Goal: Task Accomplishment & Management: Manage account settings

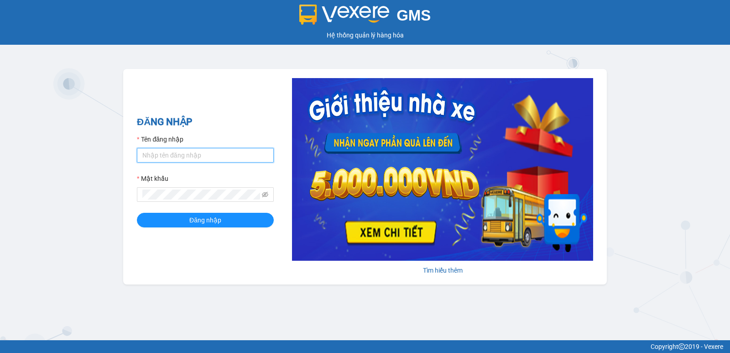
click at [165, 155] on input "Tên đăng nhập" at bounding box center [205, 155] width 137 height 15
type input "[PERSON_NAME].[PERSON_NAME]"
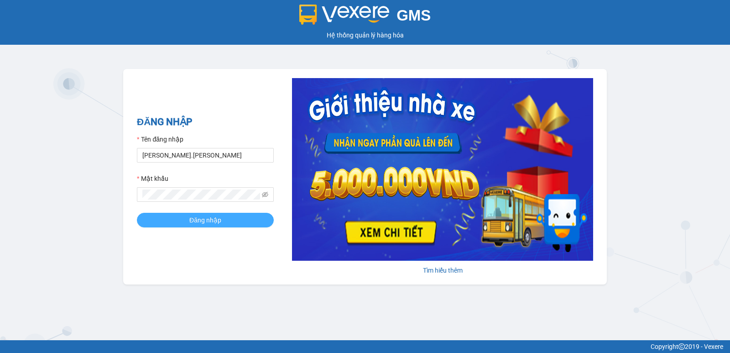
click at [205, 218] on span "Đăng nhập" at bounding box center [205, 220] width 32 height 10
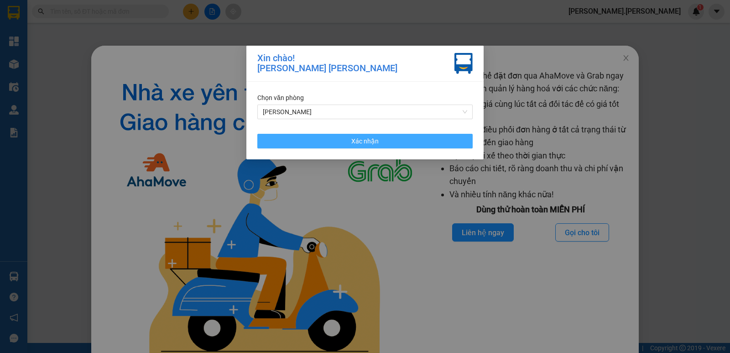
click at [380, 143] on button "Xác nhận" at bounding box center [364, 141] width 215 height 15
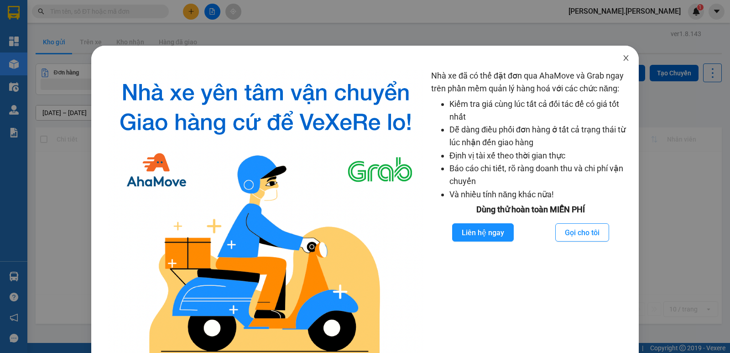
click at [624, 58] on icon "close" at bounding box center [626, 57] width 5 height 5
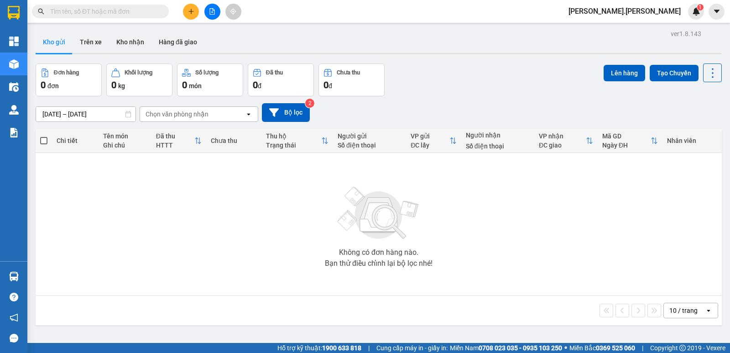
click at [63, 12] on input "text" at bounding box center [104, 11] width 108 height 10
type input "3"
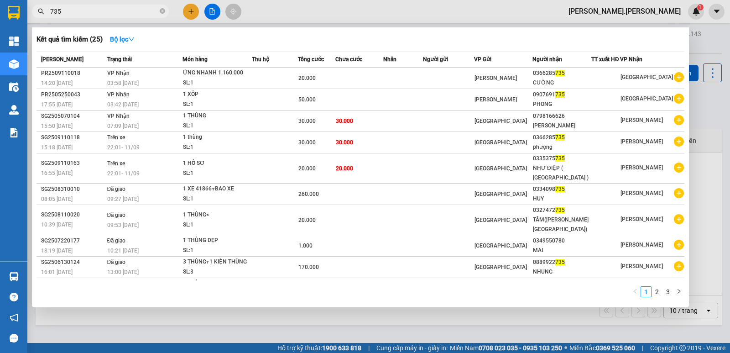
type input "735"
click at [666, 12] on div at bounding box center [365, 176] width 730 height 353
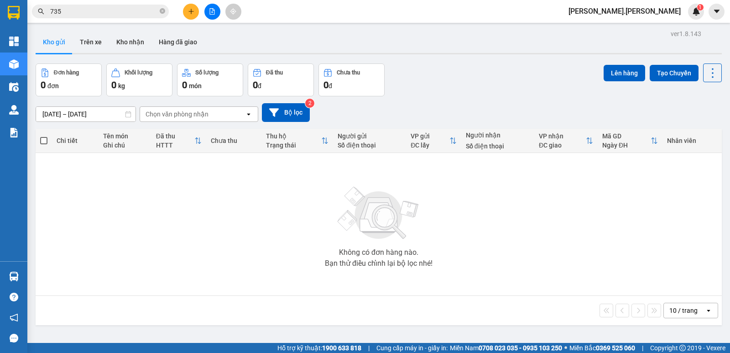
click at [676, 14] on span "dung.nhuquynh" at bounding box center [624, 10] width 127 height 11
click at [664, 30] on span "Đăng xuất" at bounding box center [658, 28] width 47 height 10
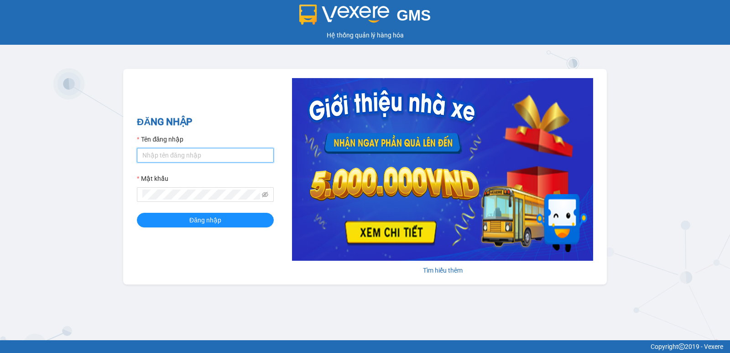
drag, startPoint x: 170, startPoint y: 154, endPoint x: 178, endPoint y: 168, distance: 15.7
click at [170, 154] on input "Tên đăng nhập" at bounding box center [205, 155] width 137 height 15
type input "diep.nhuquynh"
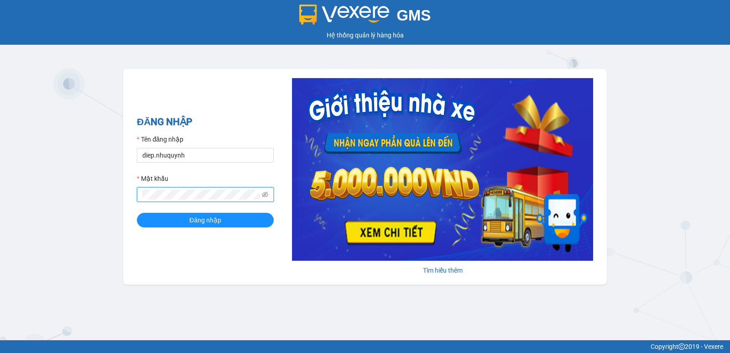
click at [137, 213] on button "Đăng nhập" at bounding box center [205, 220] width 137 height 15
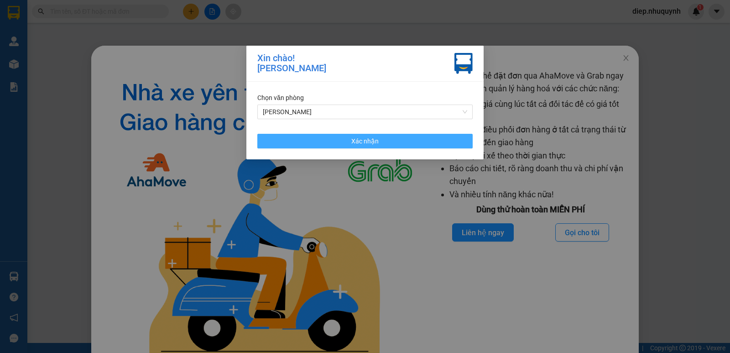
click at [376, 142] on span "Xác nhận" at bounding box center [364, 141] width 27 height 10
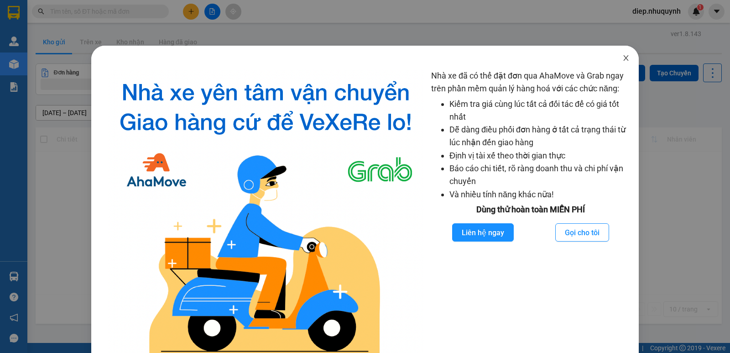
click at [623, 59] on icon "close" at bounding box center [626, 57] width 7 height 7
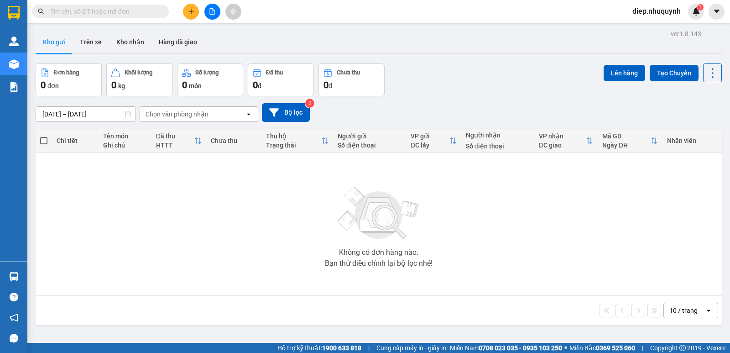
click at [101, 12] on input "text" at bounding box center [104, 11] width 108 height 10
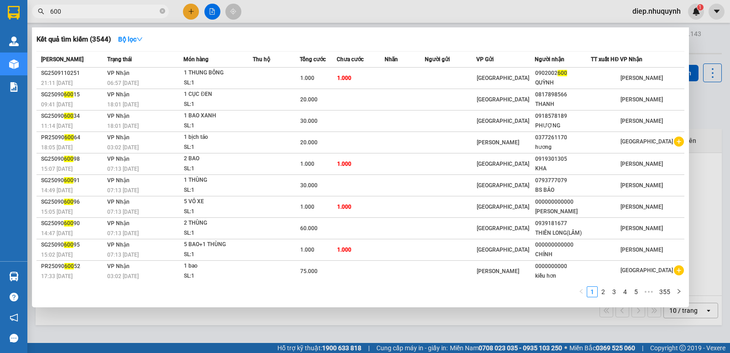
click at [708, 42] on div at bounding box center [365, 176] width 730 height 353
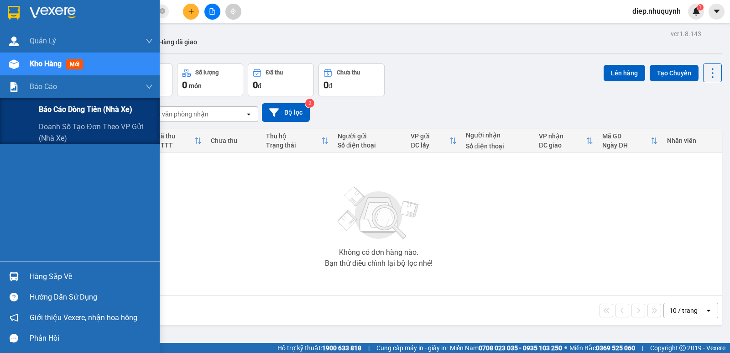
click at [67, 110] on span "Báo cáo dòng tiền (nhà xe)" at bounding box center [86, 109] width 94 height 11
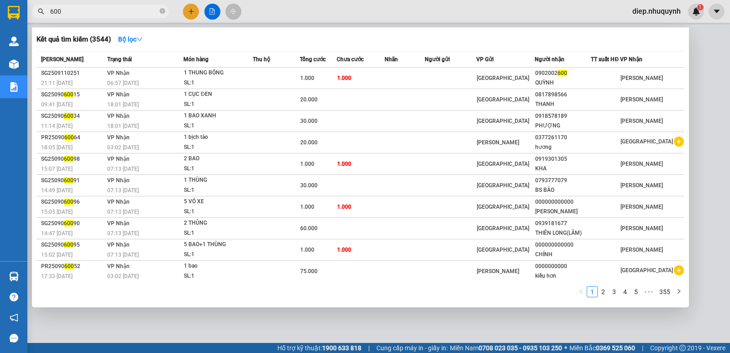
drag, startPoint x: 69, startPoint y: 10, endPoint x: 32, endPoint y: 5, distance: 36.9
click at [32, 5] on div "600" at bounding box center [89, 12] width 178 height 14
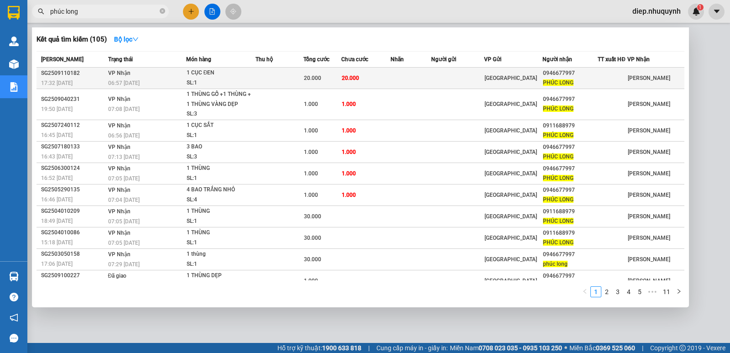
type input "phúc long"
click at [126, 72] on span "VP Nhận" at bounding box center [119, 73] width 22 height 6
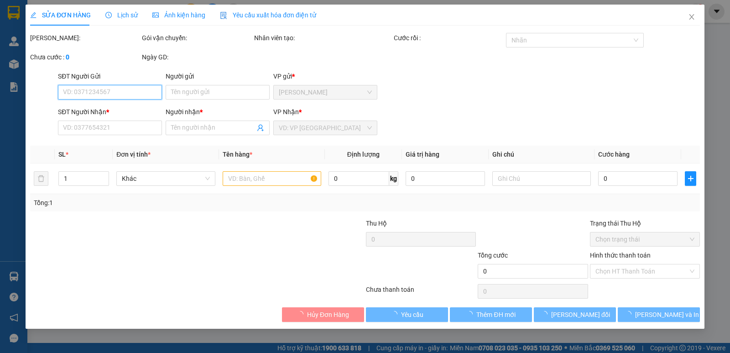
type input "0946677997"
type input "PHÚC LONG"
type input "20.000"
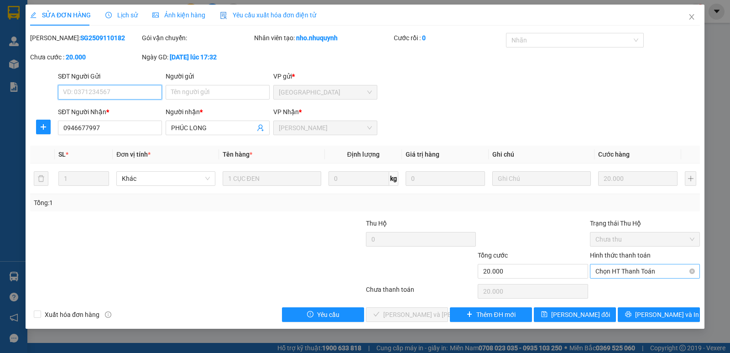
click at [613, 269] on span "Chọn HT Thanh Toán" at bounding box center [645, 271] width 99 height 14
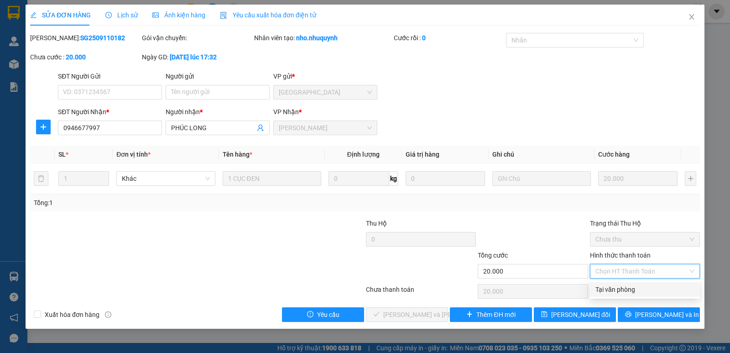
click at [617, 287] on div "Tại văn phòng" at bounding box center [645, 289] width 99 height 10
type input "0"
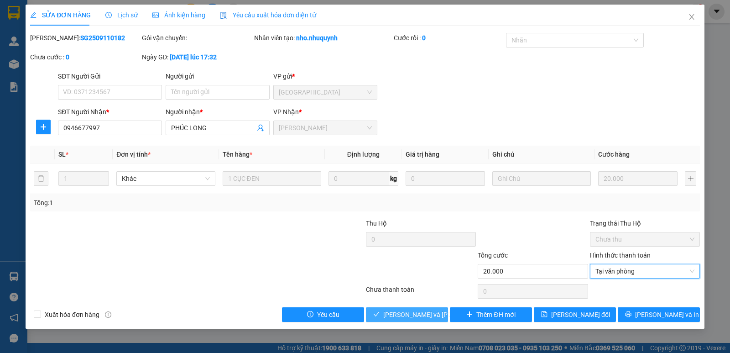
click at [425, 313] on span "Lưu và Giao hàng" at bounding box center [444, 314] width 123 height 10
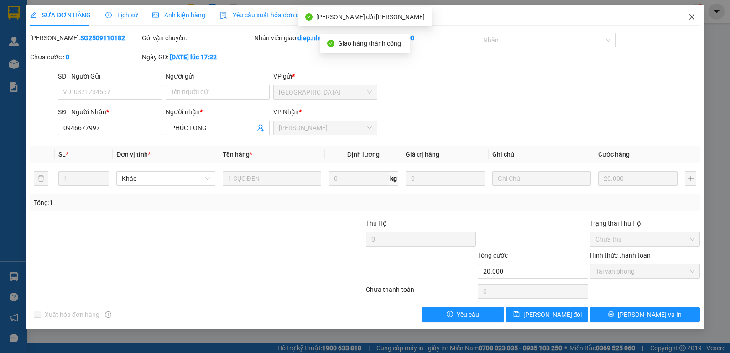
click at [690, 18] on icon "close" at bounding box center [691, 16] width 7 height 7
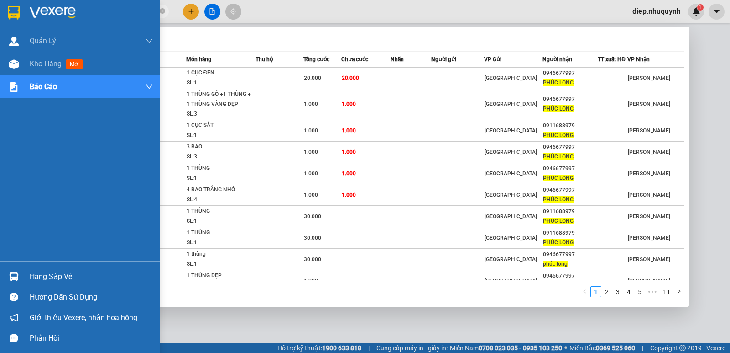
drag, startPoint x: 81, startPoint y: 11, endPoint x: 9, endPoint y: 0, distance: 72.5
click at [9, 0] on section "Kết quả tìm kiếm ( 105 ) Bộ lọc Mã ĐH Trạng thái Món hàng Thu hộ Tổng cước Chưa…" at bounding box center [365, 176] width 730 height 353
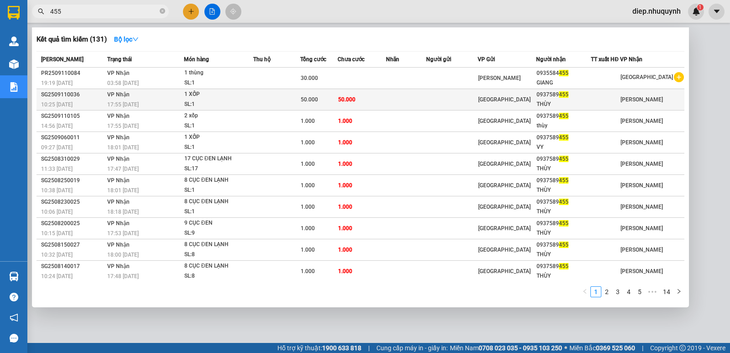
type input "455"
click at [281, 105] on td at bounding box center [276, 99] width 47 height 21
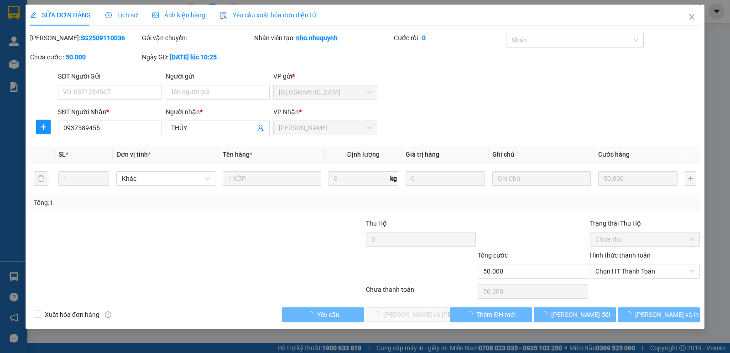
type input "0937589455"
type input "THÙY"
type input "50.000"
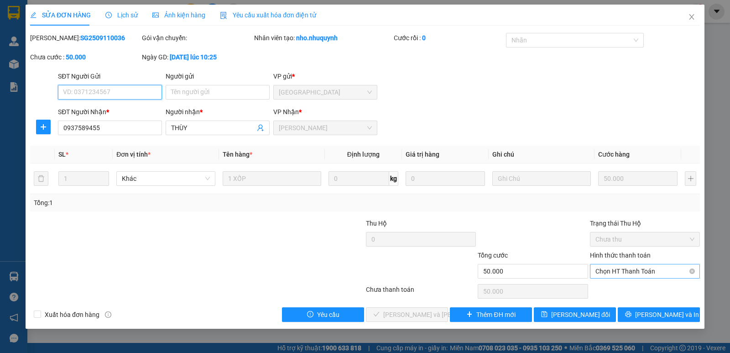
click at [639, 269] on span "Chọn HT Thanh Toán" at bounding box center [645, 271] width 99 height 14
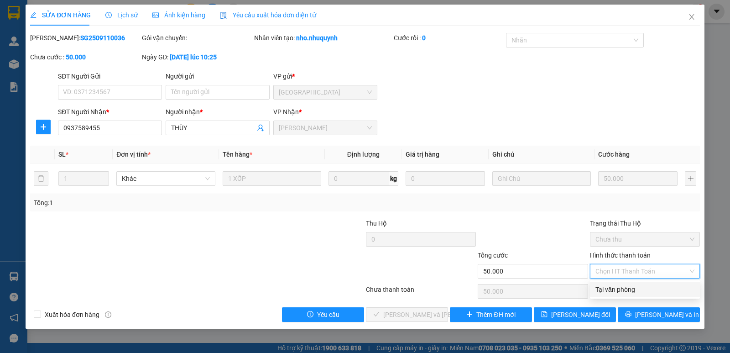
click at [632, 290] on div "Tại văn phòng" at bounding box center [645, 289] width 99 height 10
type input "0"
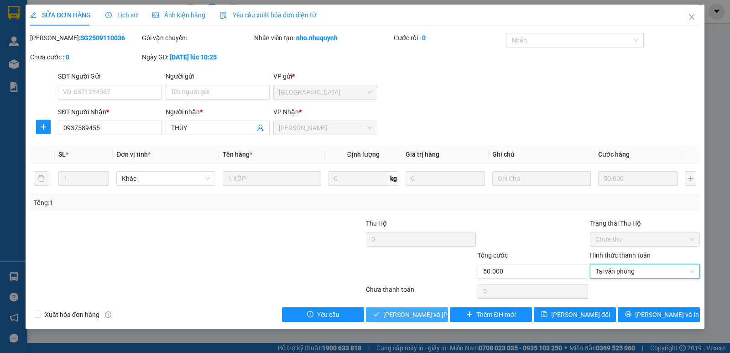
click at [417, 320] on button "Lưu và Giao hàng" at bounding box center [407, 314] width 82 height 15
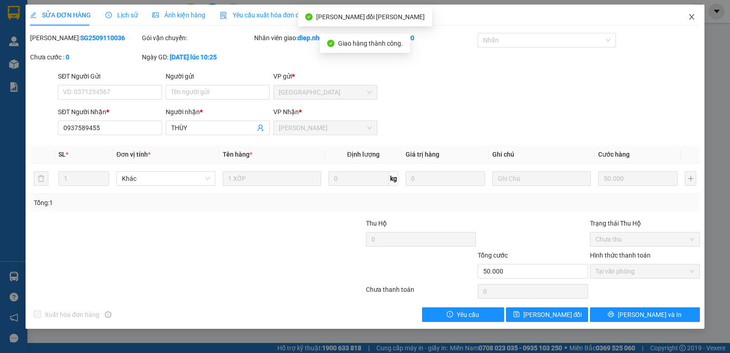
click at [692, 16] on icon "close" at bounding box center [691, 16] width 7 height 7
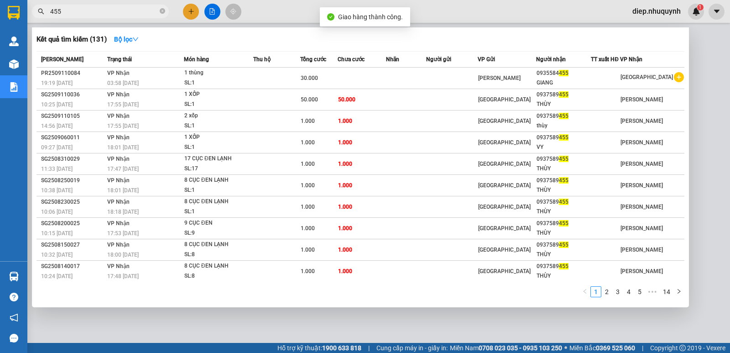
drag, startPoint x: 76, startPoint y: 13, endPoint x: 41, endPoint y: 10, distance: 35.3
click at [41, 10] on div "455" at bounding box center [89, 12] width 178 height 14
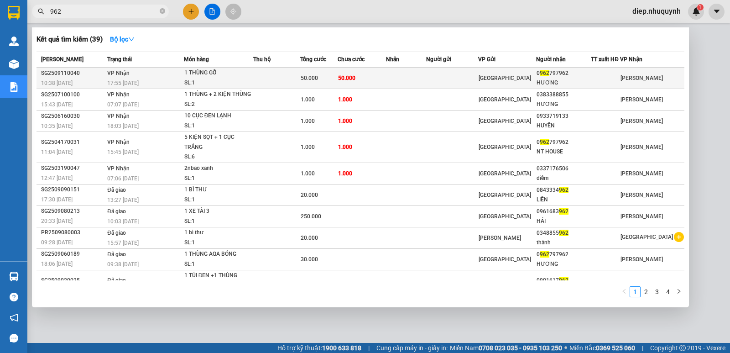
type input "962"
click at [236, 79] on div "SL: 1" at bounding box center [218, 83] width 68 height 10
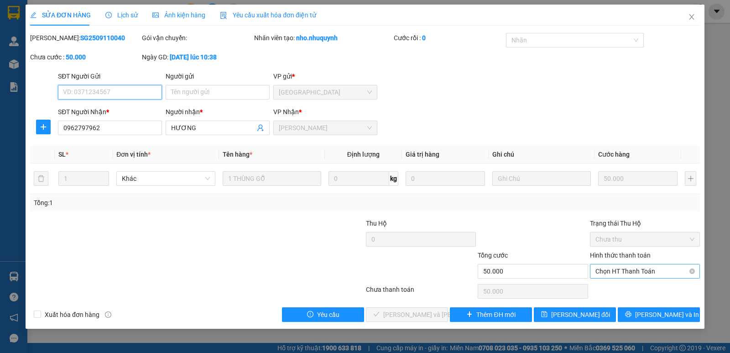
click at [610, 272] on span "Chọn HT Thanh Toán" at bounding box center [645, 271] width 99 height 14
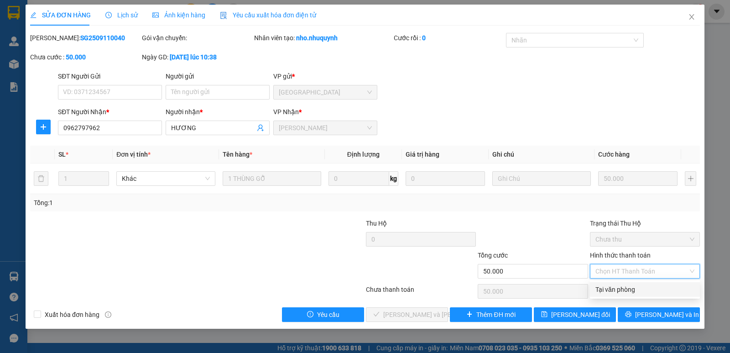
click at [620, 288] on div "Tại văn phòng" at bounding box center [645, 289] width 99 height 10
type input "0"
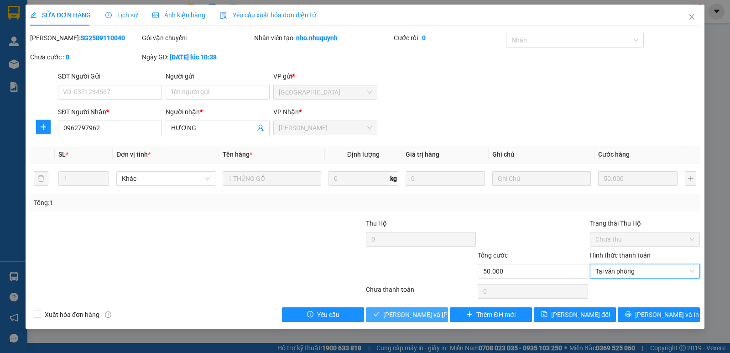
click at [432, 313] on span "Lưu và Giao hàng" at bounding box center [444, 314] width 123 height 10
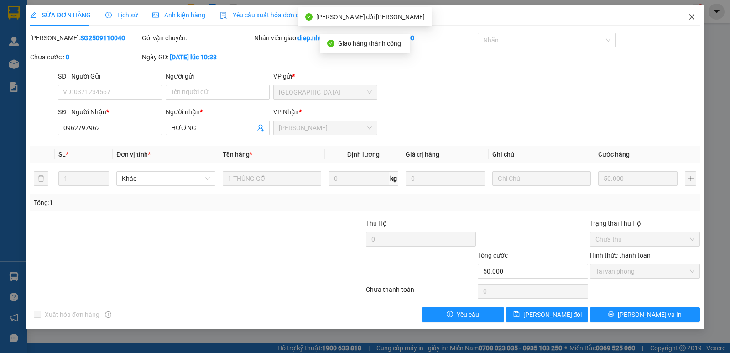
click at [689, 18] on icon "close" at bounding box center [691, 16] width 7 height 7
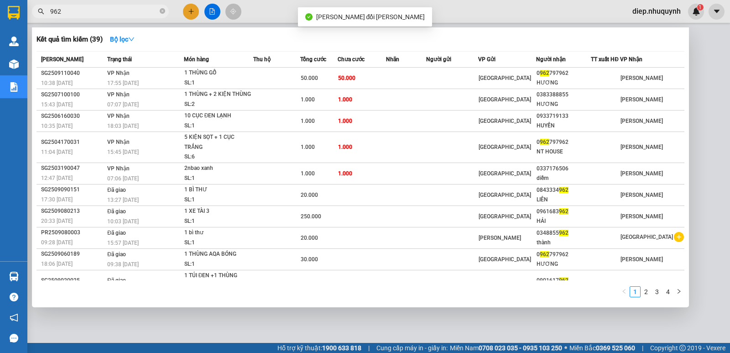
drag, startPoint x: 71, startPoint y: 14, endPoint x: 47, endPoint y: 11, distance: 24.8
click at [47, 11] on span "962" at bounding box center [100, 12] width 137 height 14
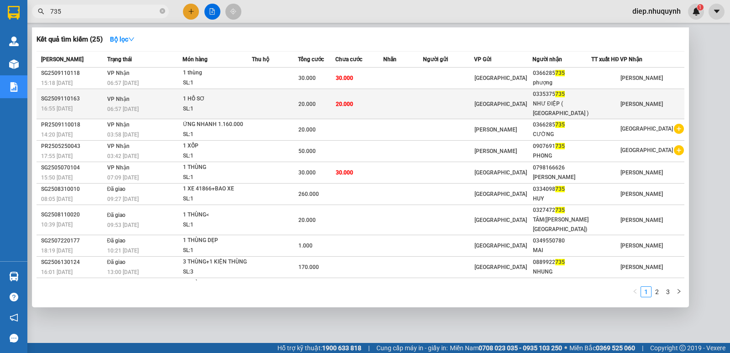
type input "735"
click at [348, 107] on span "20.000" at bounding box center [344, 103] width 17 height 7
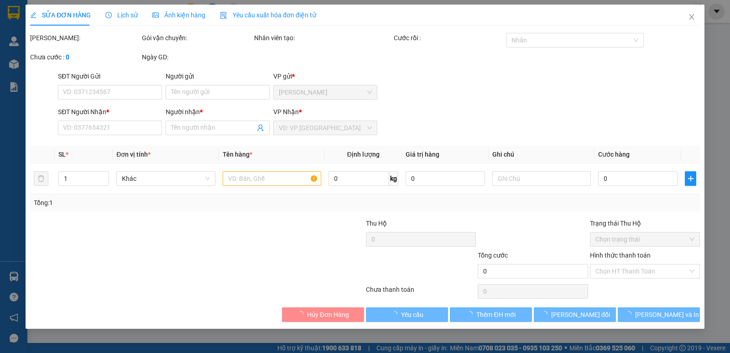
type input "0335375735"
type input "NHƯ ĐIỆP ( SƠN HẢI )"
type input "20.000"
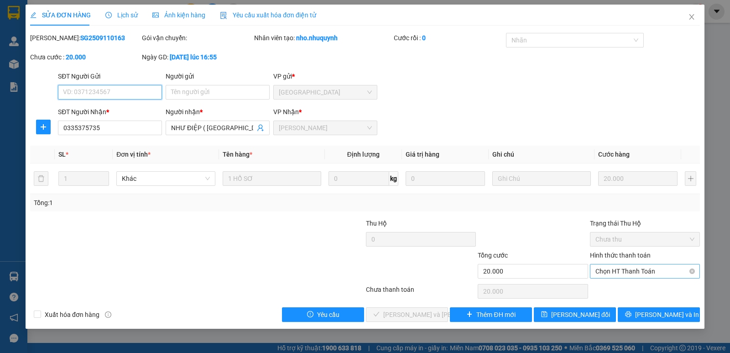
click at [625, 270] on span "Chọn HT Thanh Toán" at bounding box center [645, 271] width 99 height 14
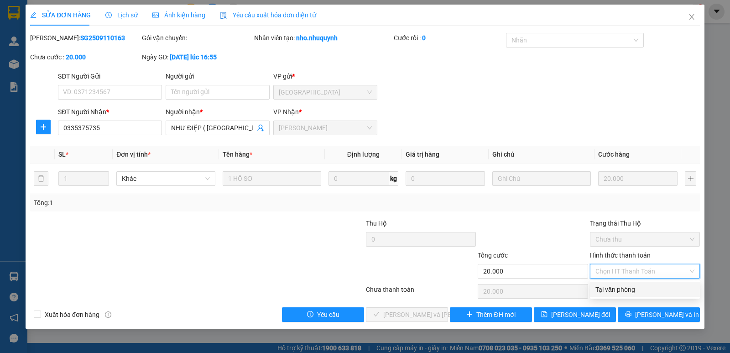
click at [629, 289] on div "Tại văn phòng" at bounding box center [645, 289] width 99 height 10
type input "0"
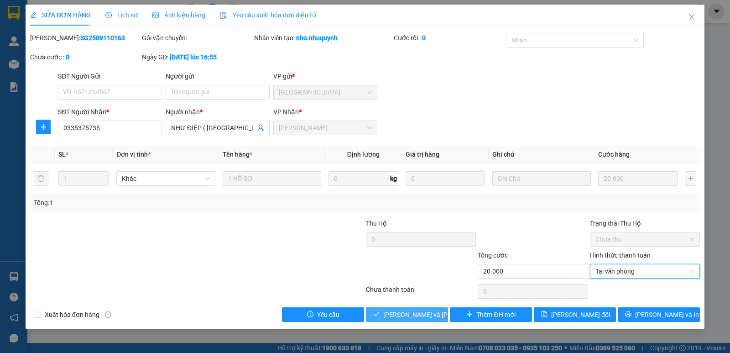
click at [410, 317] on span "Lưu và Giao hàng" at bounding box center [444, 314] width 123 height 10
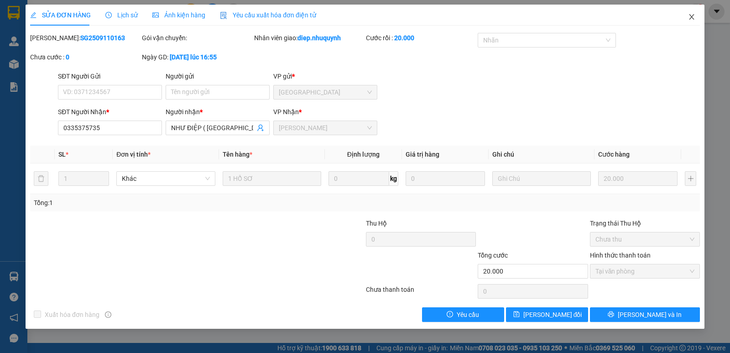
click at [692, 19] on icon "close" at bounding box center [691, 16] width 7 height 7
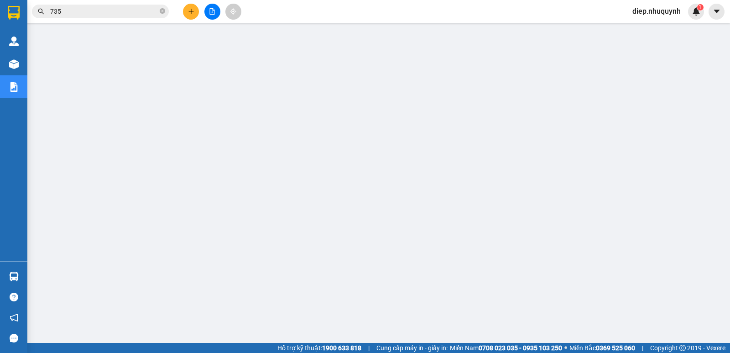
click at [83, 15] on input "735" at bounding box center [104, 11] width 108 height 10
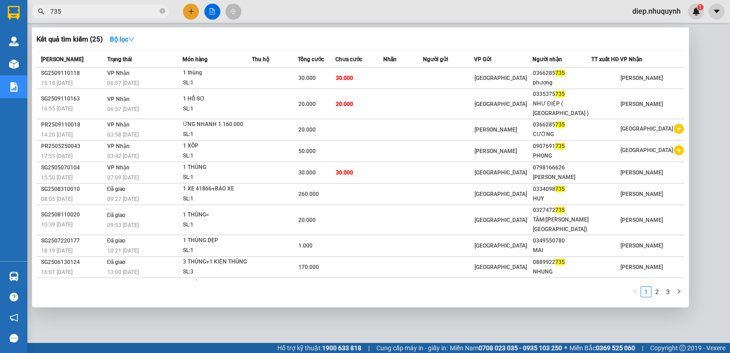
drag, startPoint x: 68, startPoint y: 10, endPoint x: 34, endPoint y: 8, distance: 33.9
click at [34, 8] on span "735" at bounding box center [100, 12] width 137 height 14
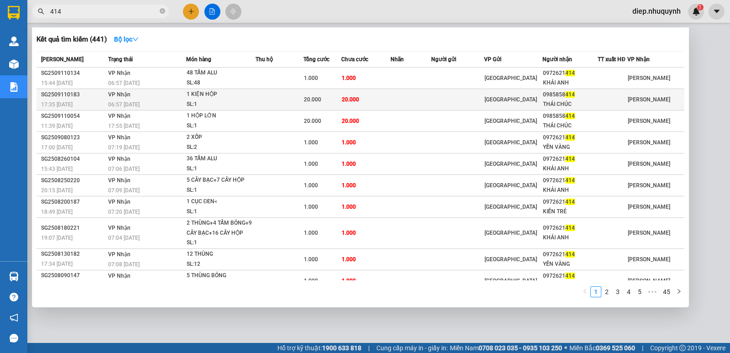
type input "414"
click at [168, 100] on div "06:57 - 12/09" at bounding box center [147, 105] width 78 height 10
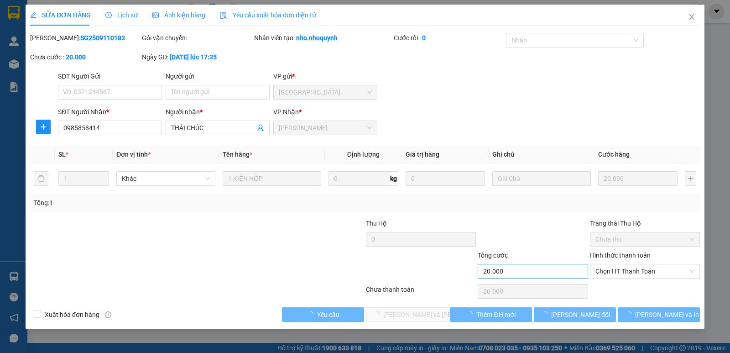
type input "0985858414"
type input "THÁI CHÚC"
type input "20.000"
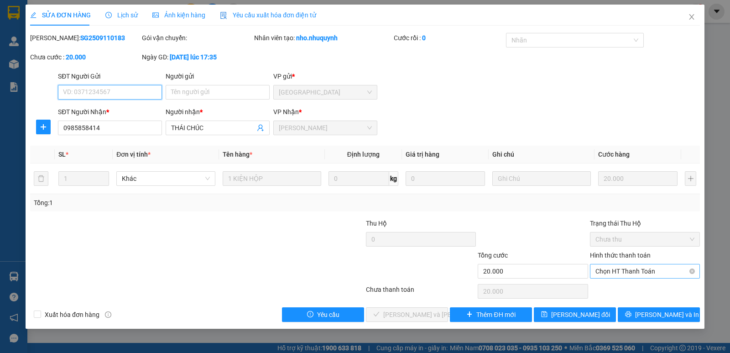
click at [609, 271] on span "Chọn HT Thanh Toán" at bounding box center [645, 271] width 99 height 14
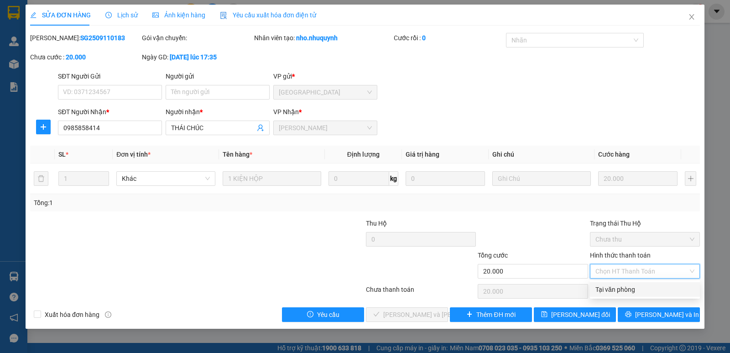
click at [615, 286] on div "Tại văn phòng" at bounding box center [645, 289] width 99 height 10
type input "0"
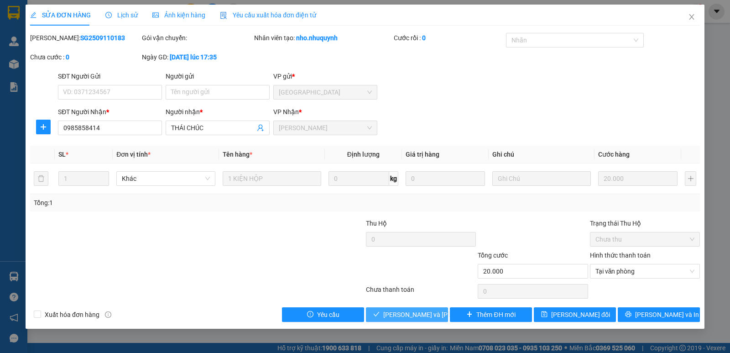
click at [434, 314] on span "Lưu và Giao hàng" at bounding box center [444, 314] width 123 height 10
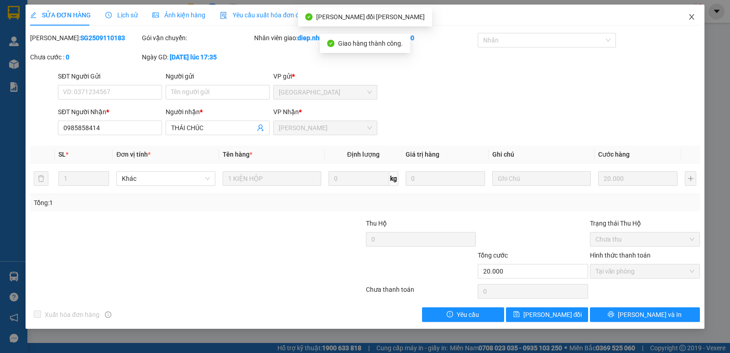
click at [695, 15] on icon "close" at bounding box center [691, 16] width 7 height 7
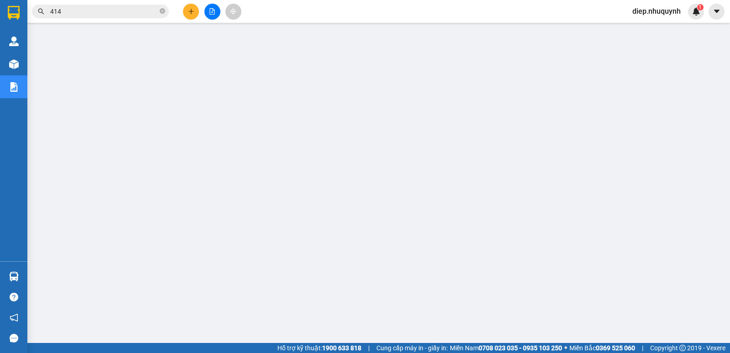
drag, startPoint x: 77, startPoint y: 10, endPoint x: 40, endPoint y: 7, distance: 37.1
click at [40, 7] on span "414" at bounding box center [100, 12] width 137 height 14
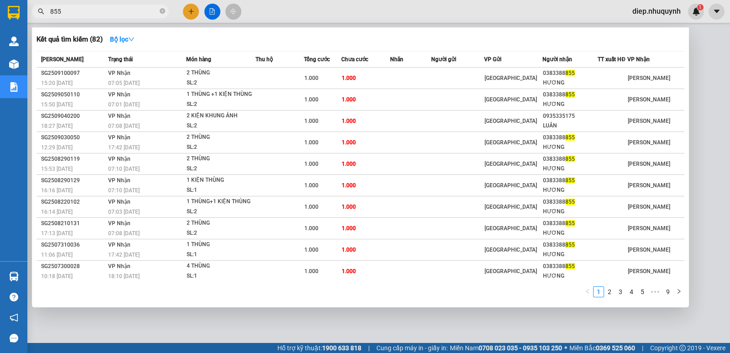
drag, startPoint x: 50, startPoint y: 10, endPoint x: 37, endPoint y: 7, distance: 14.1
click at [37, 7] on span "855" at bounding box center [100, 12] width 137 height 14
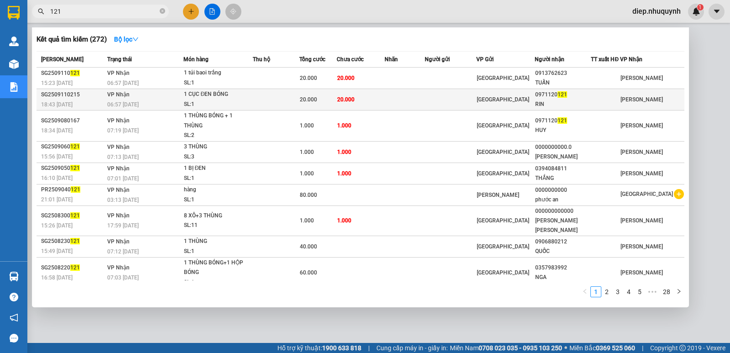
type input "121"
click at [270, 104] on td at bounding box center [276, 99] width 47 height 21
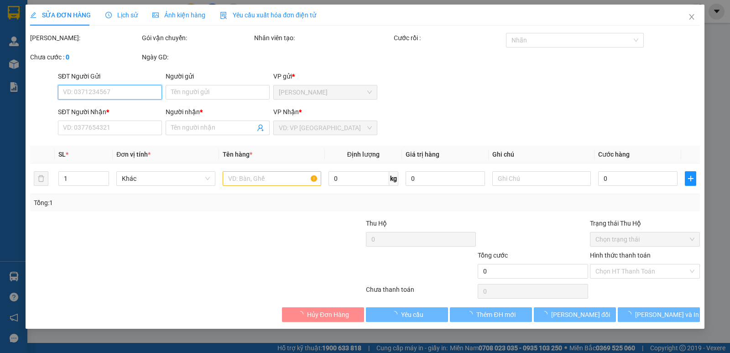
type input "0971120121"
type input "RIN"
type input "20.000"
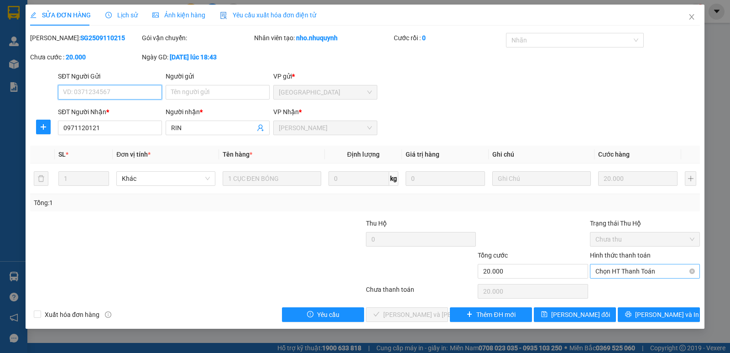
click at [624, 275] on span "Chọn HT Thanh Toán" at bounding box center [645, 271] width 99 height 14
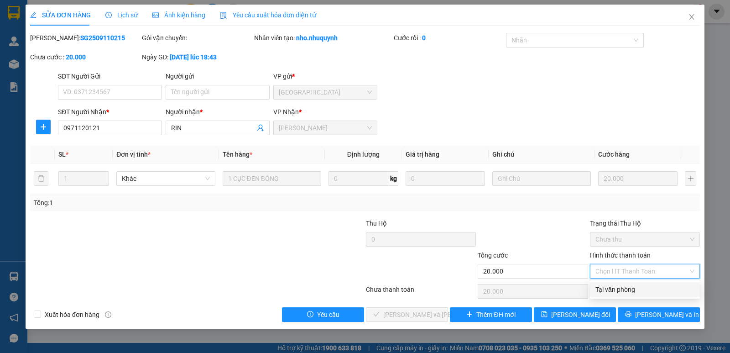
click at [625, 295] on div "Tại văn phòng" at bounding box center [645, 289] width 110 height 15
type input "0"
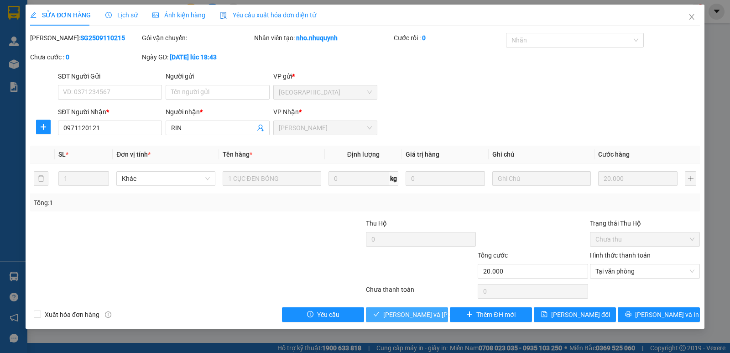
click at [429, 316] on span "Lưu và Giao hàng" at bounding box center [444, 314] width 123 height 10
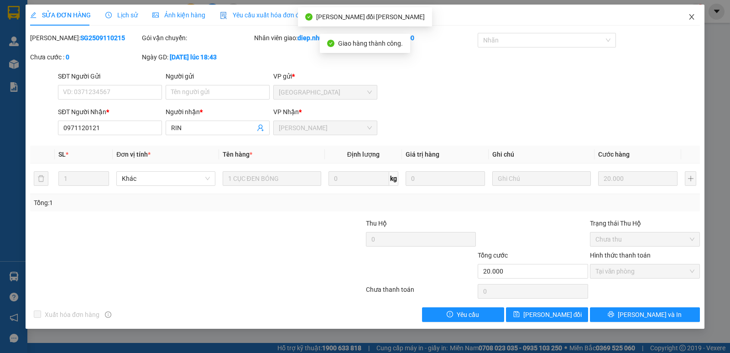
click at [694, 19] on icon "close" at bounding box center [691, 16] width 7 height 7
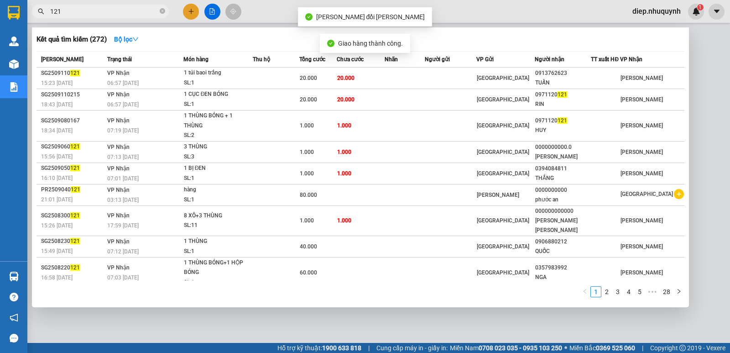
drag, startPoint x: 57, startPoint y: 13, endPoint x: 43, endPoint y: 11, distance: 13.3
click at [43, 11] on div "121" at bounding box center [89, 12] width 178 height 14
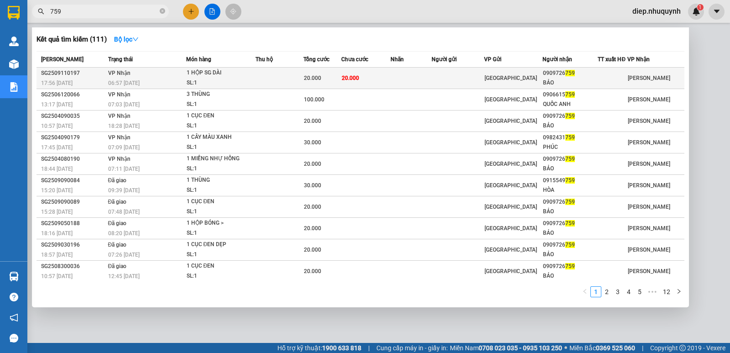
type input "759"
click at [255, 77] on div "1 HỘP SG DÀI" at bounding box center [221, 73] width 68 height 10
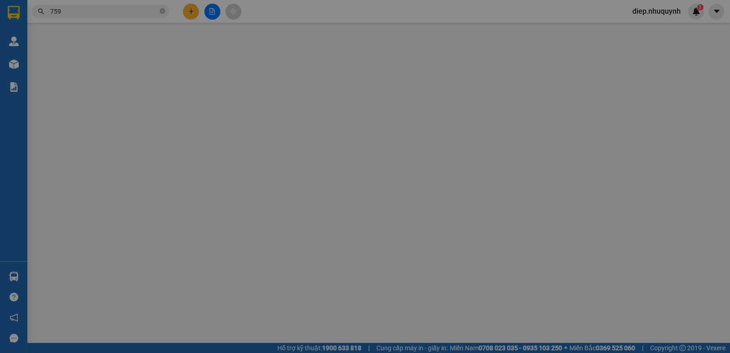
type input "0909726759"
type input "BẢO"
type input "20.000"
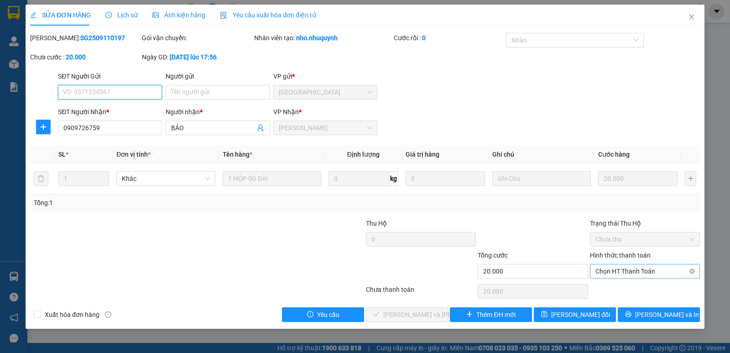
click at [621, 271] on span "Chọn HT Thanh Toán" at bounding box center [645, 271] width 99 height 14
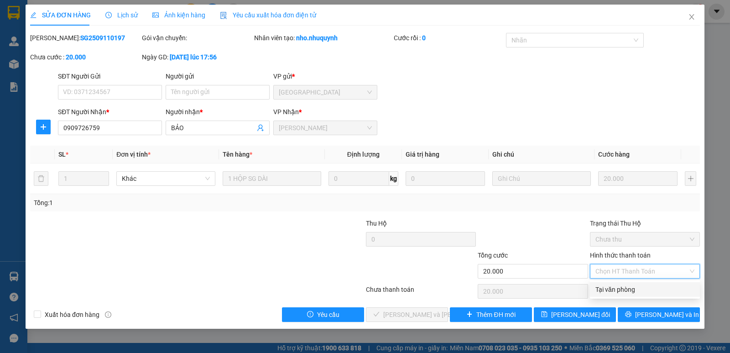
drag, startPoint x: 619, startPoint y: 290, endPoint x: 499, endPoint y: 307, distance: 121.2
click at [619, 290] on div "Tại văn phòng" at bounding box center [645, 289] width 99 height 10
type input "0"
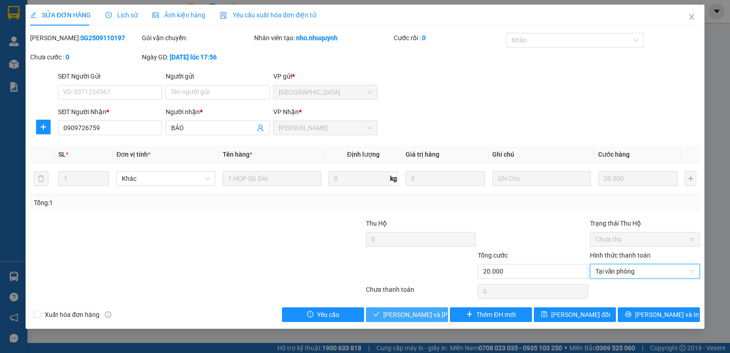
click at [417, 316] on span "Lưu và Giao hàng" at bounding box center [444, 314] width 123 height 10
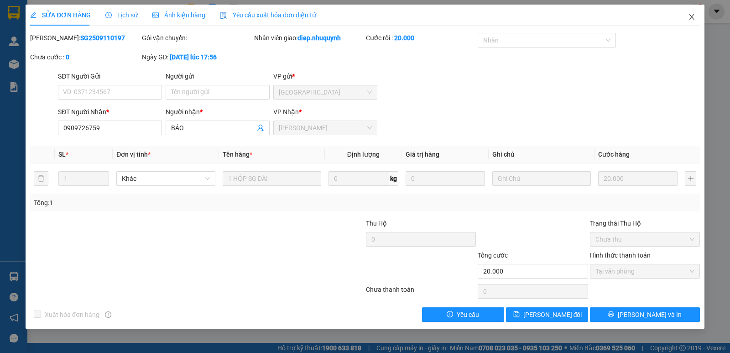
click at [688, 21] on span "Close" at bounding box center [692, 18] width 26 height 26
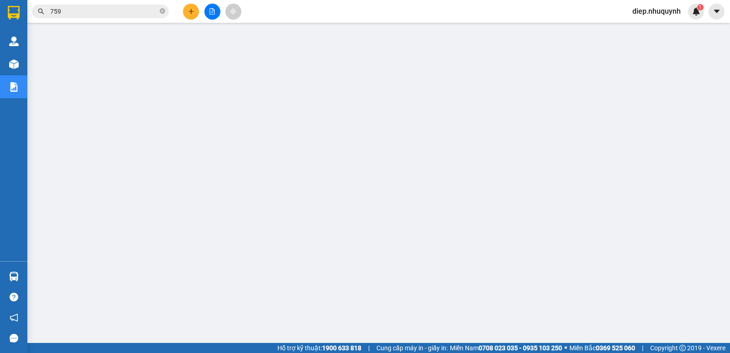
click at [189, 17] on button at bounding box center [191, 12] width 16 height 16
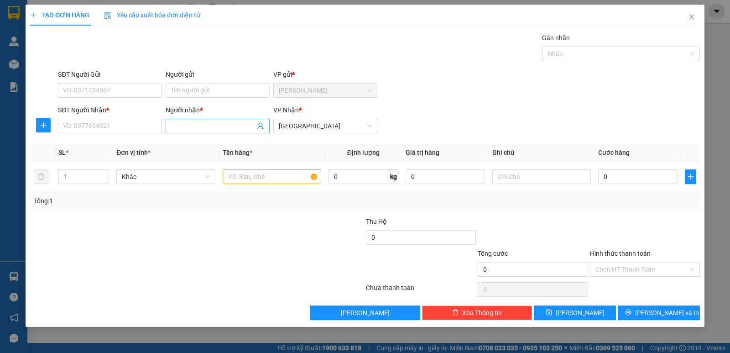
click at [195, 128] on input "Người nhận *" at bounding box center [213, 126] width 84 height 10
click at [124, 127] on input "SĐT Người Nhận *" at bounding box center [110, 126] width 104 height 15
type input "0333941616"
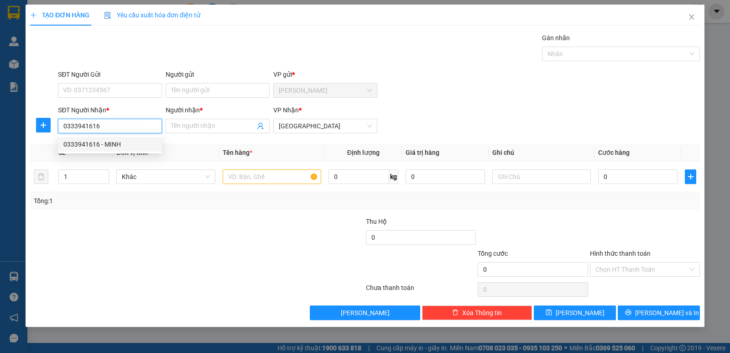
click at [136, 138] on div "0333941616 - MINH" at bounding box center [110, 144] width 104 height 15
type input "MINH"
type input "20.000"
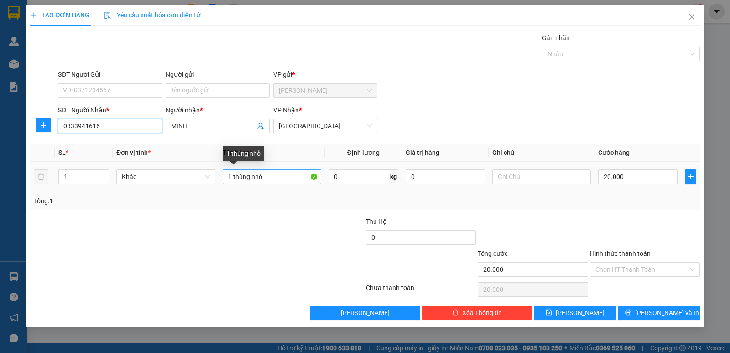
type input "0333941616"
drag, startPoint x: 234, startPoint y: 176, endPoint x: 306, endPoint y: 183, distance: 72.0
click at [306, 183] on input "1 thùng nhỏ" at bounding box center [272, 176] width 99 height 15
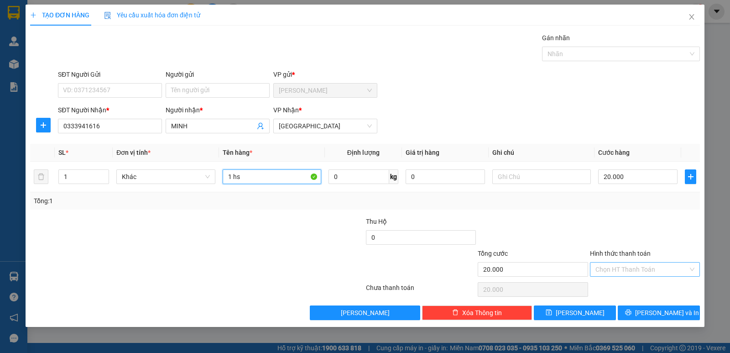
type input "1 hs"
click at [629, 267] on input "Hình thức thanh toán" at bounding box center [642, 269] width 93 height 14
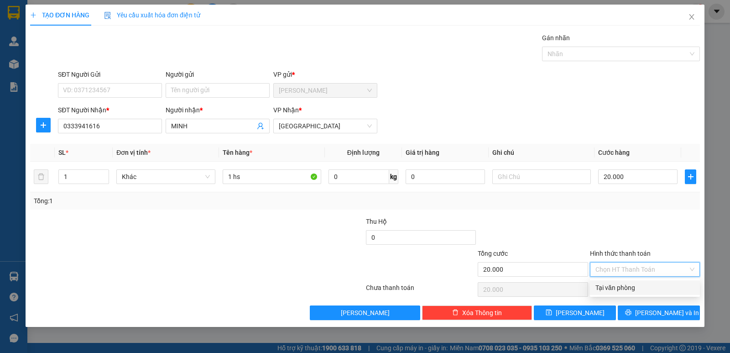
click at [627, 289] on div "Tại văn phòng" at bounding box center [645, 288] width 99 height 10
type input "0"
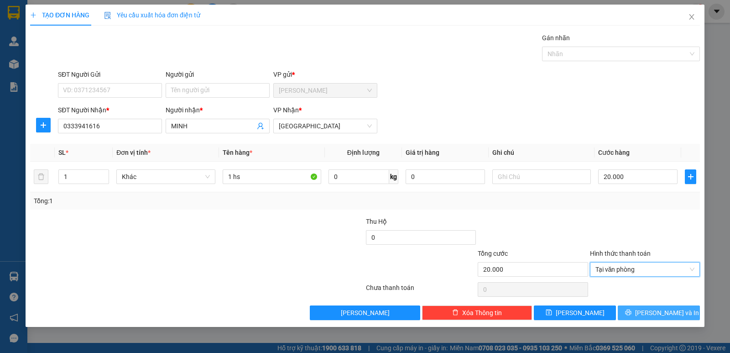
click at [631, 311] on icon "printer" at bounding box center [628, 312] width 6 height 6
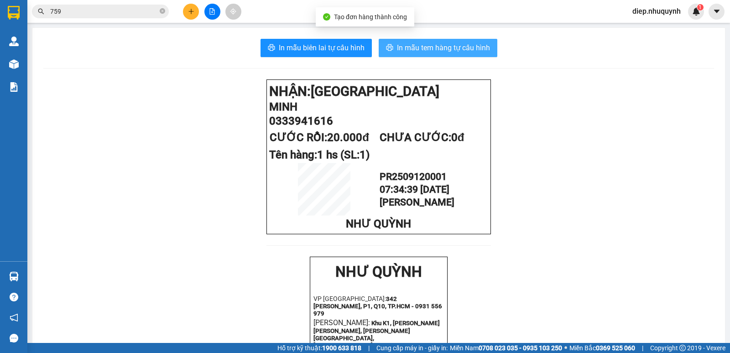
click at [414, 48] on span "In mẫu tem hàng tự cấu hình" at bounding box center [443, 47] width 93 height 11
click at [435, 47] on span "In mẫu tem hàng tự cấu hình" at bounding box center [443, 47] width 93 height 11
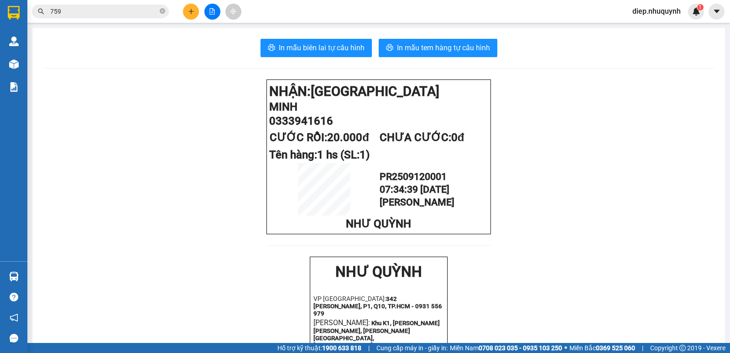
click at [301, 59] on div "In mẫu biên lai tự cấu hình In mẫu tem hàng tự cấu hình NHẬN: Sài Gòn MINH 0333…" at bounding box center [378, 349] width 693 height 642
click at [307, 54] on button "In mẫu biên lai tự cấu hình" at bounding box center [316, 48] width 111 height 18
click at [98, 8] on input "759" at bounding box center [104, 11] width 108 height 10
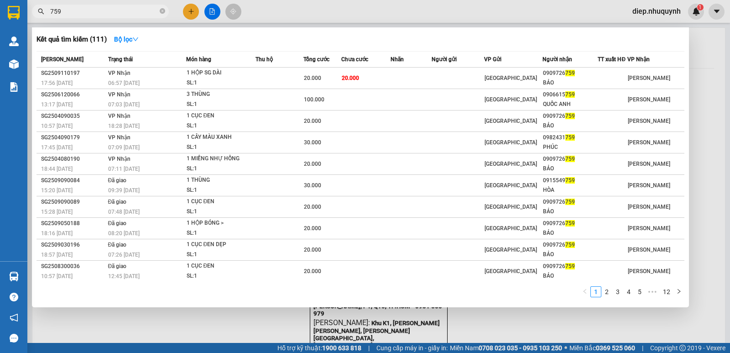
drag, startPoint x: 79, startPoint y: 8, endPoint x: 46, endPoint y: 12, distance: 33.1
click at [46, 12] on span "759" at bounding box center [100, 12] width 137 height 14
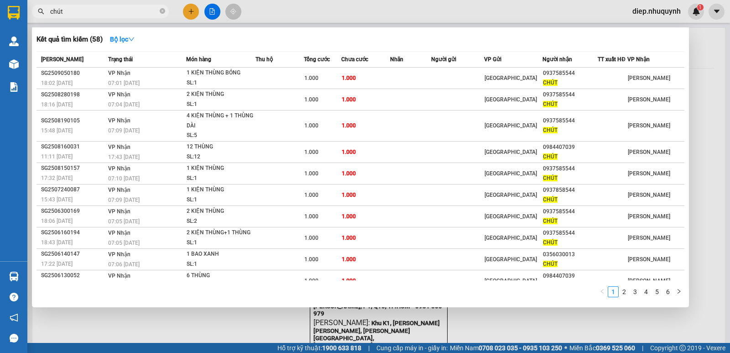
click at [52, 13] on input "chút" at bounding box center [104, 11] width 108 height 10
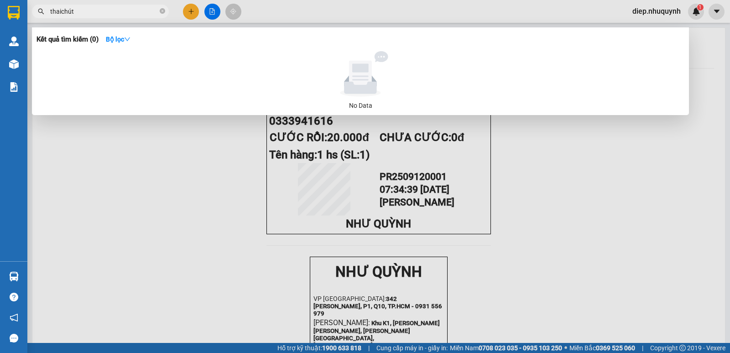
click at [686, 147] on div at bounding box center [365, 176] width 730 height 353
drag, startPoint x: 79, startPoint y: 16, endPoint x: 47, endPoint y: 8, distance: 33.4
click at [47, 8] on span "thaichút" at bounding box center [100, 12] width 137 height 14
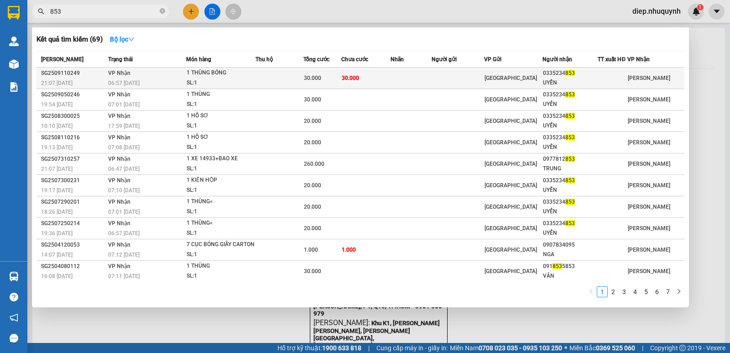
type input "853"
click at [285, 78] on td at bounding box center [280, 78] width 48 height 21
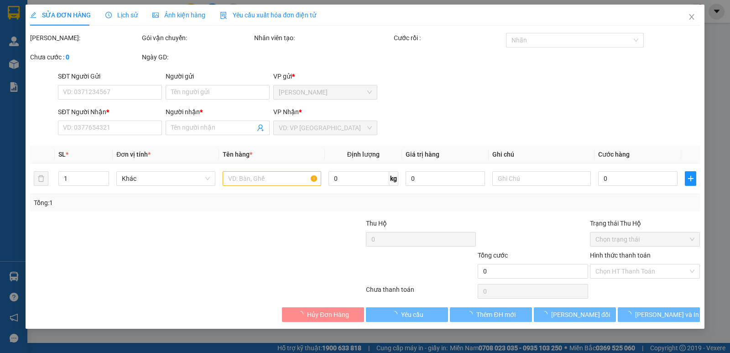
type input "0335234853"
type input "UYỂN"
type input "30.000"
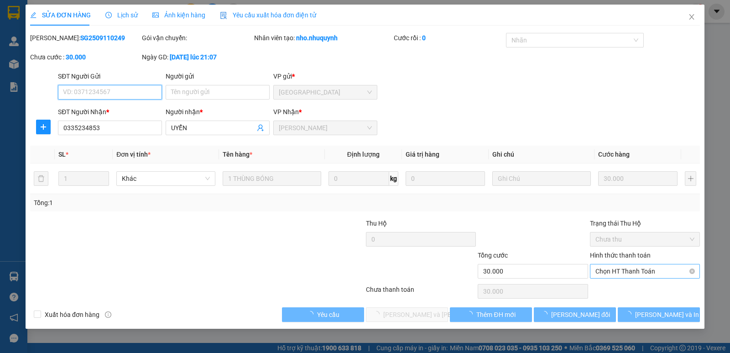
click at [624, 268] on span "Chọn HT Thanh Toán" at bounding box center [645, 271] width 99 height 14
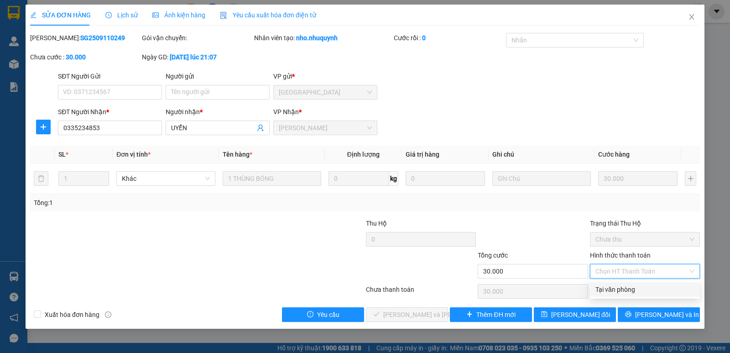
click at [623, 284] on div "Tại văn phòng" at bounding box center [645, 289] width 99 height 10
type input "0"
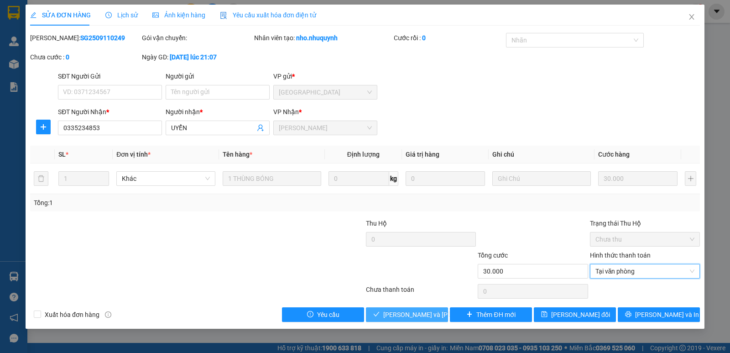
click at [427, 317] on span "Lưu và Giao hàng" at bounding box center [444, 314] width 123 height 10
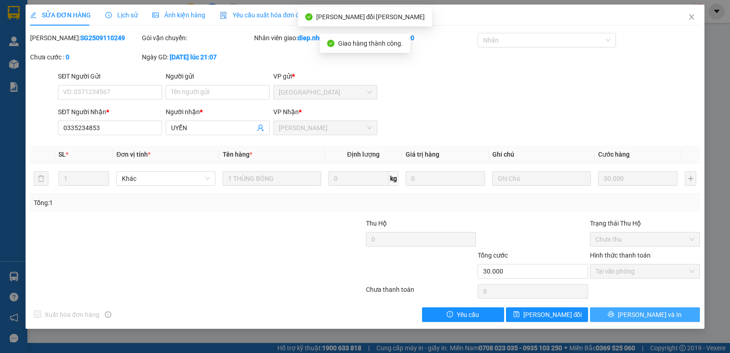
click at [661, 316] on span "Lưu và In" at bounding box center [650, 314] width 64 height 10
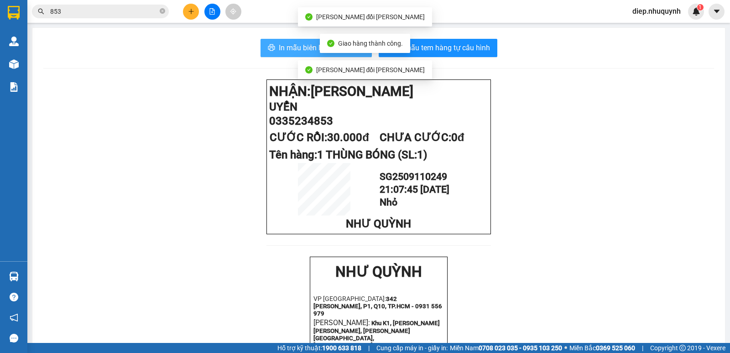
click at [291, 48] on span "In mẫu biên lai tự cấu hình" at bounding box center [322, 47] width 86 height 11
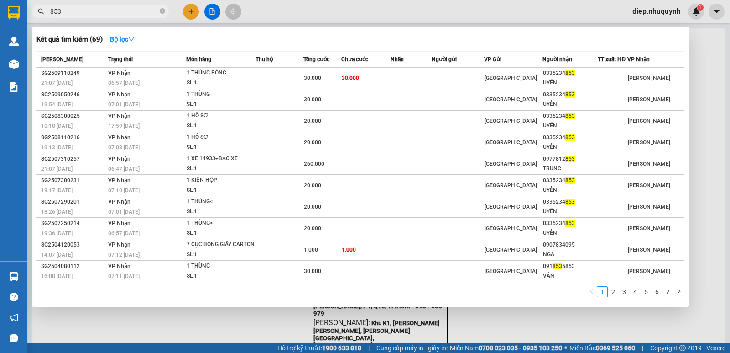
drag, startPoint x: 68, startPoint y: 12, endPoint x: 43, endPoint y: 7, distance: 26.0
click at [43, 7] on span "853" at bounding box center [100, 12] width 137 height 14
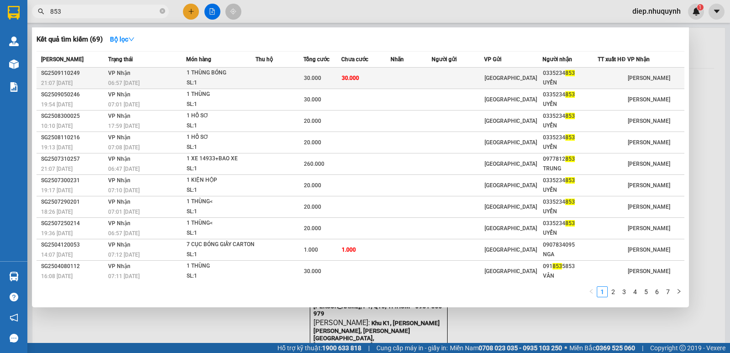
click at [324, 84] on td "30.000" at bounding box center [323, 78] width 38 height 21
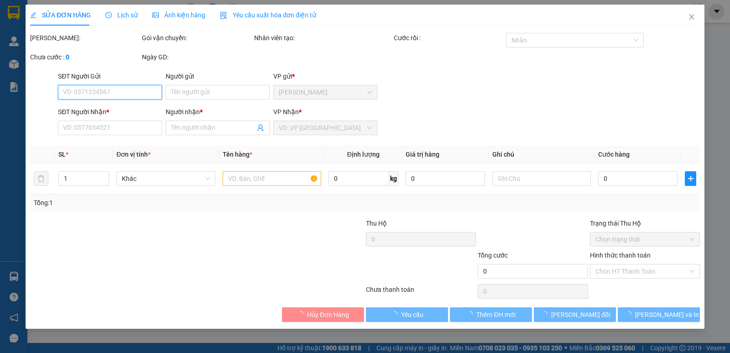
type input "0335234853"
type input "UYỂN"
type input "30.000"
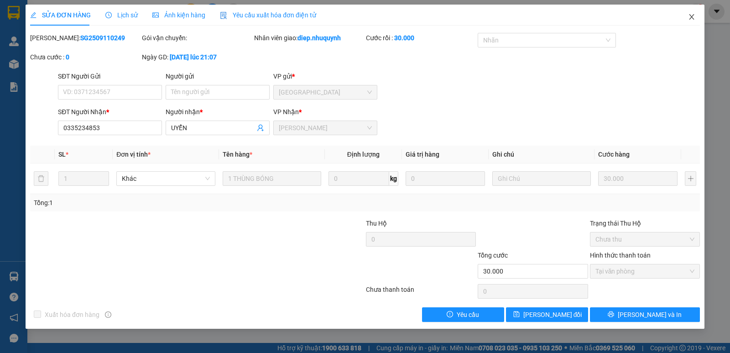
click at [690, 22] on span "Close" at bounding box center [692, 18] width 26 height 26
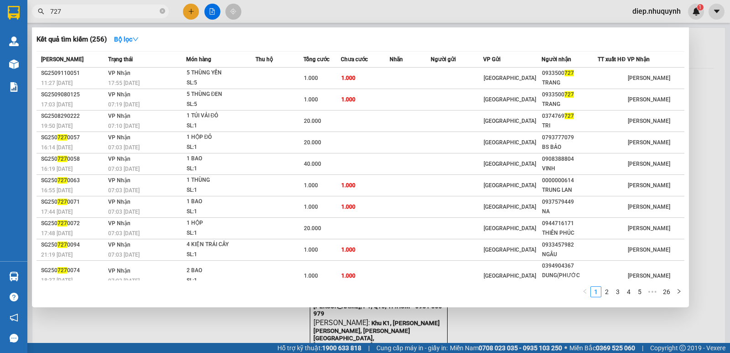
type input "727"
click at [707, 77] on div at bounding box center [365, 176] width 730 height 353
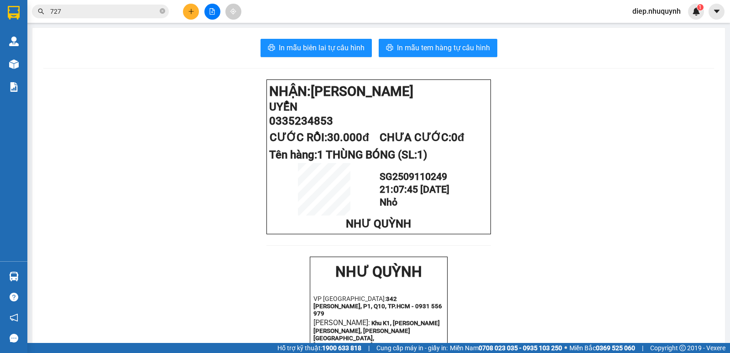
click at [217, 14] on button at bounding box center [212, 12] width 16 height 16
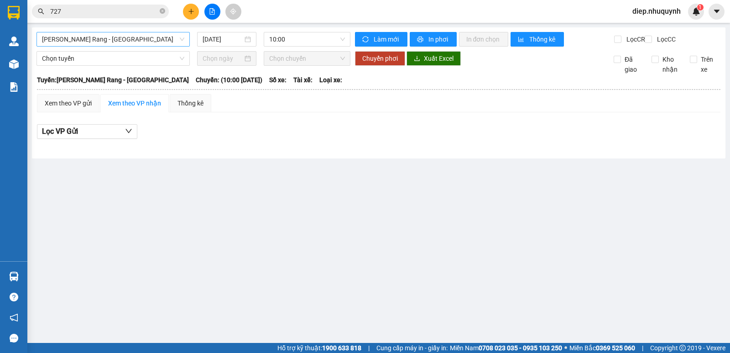
click at [72, 37] on span "Phan Rang - Sài Gòn" at bounding box center [113, 39] width 142 height 14
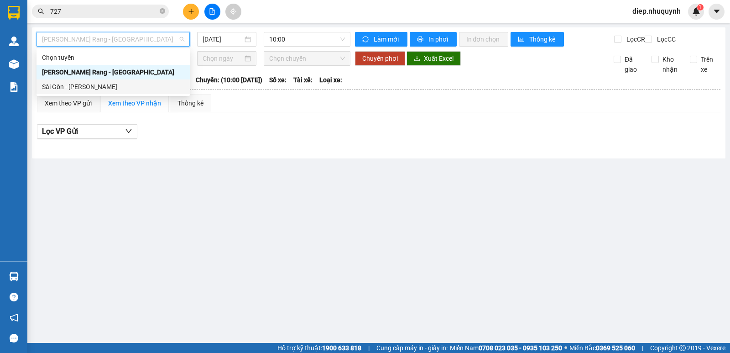
click at [79, 89] on div "Sài Gòn - Phan Rang" at bounding box center [113, 87] width 142 height 10
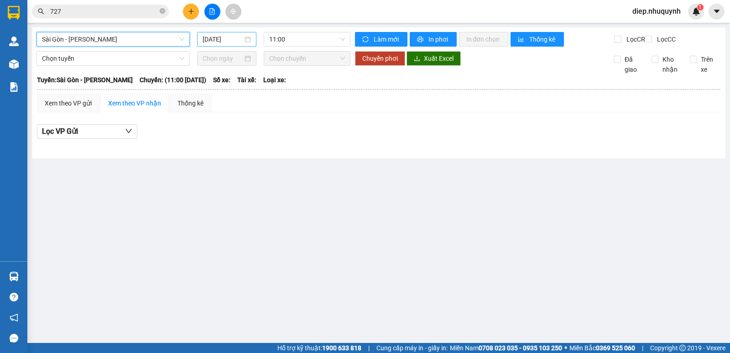
click at [218, 38] on input "12/09/2025" at bounding box center [223, 39] width 41 height 10
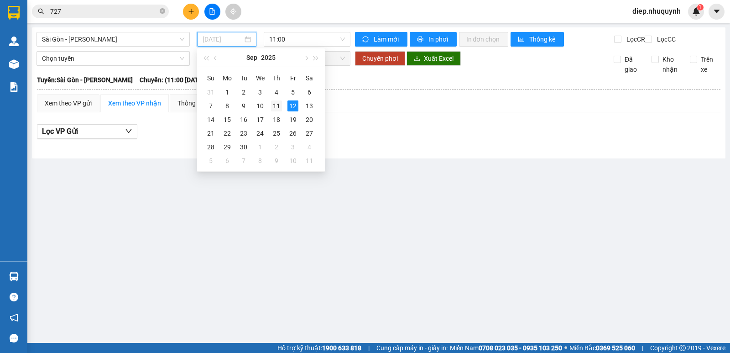
click at [273, 108] on div "11" at bounding box center [276, 105] width 11 height 11
type input "11/09/2025"
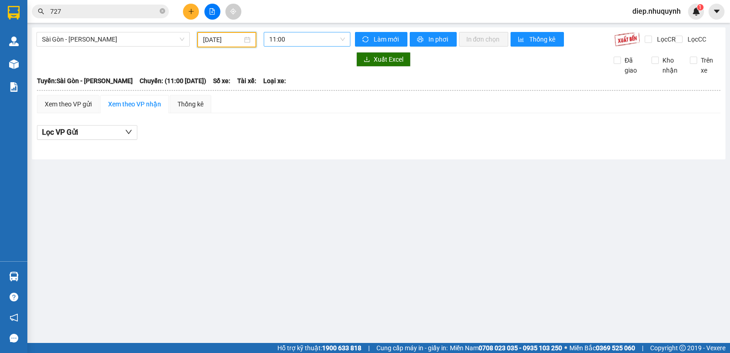
click at [292, 41] on span "11:00" at bounding box center [306, 39] width 75 height 14
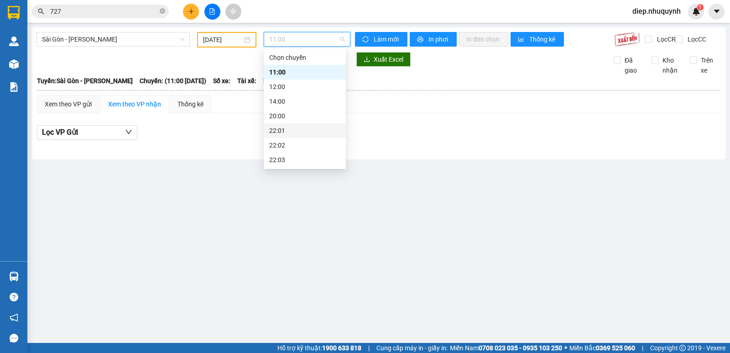
click at [293, 126] on div "22:01" at bounding box center [304, 131] width 71 height 10
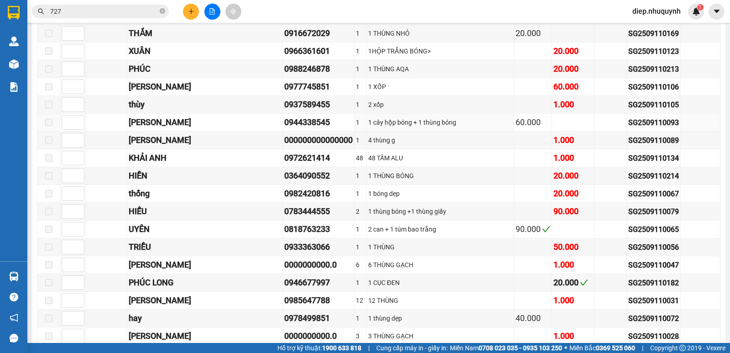
scroll to position [1232, 0]
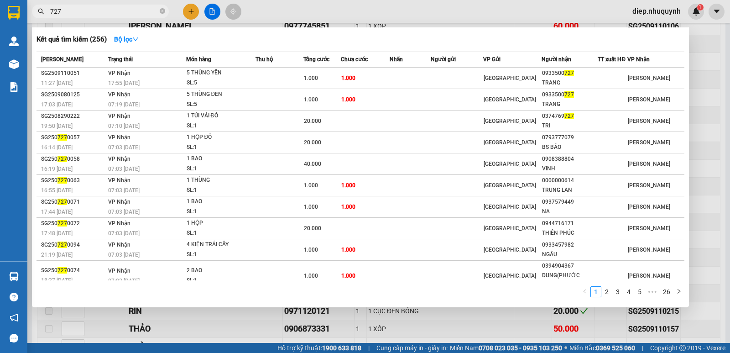
drag, startPoint x: 67, startPoint y: 14, endPoint x: 34, endPoint y: 11, distance: 33.4
click at [34, 11] on span "727" at bounding box center [100, 12] width 137 height 14
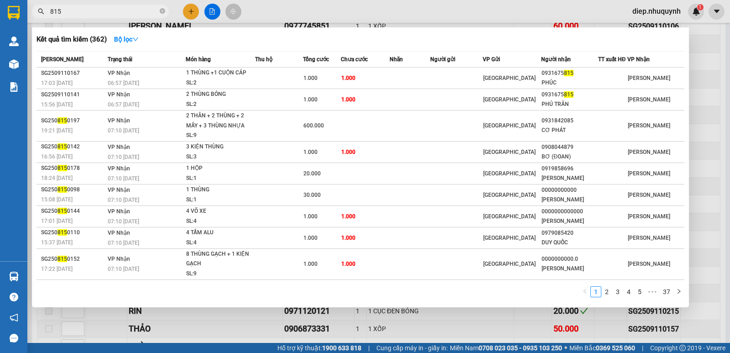
drag, startPoint x: 59, startPoint y: 11, endPoint x: 46, endPoint y: 11, distance: 12.8
click at [46, 11] on span "815" at bounding box center [100, 12] width 137 height 14
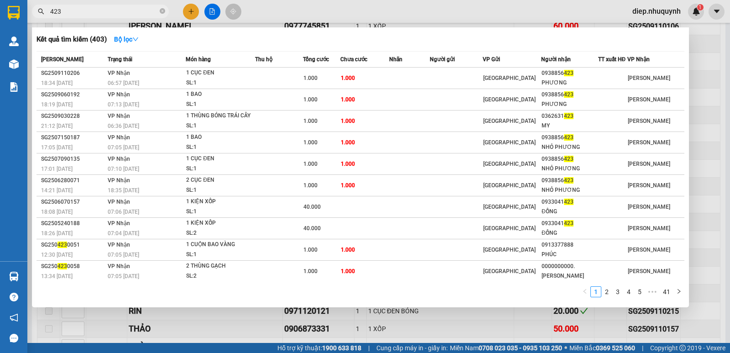
drag, startPoint x: 65, startPoint y: 14, endPoint x: 40, endPoint y: 12, distance: 25.2
click at [40, 12] on div "423" at bounding box center [89, 12] width 178 height 14
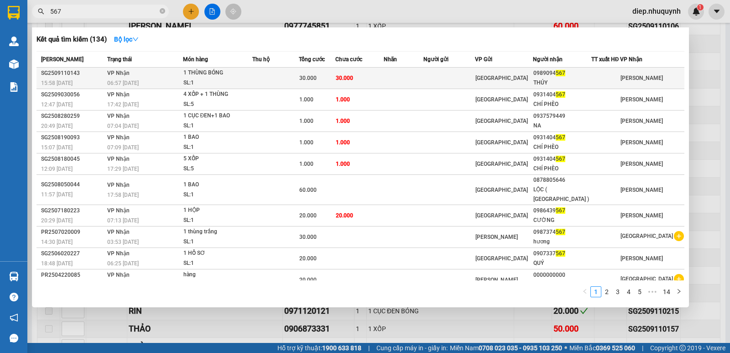
type input "567"
click at [409, 70] on td at bounding box center [404, 78] width 40 height 21
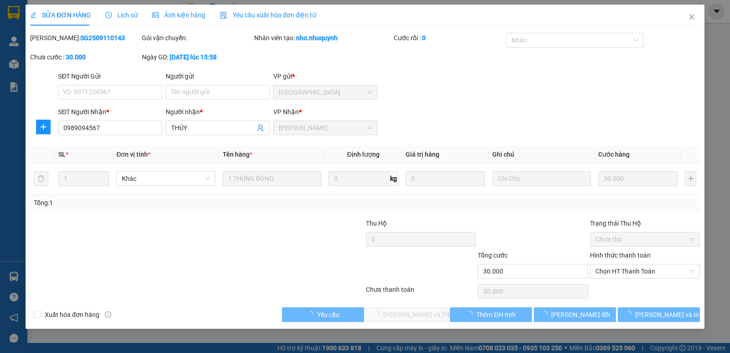
type input "0989094567"
type input "THÚY"
type input "30.000"
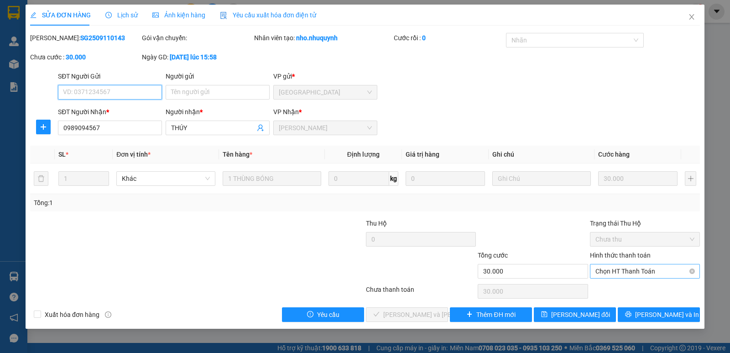
click at [632, 267] on span "Chọn HT Thanh Toán" at bounding box center [645, 271] width 99 height 14
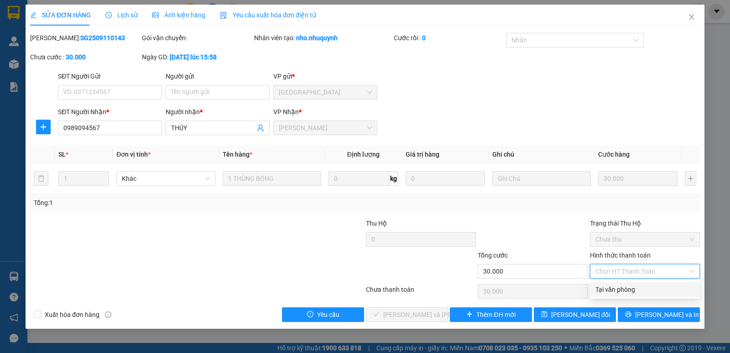
click at [626, 287] on div "Tại văn phòng" at bounding box center [645, 289] width 99 height 10
type input "0"
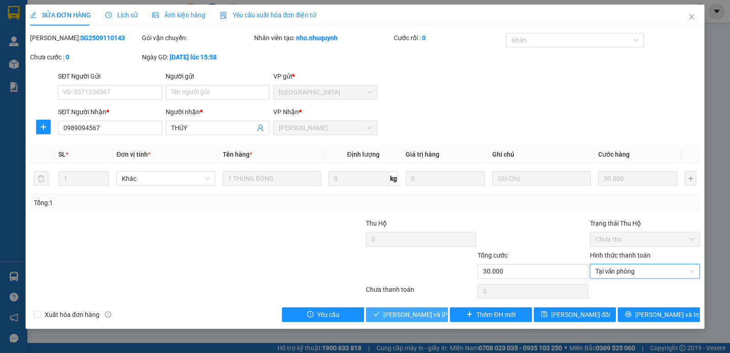
click at [426, 319] on span "Lưu và Giao hàng" at bounding box center [444, 314] width 123 height 10
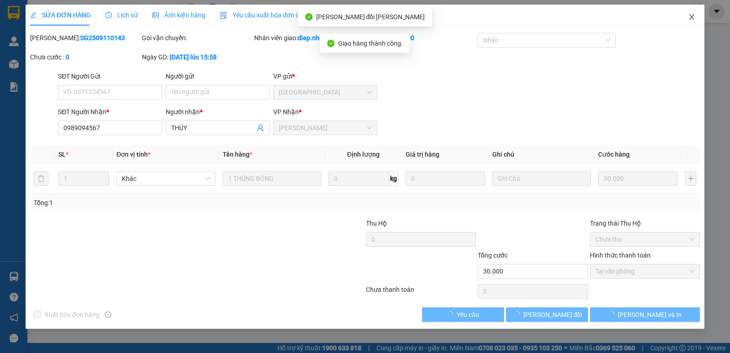
click at [690, 16] on icon "close" at bounding box center [691, 16] width 7 height 7
click at [689, 18] on div "diep.nhuquynh 1" at bounding box center [664, 12] width 79 height 16
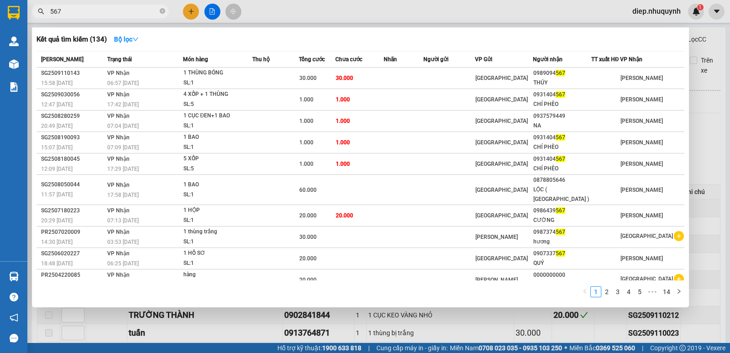
click at [39, 17] on span "567" at bounding box center [100, 12] width 137 height 14
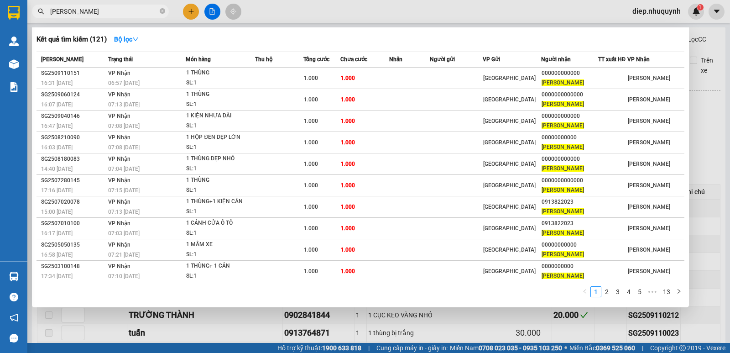
drag, startPoint x: 88, startPoint y: 9, endPoint x: 39, endPoint y: 9, distance: 49.3
click at [39, 9] on div "mạnh dũng" at bounding box center [89, 12] width 178 height 14
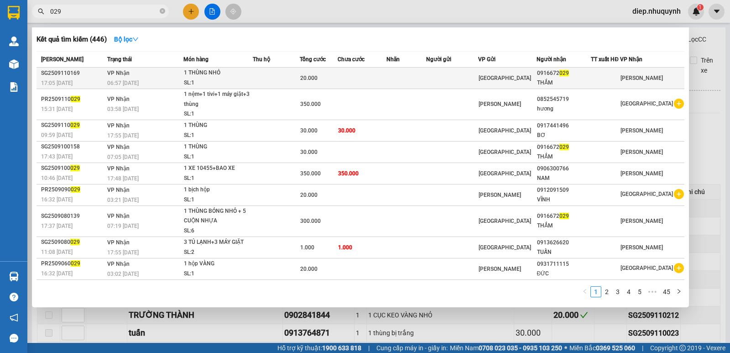
type input "029"
click at [306, 80] on span "20.000" at bounding box center [308, 78] width 17 height 6
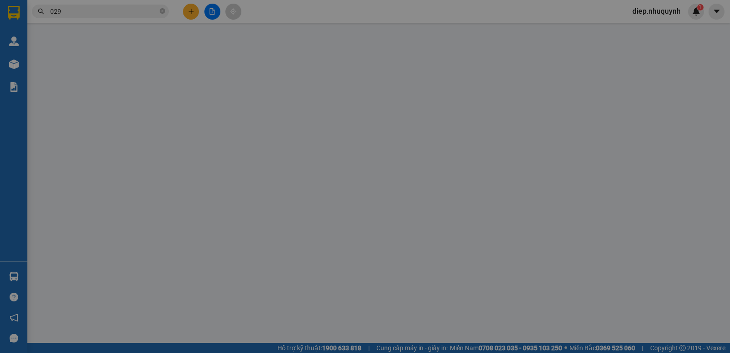
type input "0916672029"
type input "THẮM"
type input "20.000"
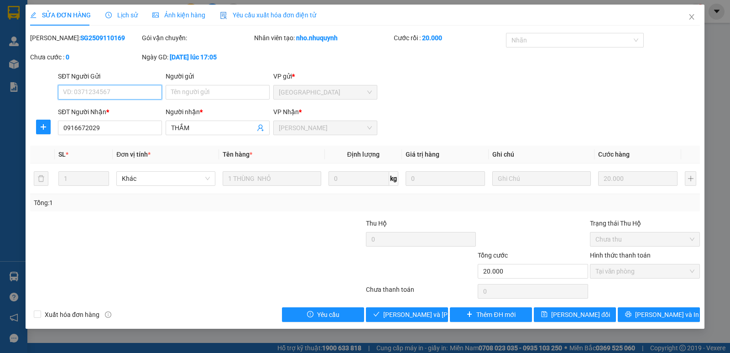
click at [609, 273] on span "Tại văn phòng" at bounding box center [645, 271] width 99 height 14
click at [426, 316] on span "Lưu và Giao hàng" at bounding box center [444, 314] width 123 height 10
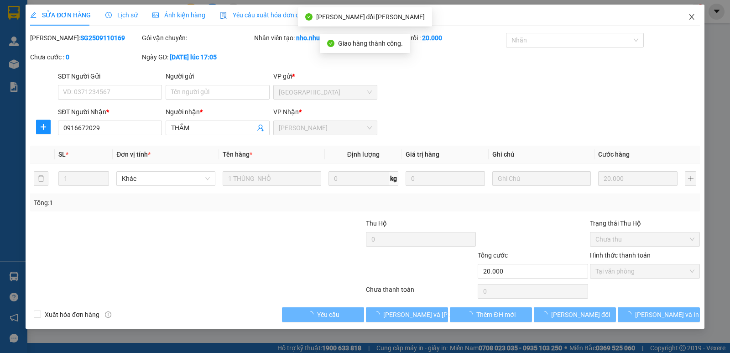
click at [691, 19] on icon "close" at bounding box center [691, 16] width 7 height 7
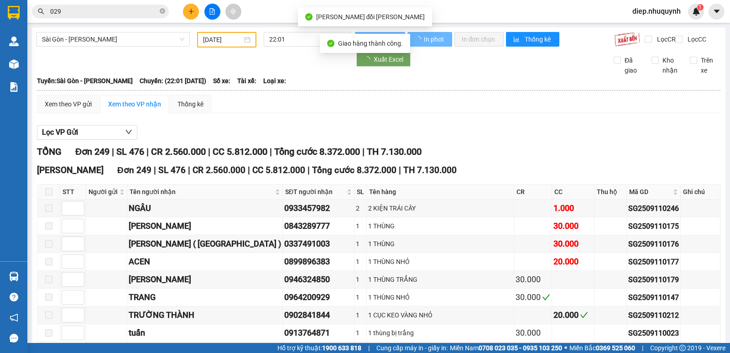
click at [90, 11] on input "029" at bounding box center [104, 11] width 108 height 10
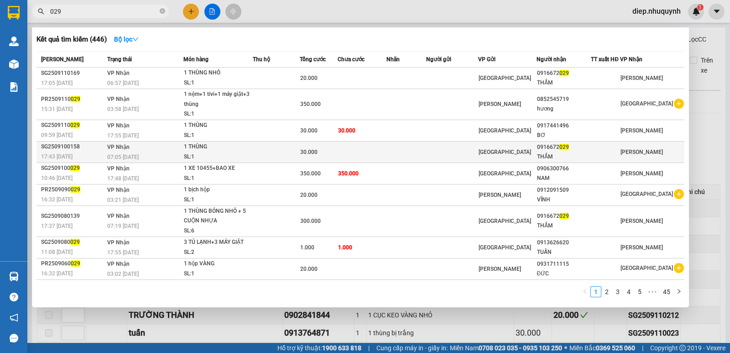
click at [295, 146] on td at bounding box center [276, 151] width 47 height 21
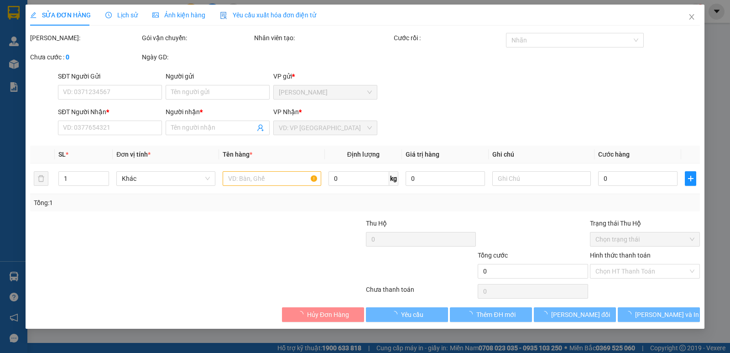
type input "0916672029"
type input "THẮM"
type input "30.000"
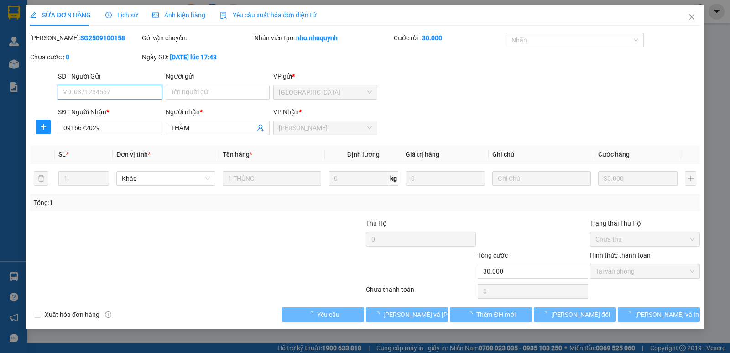
click at [642, 270] on span "Tại văn phòng" at bounding box center [645, 271] width 99 height 14
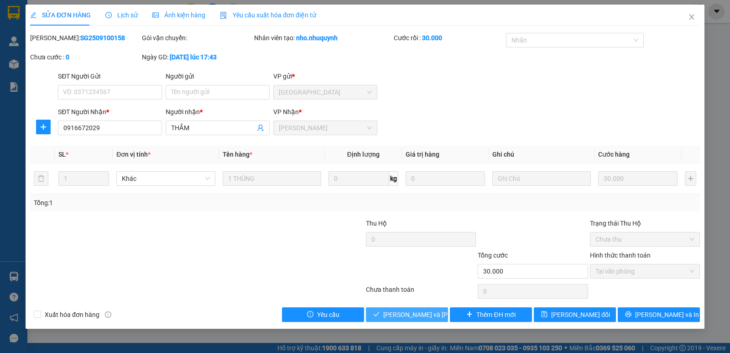
click at [426, 318] on span "Lưu và Giao hàng" at bounding box center [444, 314] width 123 height 10
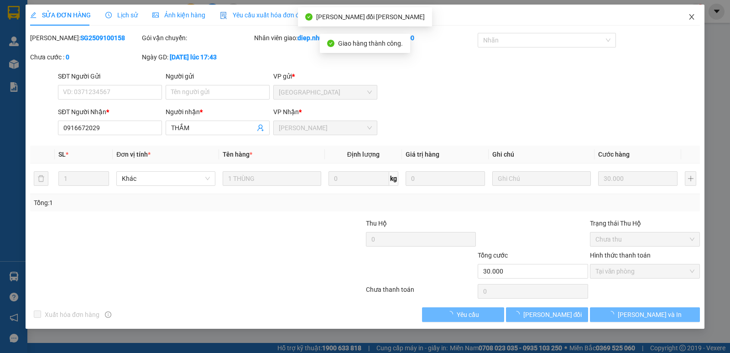
drag, startPoint x: 692, startPoint y: 17, endPoint x: 257, endPoint y: 10, distance: 435.5
click at [691, 17] on icon "close" at bounding box center [691, 16] width 7 height 7
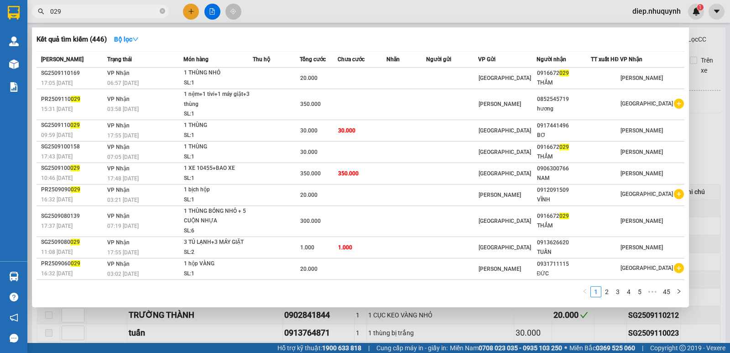
click at [89, 12] on input "029" at bounding box center [104, 11] width 108 height 10
click at [701, 156] on div at bounding box center [365, 176] width 730 height 353
drag, startPoint x: 87, startPoint y: 8, endPoint x: 42, endPoint y: 7, distance: 44.7
click at [42, 7] on span "029" at bounding box center [100, 12] width 137 height 14
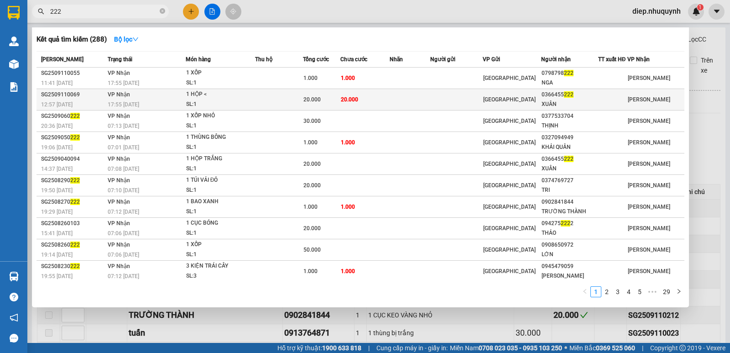
type input "222"
click at [416, 98] on td at bounding box center [410, 99] width 41 height 21
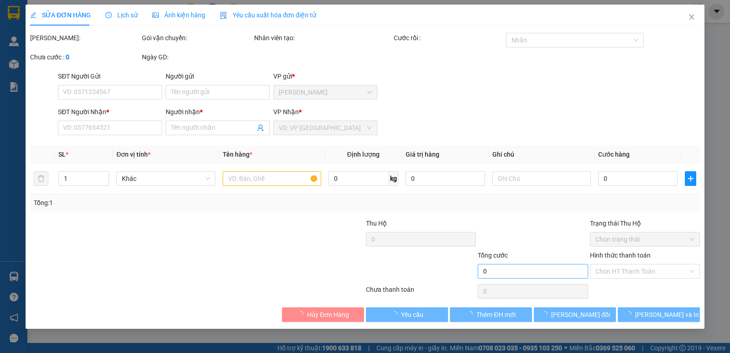
type input "0366455222"
type input "XUÂN"
type input "20.000"
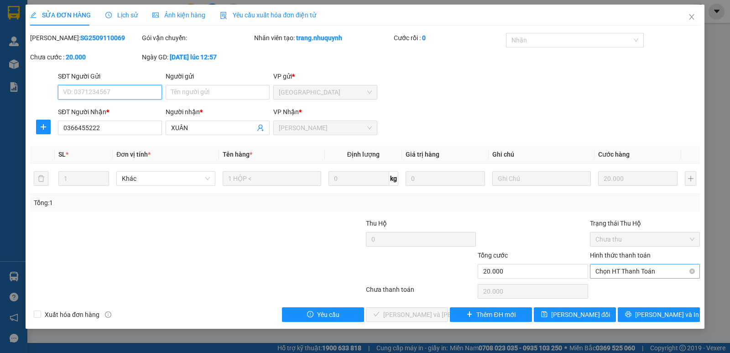
click at [624, 273] on span "Chọn HT Thanh Toán" at bounding box center [645, 271] width 99 height 14
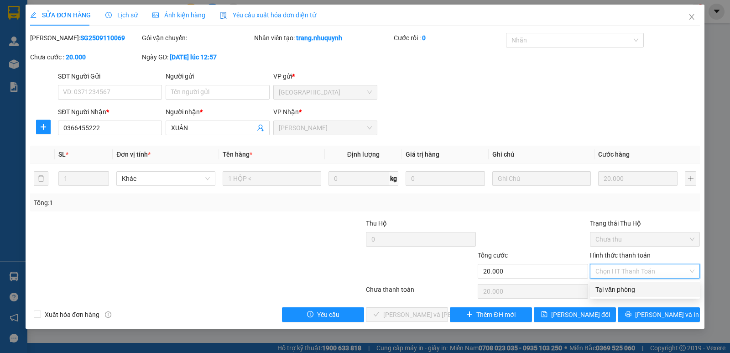
drag, startPoint x: 623, startPoint y: 295, endPoint x: 615, endPoint y: 294, distance: 7.4
click at [621, 295] on div "Tại văn phòng" at bounding box center [645, 289] width 110 height 15
type input "0"
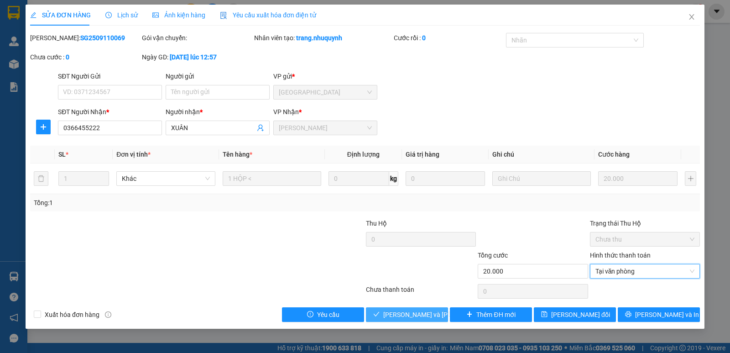
click at [417, 313] on span "Lưu và Giao hàng" at bounding box center [444, 314] width 123 height 10
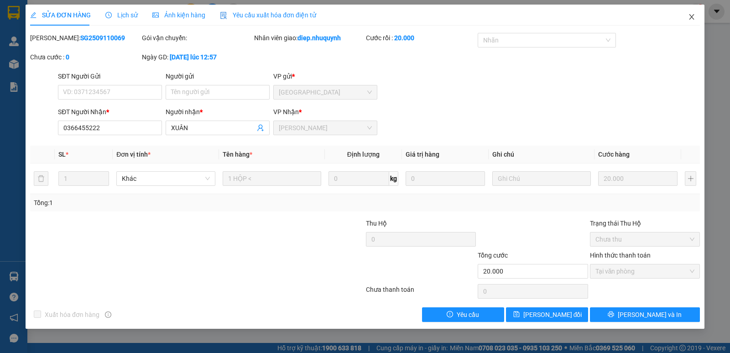
click at [690, 18] on icon "close" at bounding box center [691, 16] width 7 height 7
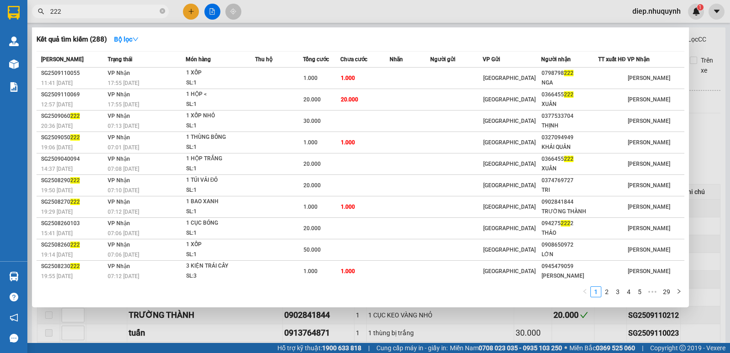
drag, startPoint x: 68, startPoint y: 12, endPoint x: 47, endPoint y: 9, distance: 20.9
click at [47, 9] on span "222" at bounding box center [100, 12] width 137 height 14
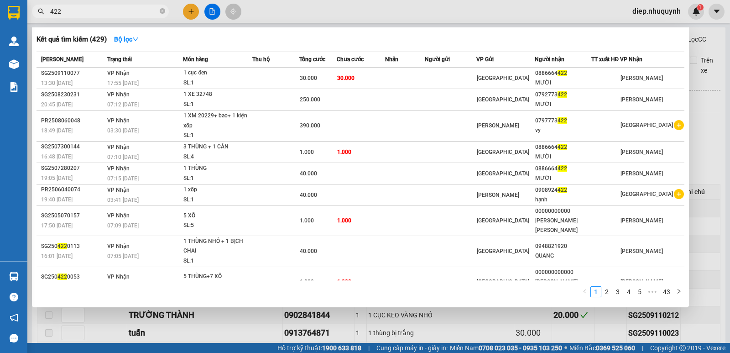
drag, startPoint x: 68, startPoint y: 15, endPoint x: 43, endPoint y: 10, distance: 25.0
click at [43, 10] on div "422" at bounding box center [89, 12] width 178 height 14
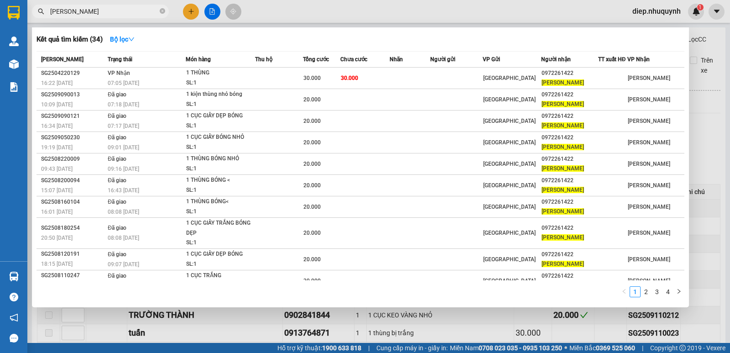
drag, startPoint x: 98, startPoint y: 15, endPoint x: 32, endPoint y: 2, distance: 66.5
click at [32, 4] on div "Kết quả tìm kiếm ( 34 ) Bộ lọc Mã ĐH Trạng thái Món hàng Thu hộ Tổng cước Chưa …" at bounding box center [89, 12] width 178 height 16
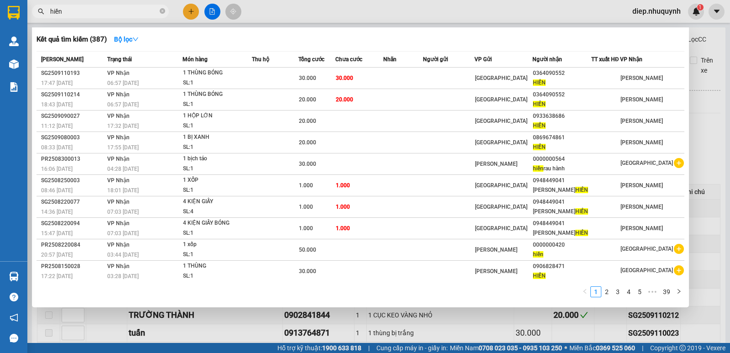
type input "hiền"
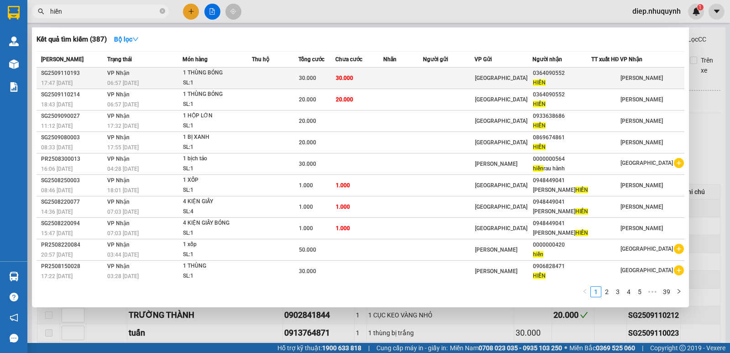
click at [349, 79] on span "30.000" at bounding box center [344, 78] width 17 height 6
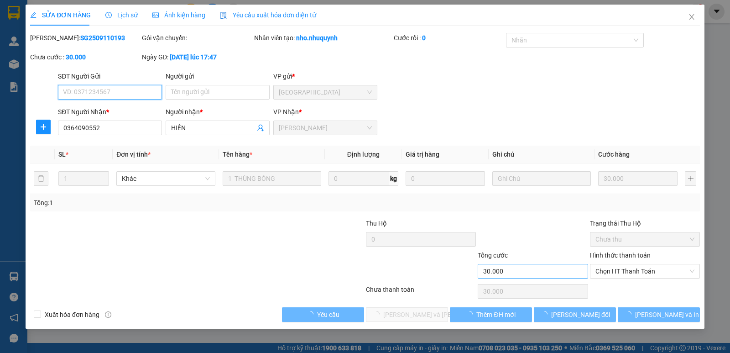
type input "0364090552"
type input "HIỀN"
type input "30.000"
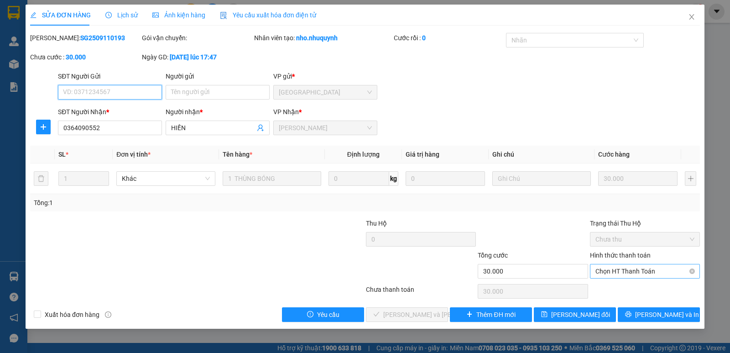
click at [616, 273] on span "Chọn HT Thanh Toán" at bounding box center [645, 271] width 99 height 14
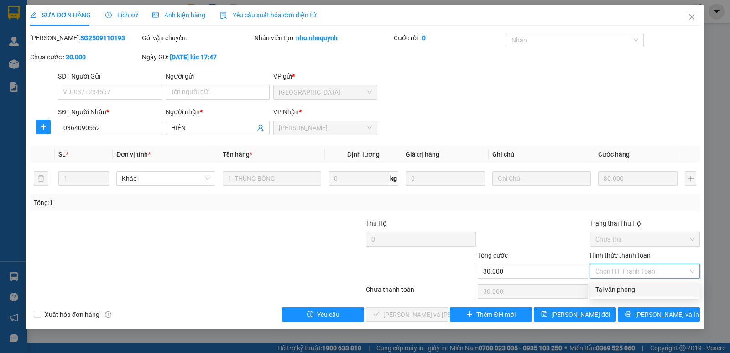
click at [616, 288] on div "Tại văn phòng" at bounding box center [645, 289] width 99 height 10
type input "0"
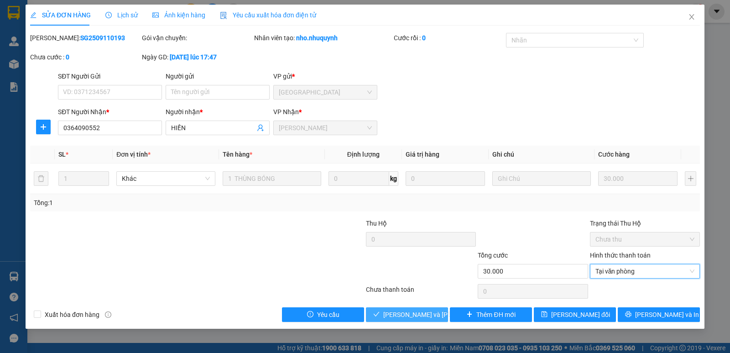
click at [415, 317] on span "Lưu và Giao hàng" at bounding box center [444, 314] width 123 height 10
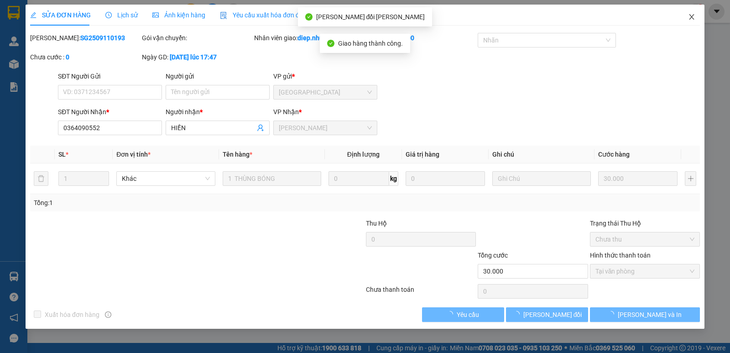
click at [693, 17] on icon "close" at bounding box center [691, 16] width 7 height 7
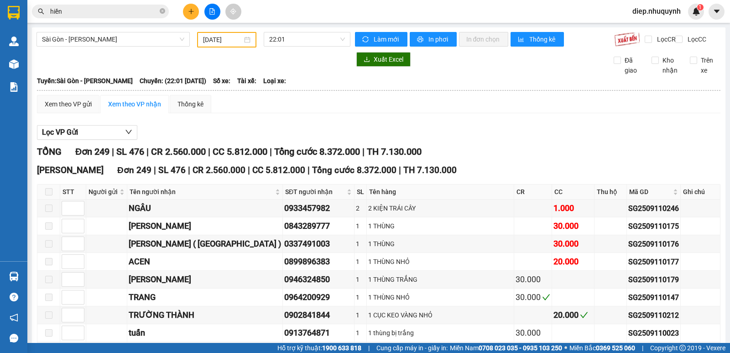
click at [92, 12] on input "hiền" at bounding box center [104, 11] width 108 height 10
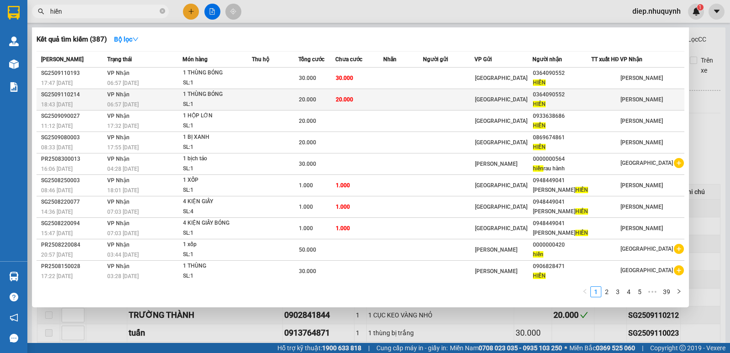
click at [353, 97] on span "20.000" at bounding box center [344, 99] width 17 height 6
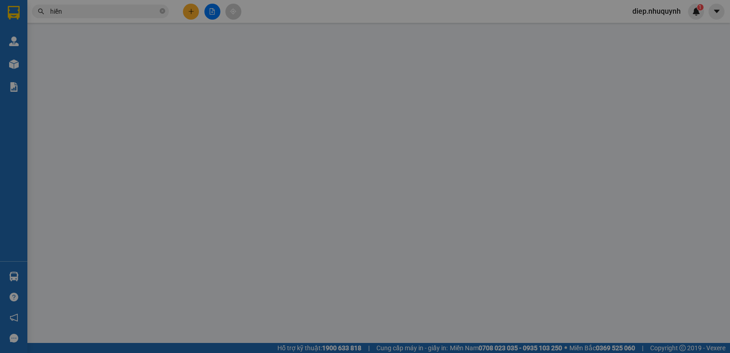
type input "0364090552"
type input "HIỀN"
type input "20.000"
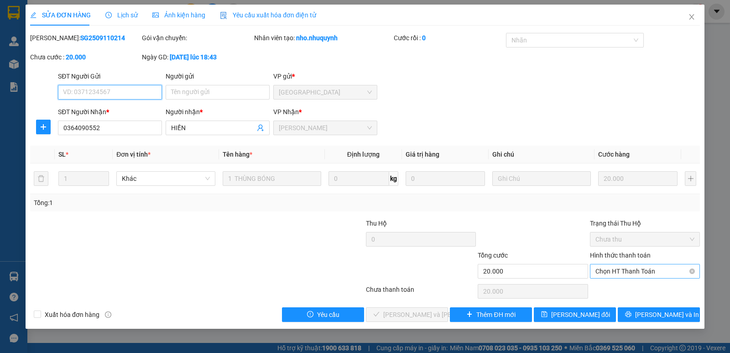
click at [628, 273] on span "Chọn HT Thanh Toán" at bounding box center [645, 271] width 99 height 14
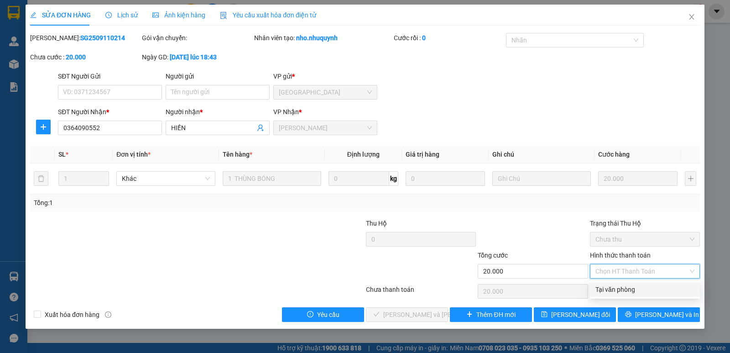
click at [625, 290] on div "Tại văn phòng" at bounding box center [645, 289] width 99 height 10
type input "0"
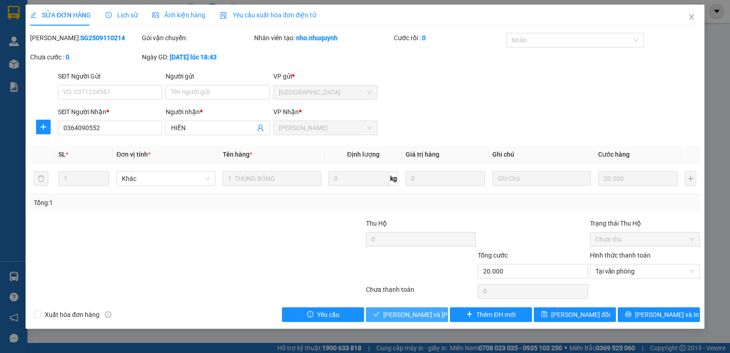
click at [425, 314] on span "Lưu và Giao hàng" at bounding box center [444, 314] width 123 height 10
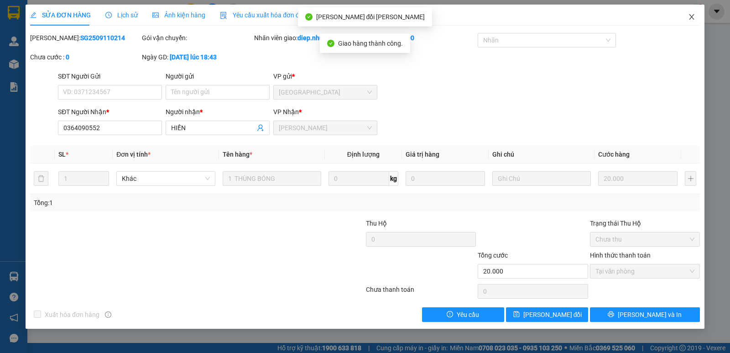
click at [691, 16] on icon "close" at bounding box center [691, 16] width 7 height 7
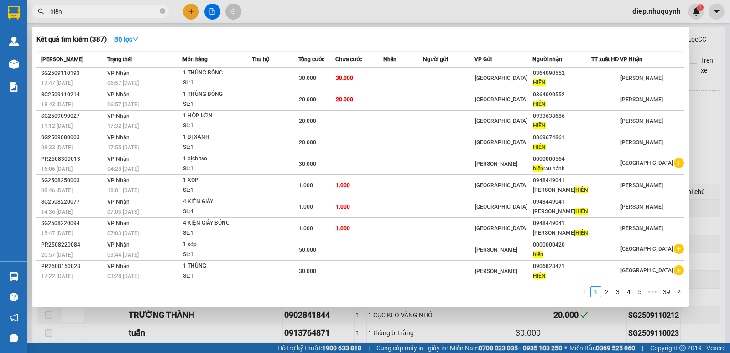
click at [43, 12] on div "hiền" at bounding box center [89, 12] width 178 height 14
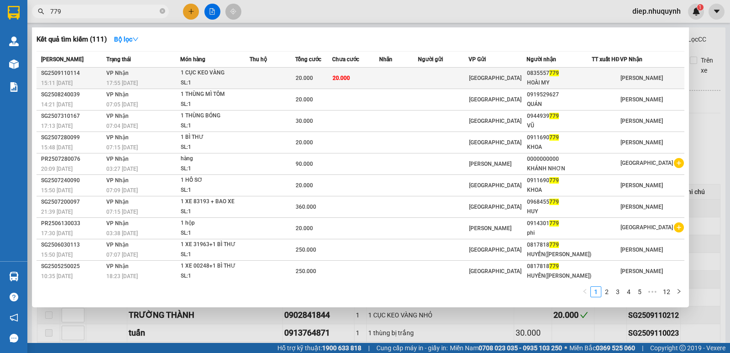
type input "779"
click at [332, 75] on div "20.000" at bounding box center [314, 78] width 36 height 10
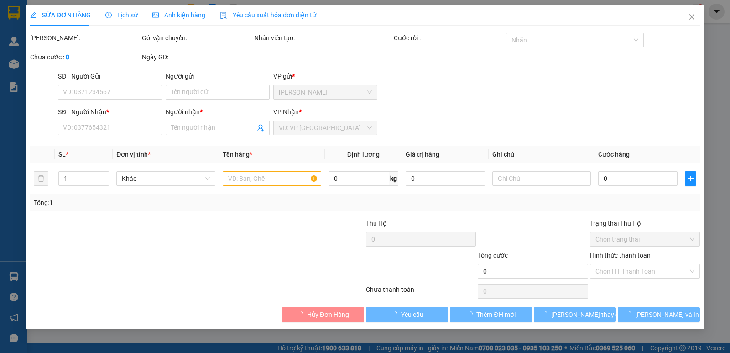
type input "0835557779"
type input "HOÀI MY"
type input "20.000"
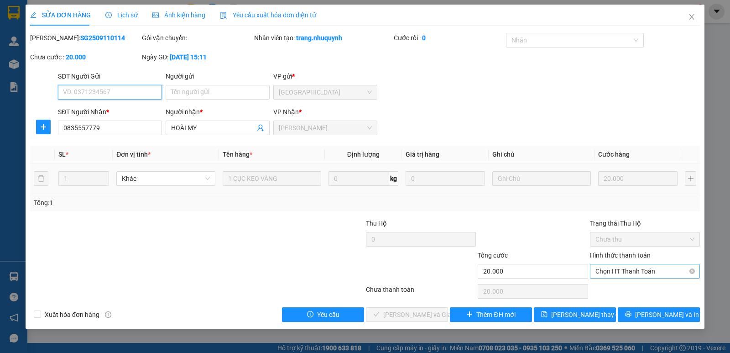
click at [615, 269] on span "Chọn HT Thanh Toán" at bounding box center [645, 271] width 99 height 14
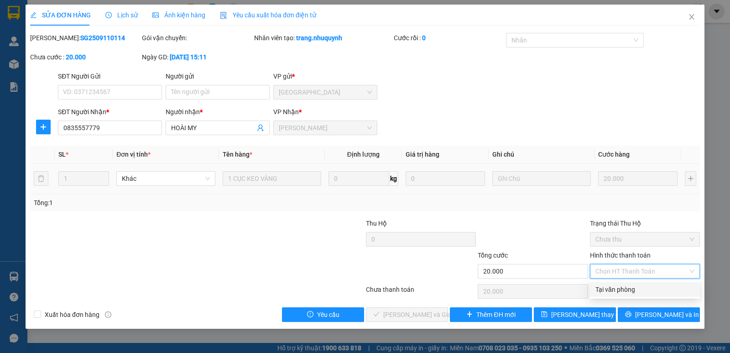
click at [615, 289] on div "Tại văn phòng" at bounding box center [645, 289] width 99 height 10
type input "0"
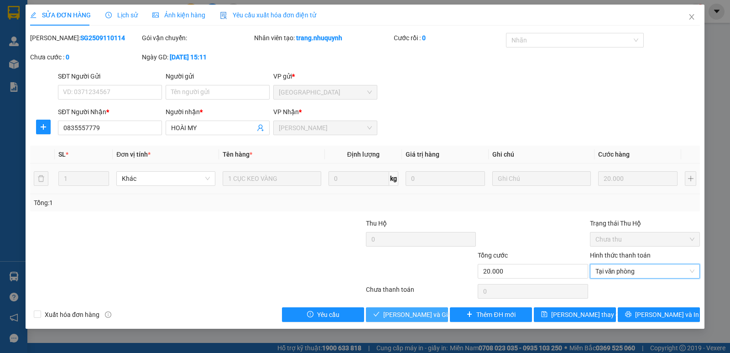
click at [409, 317] on span "Lưu và Giao hàng" at bounding box center [427, 314] width 88 height 10
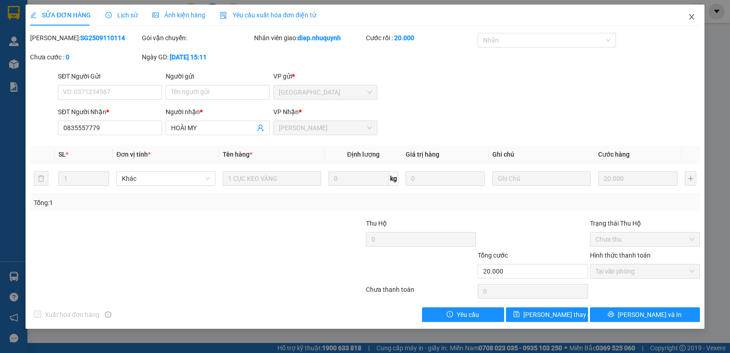
drag, startPoint x: 693, startPoint y: 22, endPoint x: 686, endPoint y: 23, distance: 7.8
click at [692, 22] on span "Close" at bounding box center [692, 18] width 26 height 26
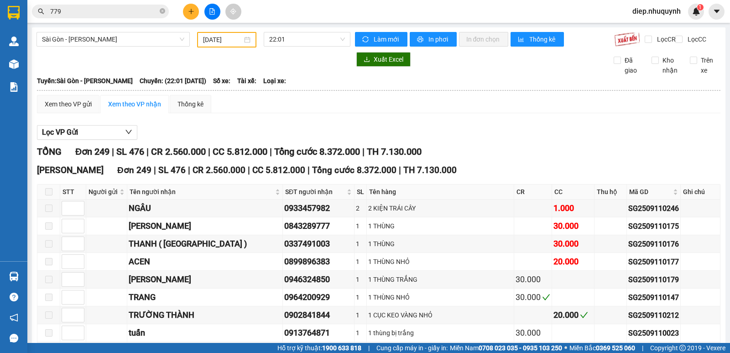
click at [691, 20] on div "Kết quả tìm kiếm ( 111 ) Bộ lọc Mã ĐH Trạng thái Món hàng Thu hộ Tổng cước Chưa…" at bounding box center [365, 11] width 730 height 23
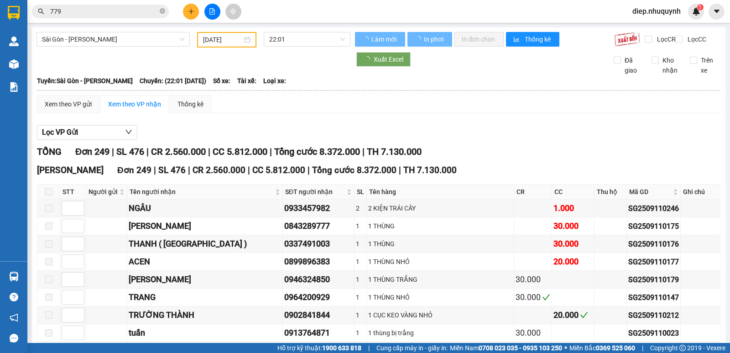
drag, startPoint x: 704, startPoint y: 135, endPoint x: 698, endPoint y: 135, distance: 6.4
click at [703, 135] on div "Lọc VP Gửi" at bounding box center [379, 132] width 684 height 15
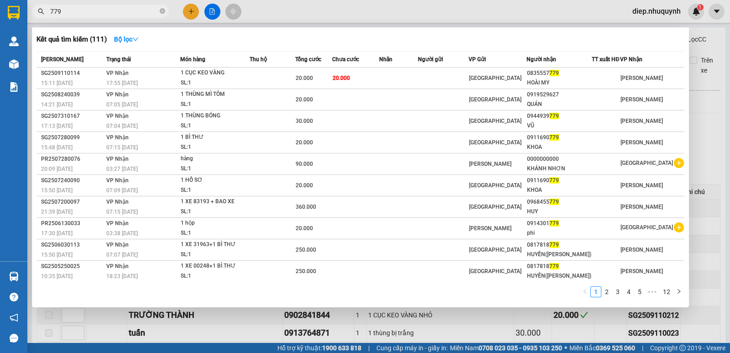
drag, startPoint x: 73, startPoint y: 10, endPoint x: 37, endPoint y: 9, distance: 35.6
click at [37, 9] on span "779" at bounding box center [100, 12] width 137 height 14
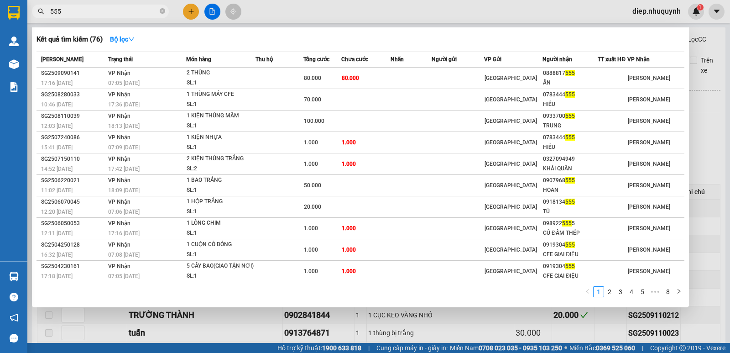
drag, startPoint x: 61, startPoint y: 12, endPoint x: 34, endPoint y: 5, distance: 27.9
click at [34, 5] on div "555" at bounding box center [89, 12] width 178 height 14
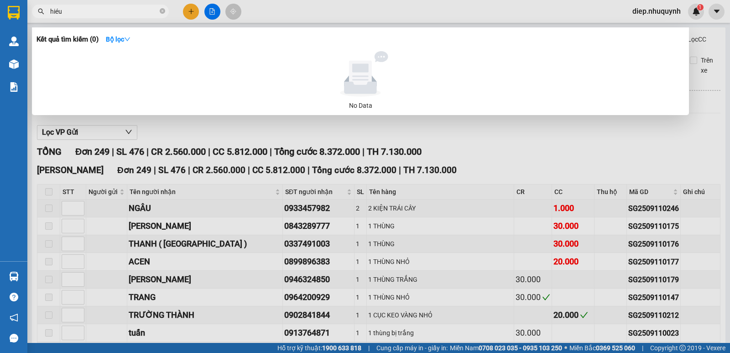
click at [713, 152] on div at bounding box center [365, 176] width 730 height 353
drag, startPoint x: 66, startPoint y: 12, endPoint x: 37, endPoint y: 9, distance: 29.4
click at [37, 9] on span "hiéu" at bounding box center [100, 12] width 137 height 14
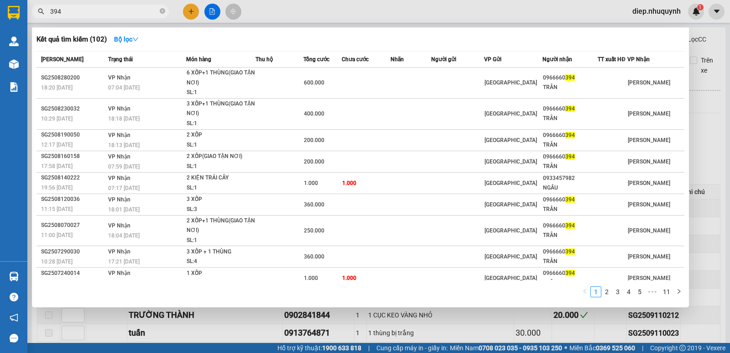
drag, startPoint x: 65, startPoint y: 11, endPoint x: 37, endPoint y: 6, distance: 28.3
click at [37, 6] on span "394" at bounding box center [100, 12] width 137 height 14
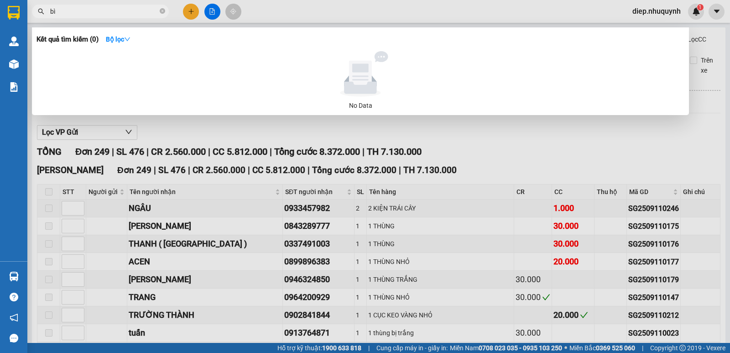
type input "b"
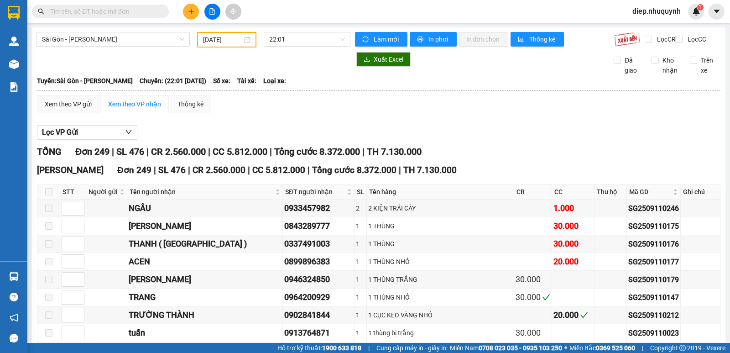
click at [63, 11] on input "text" at bounding box center [104, 11] width 108 height 10
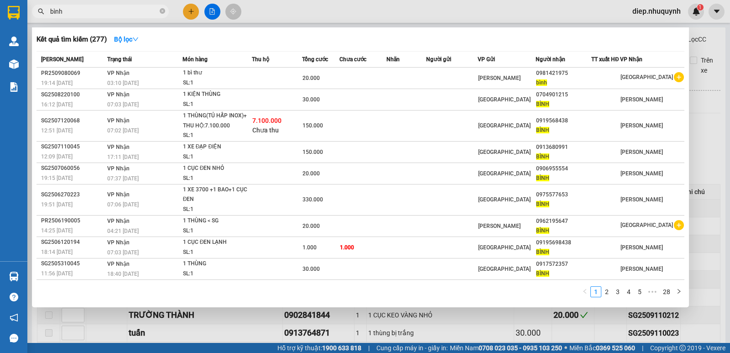
drag, startPoint x: 69, startPoint y: 13, endPoint x: 42, endPoint y: 8, distance: 27.4
click at [42, 8] on div "bình" at bounding box center [89, 12] width 178 height 14
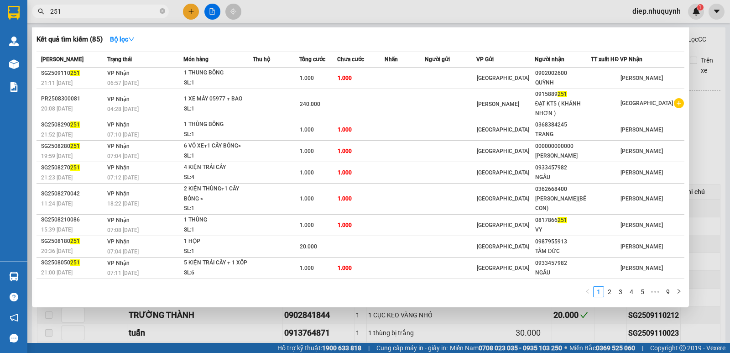
drag, startPoint x: 73, startPoint y: 11, endPoint x: 44, endPoint y: 3, distance: 30.0
click at [44, 4] on div "Kết quả tìm kiếm ( 85 ) Bộ lọc Mã ĐH Trạng thái Món hàng Thu hộ Tổng cước Chưa …" at bounding box center [89, 12] width 178 height 16
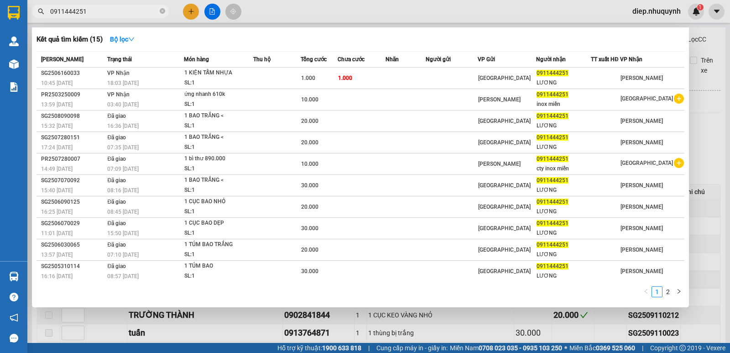
type input "0911444251"
click at [211, 16] on div at bounding box center [365, 176] width 730 height 353
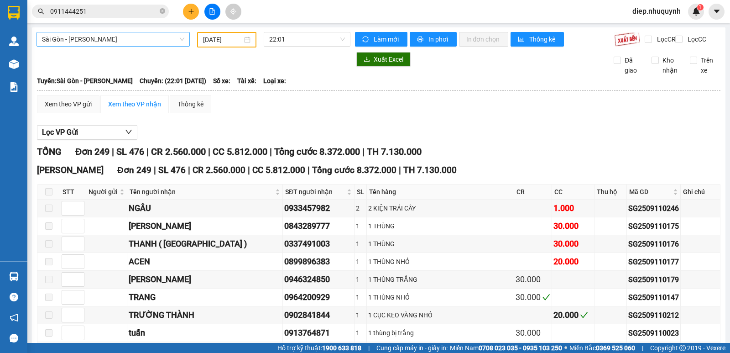
click at [115, 41] on span "Sài Gòn - Phan Rang" at bounding box center [113, 39] width 142 height 14
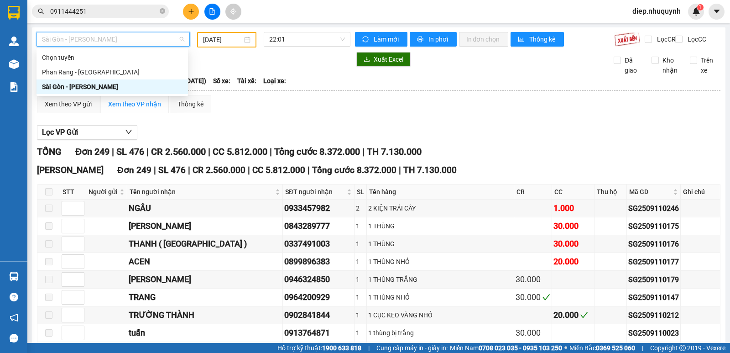
click at [232, 43] on input "11/09/2025" at bounding box center [223, 40] width 40 height 10
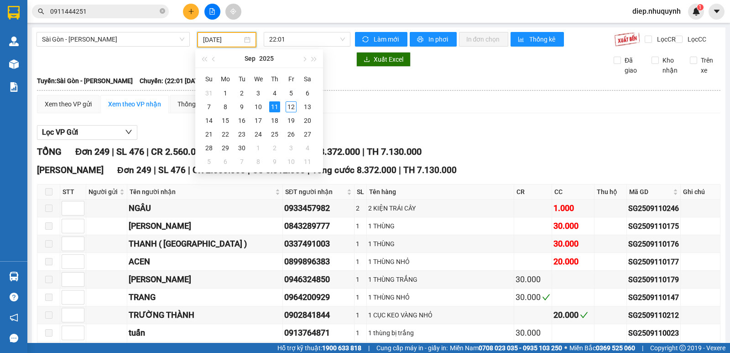
type input "11/09/2025"
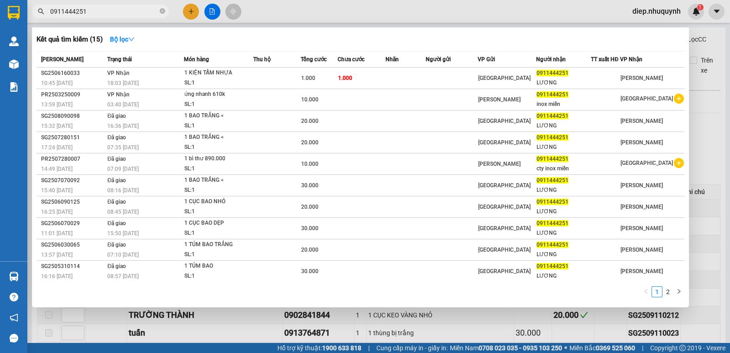
drag, startPoint x: 100, startPoint y: 11, endPoint x: 34, endPoint y: 10, distance: 65.7
click at [34, 10] on span "0911444251" at bounding box center [100, 12] width 137 height 14
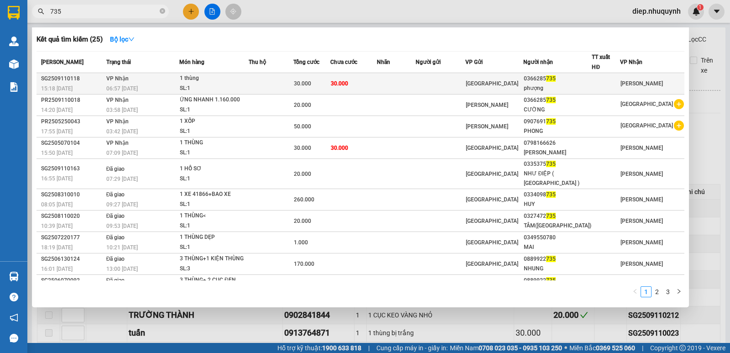
type input "735"
click at [375, 82] on td "30.000" at bounding box center [353, 83] width 47 height 21
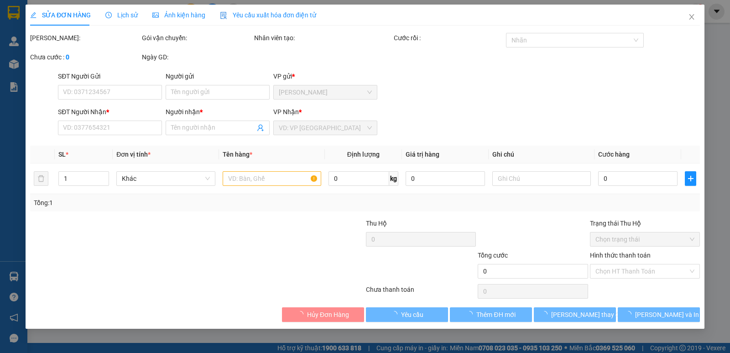
type input "0366285735"
type input "phượng"
type input "30.000"
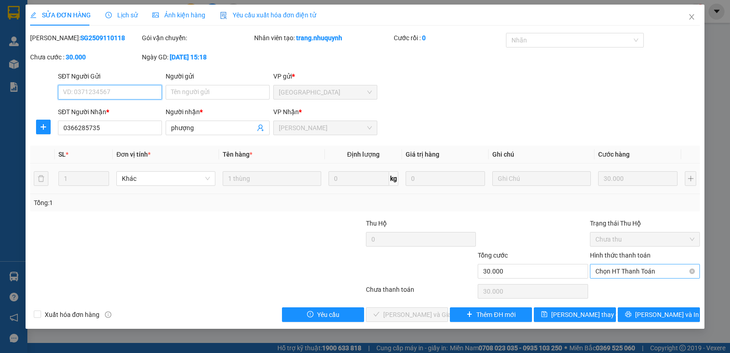
click at [606, 273] on span "Chọn HT Thanh Toán" at bounding box center [645, 271] width 99 height 14
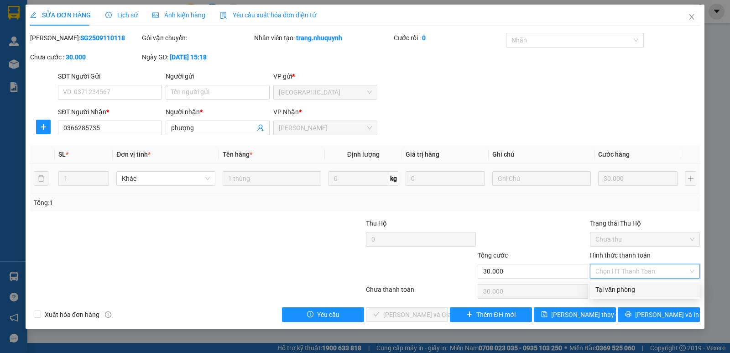
click at [608, 292] on div "Tại văn phòng" at bounding box center [645, 289] width 99 height 10
type input "0"
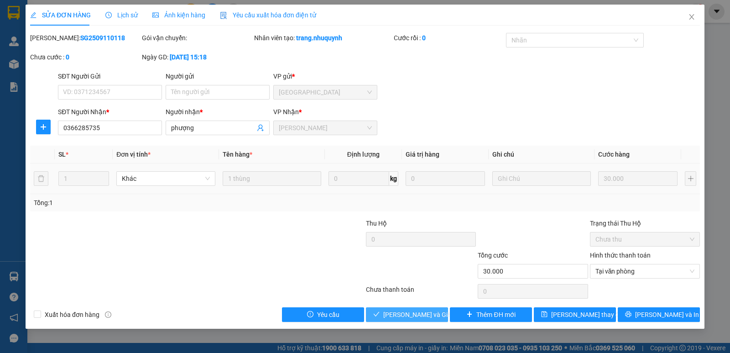
click at [435, 321] on button "Lưu và Giao hàng" at bounding box center [407, 314] width 82 height 15
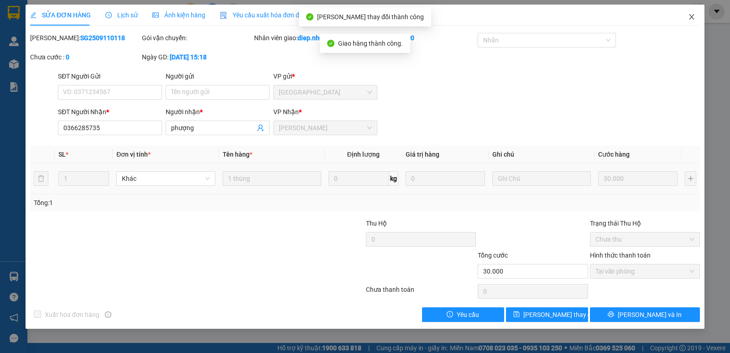
drag, startPoint x: 687, startPoint y: 16, endPoint x: 316, endPoint y: 0, distance: 370.5
click at [687, 17] on span "Close" at bounding box center [692, 18] width 26 height 26
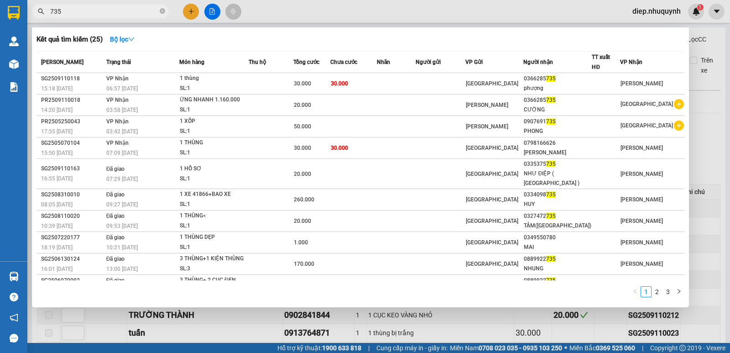
drag, startPoint x: 66, startPoint y: 10, endPoint x: 45, endPoint y: 9, distance: 20.6
click at [45, 9] on span "735" at bounding box center [100, 12] width 137 height 14
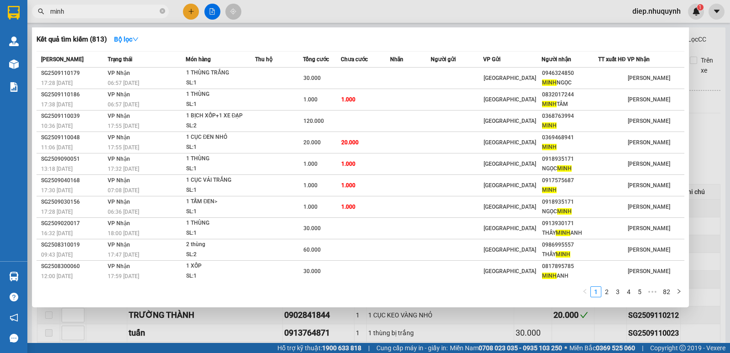
click at [40, 11] on div "minh" at bounding box center [89, 12] width 178 height 14
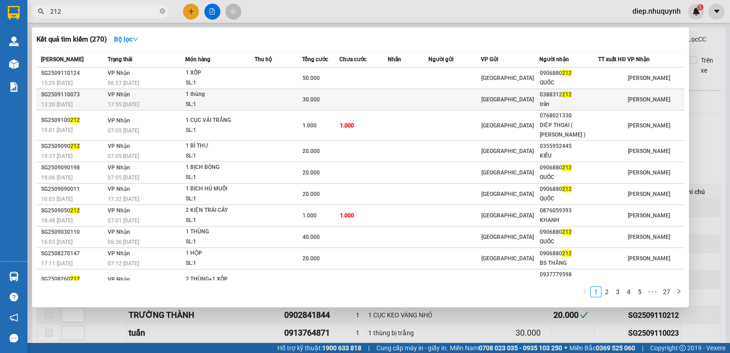
type input "212"
click at [340, 107] on td "30.000" at bounding box center [320, 99] width 37 height 21
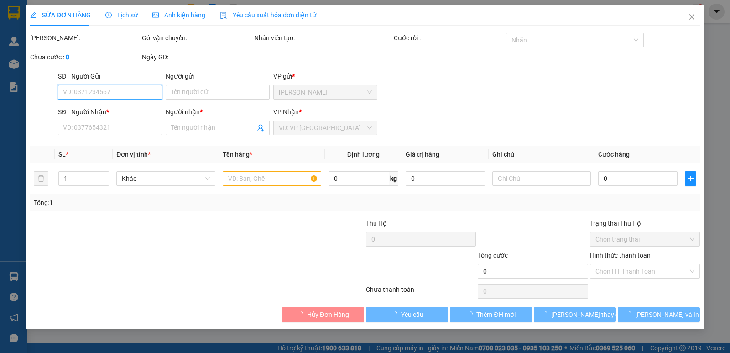
type input "0388312212"
type input "trân"
type input "30.000"
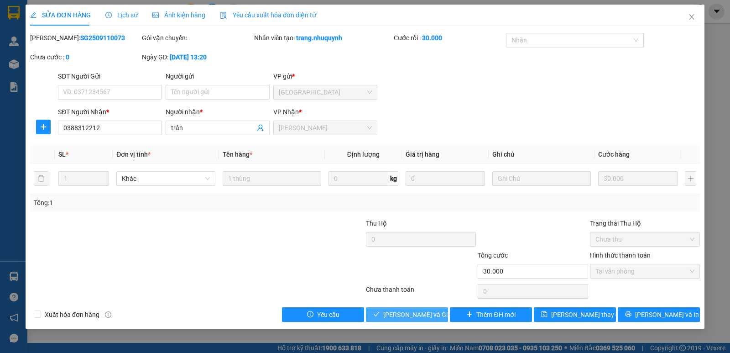
click at [404, 314] on span "Lưu và Giao hàng" at bounding box center [427, 314] width 88 height 10
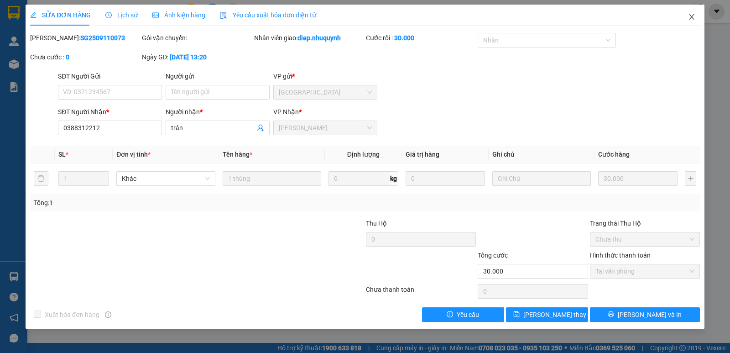
click at [696, 17] on span "Close" at bounding box center [692, 18] width 26 height 26
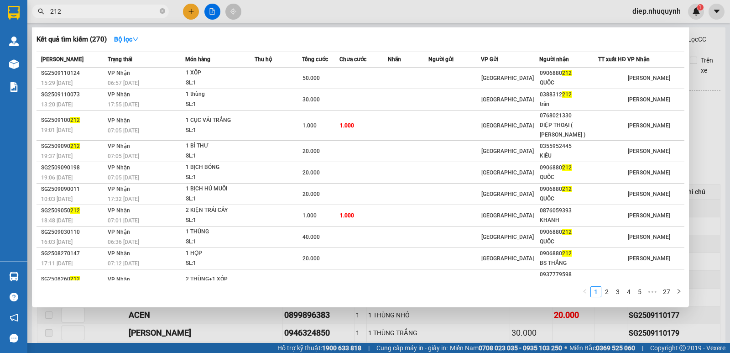
drag, startPoint x: 75, startPoint y: 8, endPoint x: 44, endPoint y: 8, distance: 31.0
click at [44, 8] on div "212" at bounding box center [89, 12] width 178 height 14
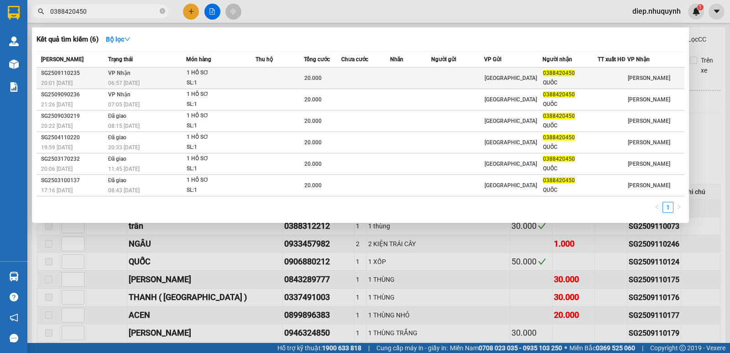
type input "0388420450"
click at [288, 78] on td at bounding box center [280, 78] width 48 height 21
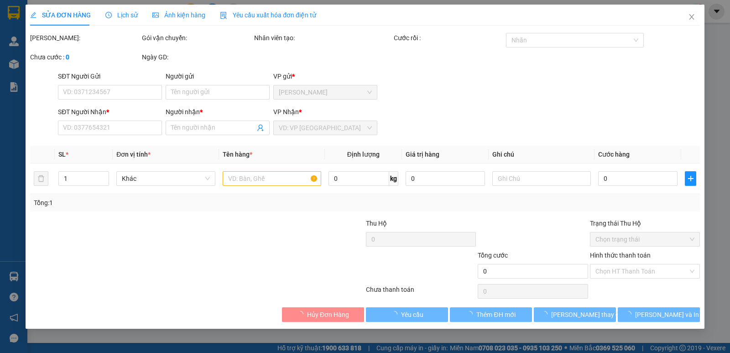
type input "0388420450"
type input "QUỐC"
type input "20.000"
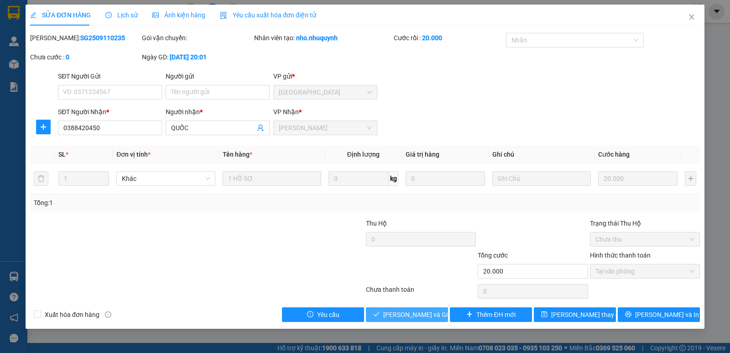
click at [407, 315] on span "Lưu và Giao hàng" at bounding box center [427, 314] width 88 height 10
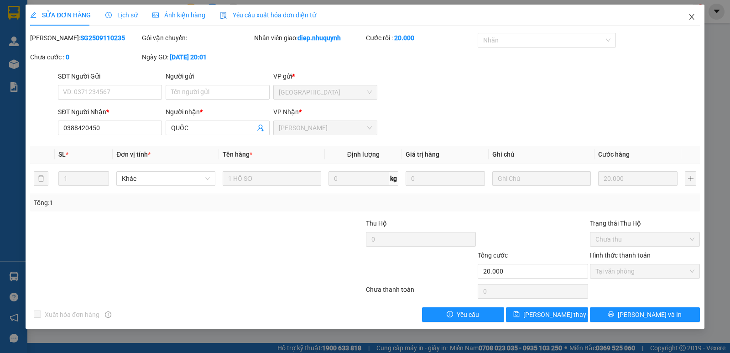
click at [693, 16] on icon "close" at bounding box center [691, 16] width 7 height 7
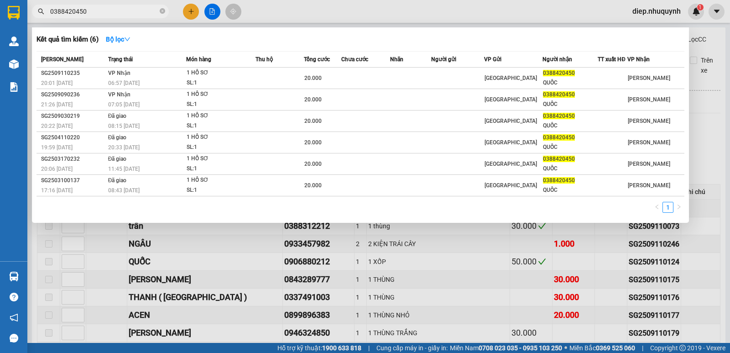
click at [38, 11] on div "0388420450" at bounding box center [89, 12] width 178 height 14
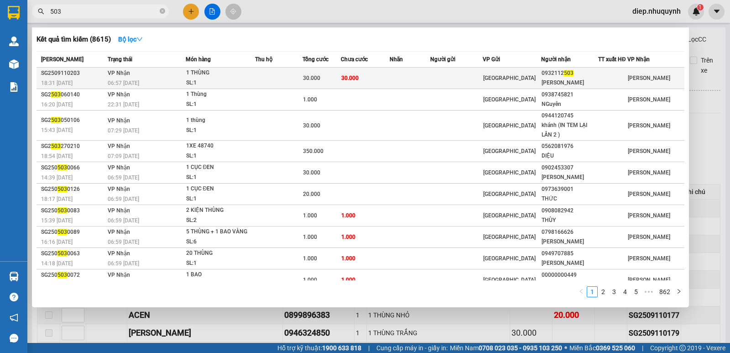
type input "503"
click at [220, 69] on div "1 THÙNG" at bounding box center [220, 73] width 68 height 10
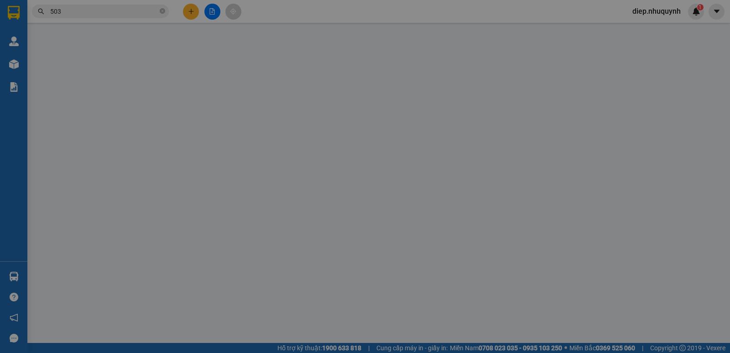
type input "0932112503"
type input "XUÂN CÔNG"
type input "30.000"
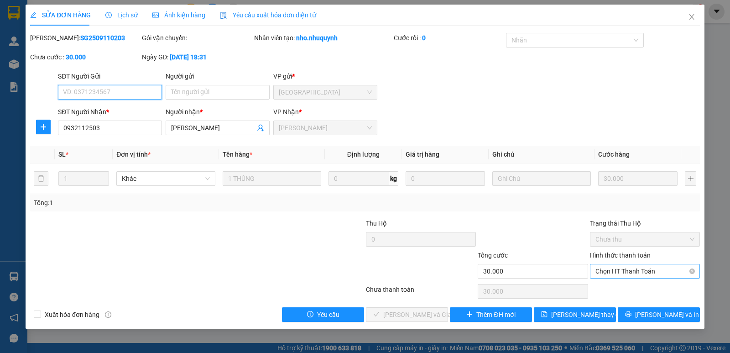
click at [621, 273] on span "Chọn HT Thanh Toán" at bounding box center [645, 271] width 99 height 14
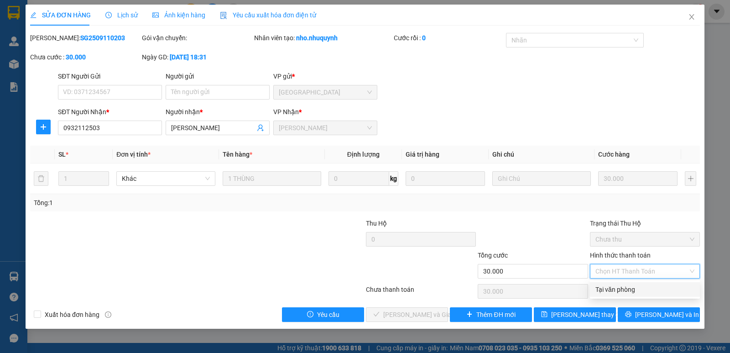
click at [616, 292] on div "Tại văn phòng" at bounding box center [645, 289] width 99 height 10
type input "0"
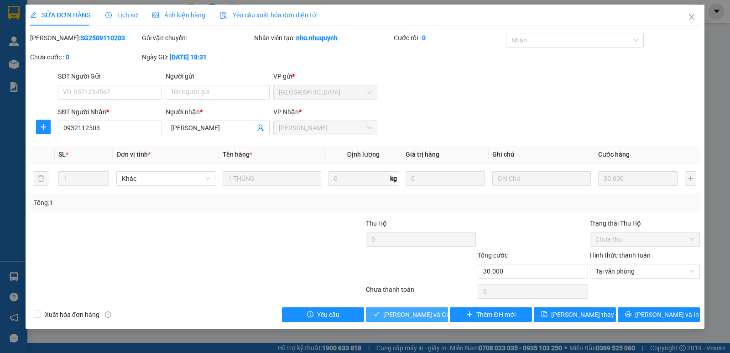
click at [413, 320] on button "Lưu và Giao hàng" at bounding box center [407, 314] width 82 height 15
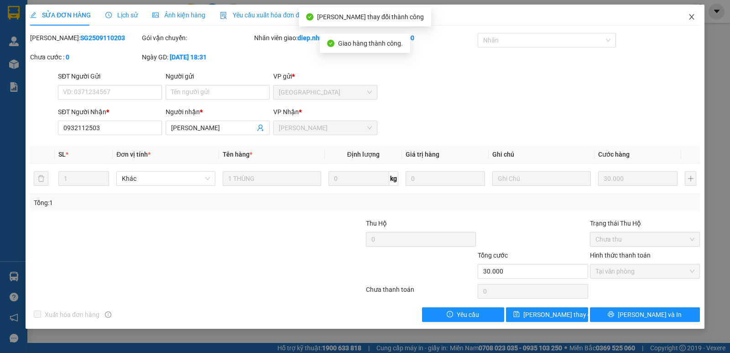
click at [692, 13] on span "Close" at bounding box center [692, 18] width 26 height 26
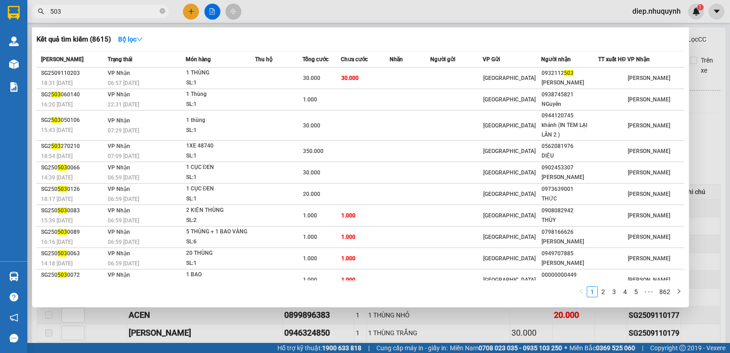
drag, startPoint x: 70, startPoint y: 12, endPoint x: 41, endPoint y: 12, distance: 29.2
click at [41, 12] on div "503" at bounding box center [89, 12] width 178 height 14
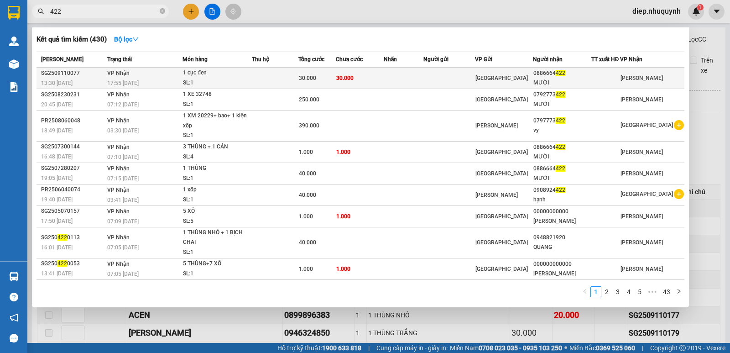
type input "422"
click at [323, 83] on div "30.000" at bounding box center [317, 78] width 37 height 10
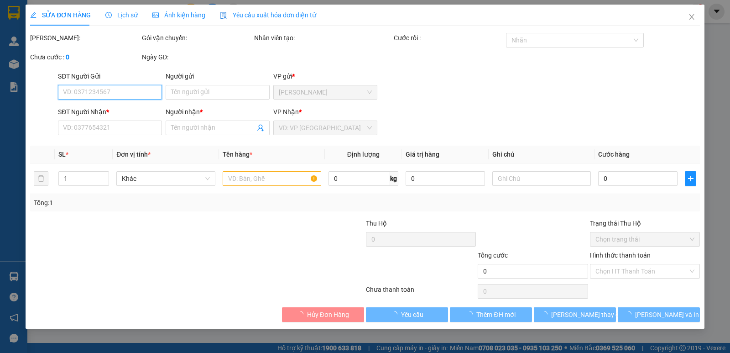
type input "0886664422"
type input "MƯỜI"
type input "30.000"
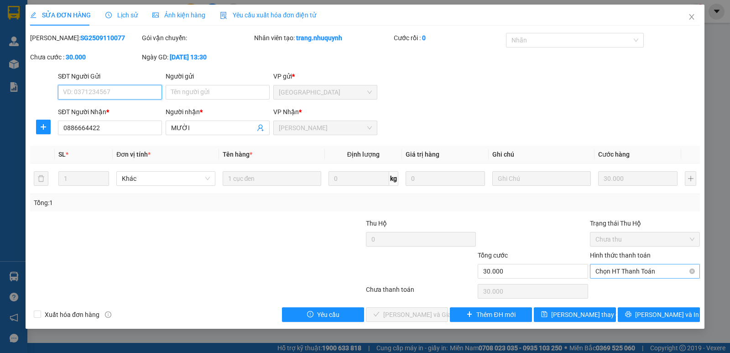
click at [616, 274] on span "Chọn HT Thanh Toán" at bounding box center [645, 271] width 99 height 14
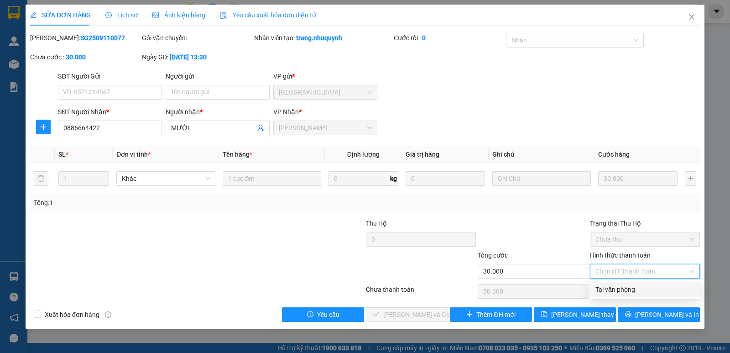
click at [626, 292] on div "Tại văn phòng" at bounding box center [645, 289] width 99 height 10
type input "0"
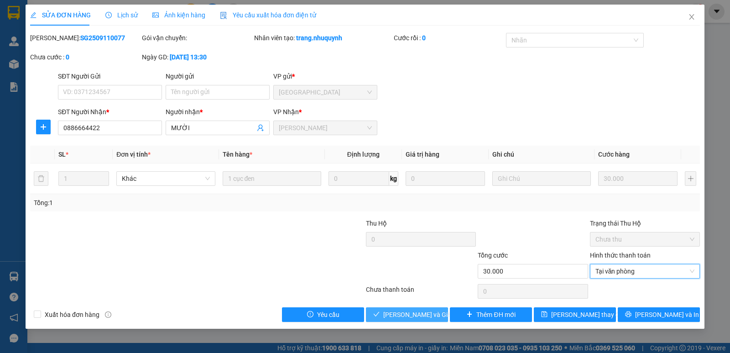
click at [421, 315] on span "Lưu và Giao hàng" at bounding box center [427, 314] width 88 height 10
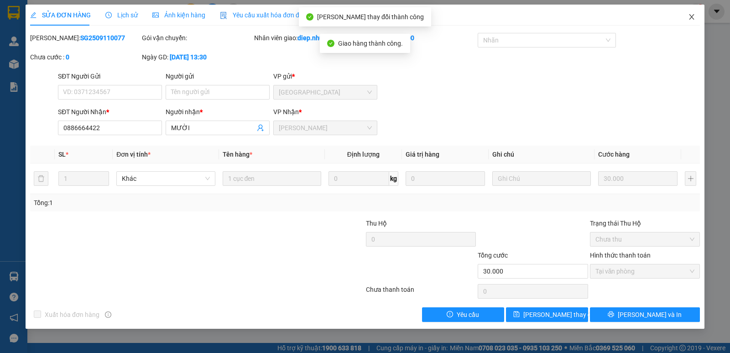
click at [688, 21] on icon "close" at bounding box center [691, 16] width 7 height 7
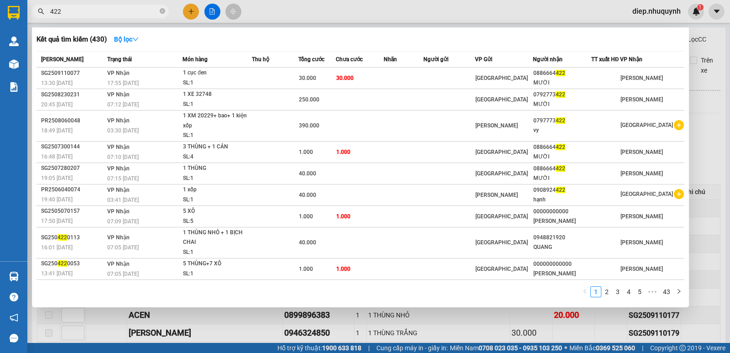
drag, startPoint x: 62, startPoint y: 11, endPoint x: 40, endPoint y: 11, distance: 22.4
click at [40, 11] on div "422" at bounding box center [89, 12] width 178 height 14
type input "o"
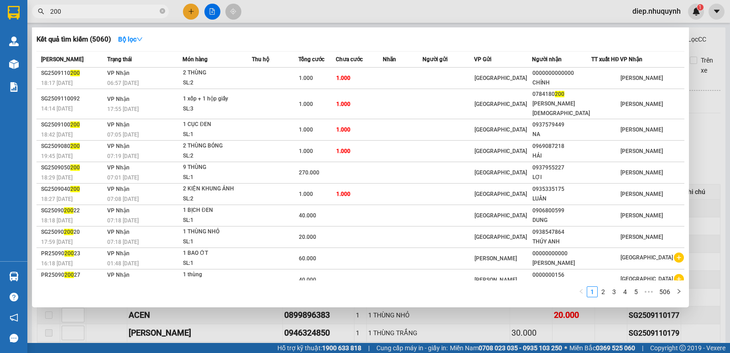
drag, startPoint x: 69, startPoint y: 14, endPoint x: 44, endPoint y: 14, distance: 25.6
click at [44, 14] on div "200" at bounding box center [89, 12] width 178 height 14
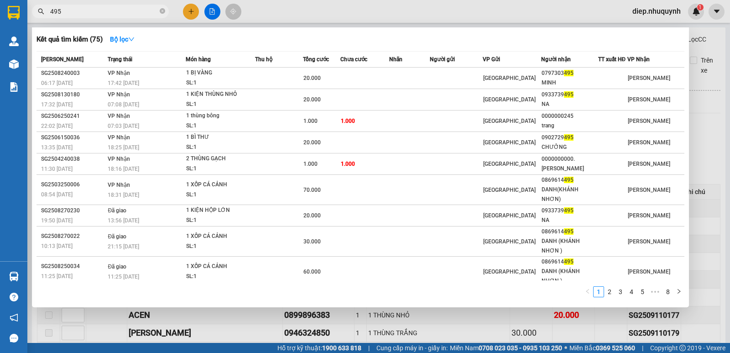
drag, startPoint x: 61, startPoint y: 10, endPoint x: 31, endPoint y: 10, distance: 29.7
click at [31, 10] on div "495" at bounding box center [89, 12] width 178 height 14
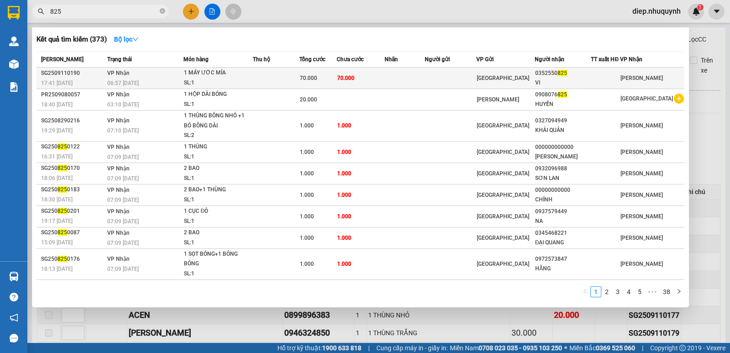
type input "825"
click at [385, 73] on td "70.000" at bounding box center [361, 78] width 48 height 21
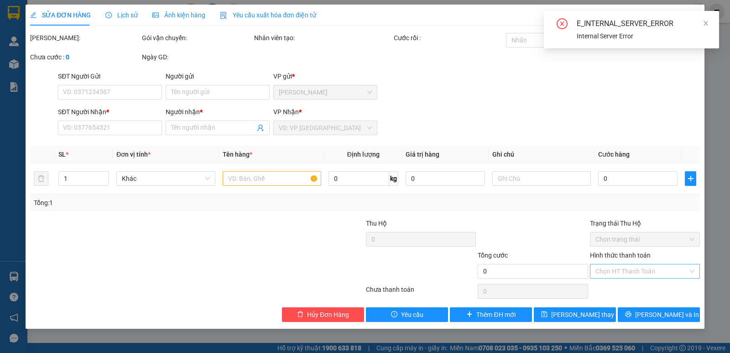
click at [628, 271] on input "Hình thức thanh toán" at bounding box center [642, 271] width 93 height 14
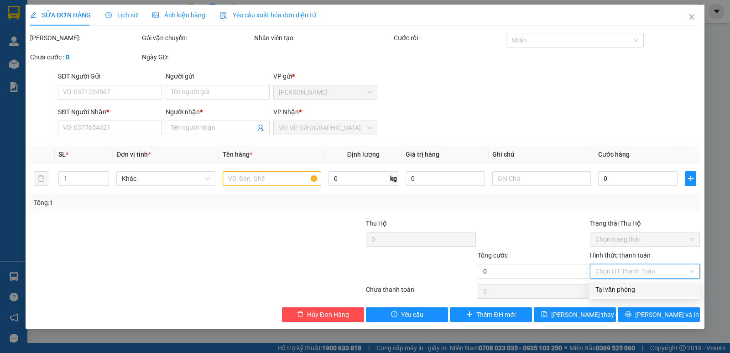
click at [627, 285] on div "Tại văn phòng" at bounding box center [645, 289] width 99 height 10
type input "0"
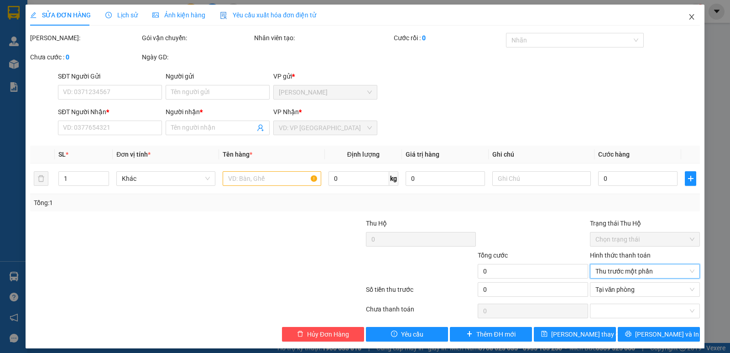
drag, startPoint x: 687, startPoint y: 18, endPoint x: 687, endPoint y: 12, distance: 5.9
click at [688, 18] on icon "close" at bounding box center [691, 16] width 7 height 7
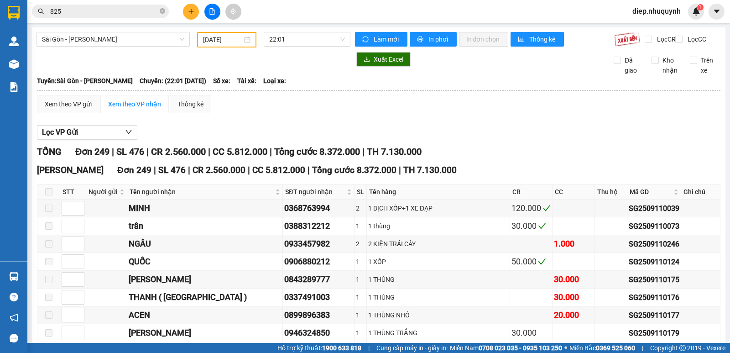
drag, startPoint x: 686, startPoint y: 17, endPoint x: 116, endPoint y: 11, distance: 569.7
click at [685, 17] on div "diep.nhuquynh 1" at bounding box center [664, 12] width 79 height 16
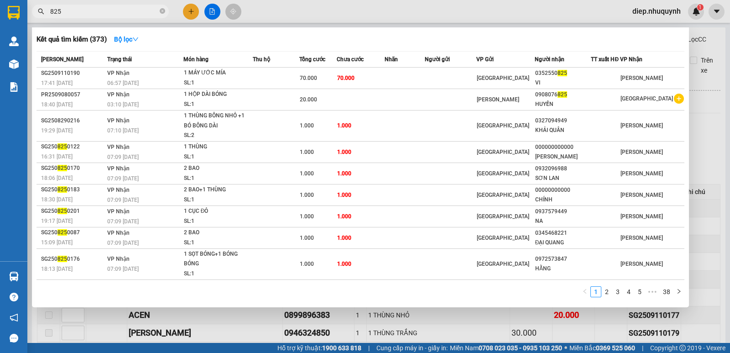
click at [116, 11] on input "825" at bounding box center [104, 11] width 108 height 10
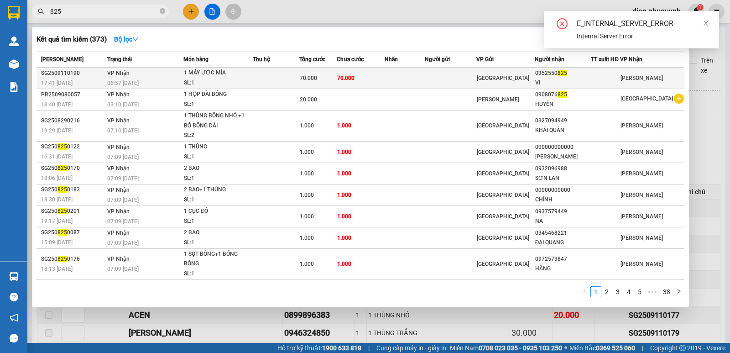
click at [508, 80] on div "Sài Gòn" at bounding box center [506, 78] width 58 height 10
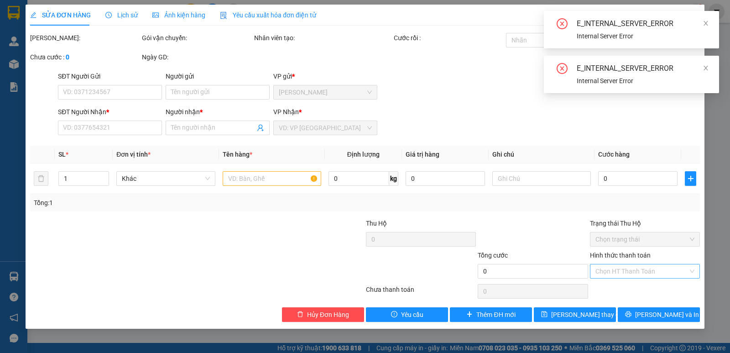
click at [645, 271] on input "Hình thức thanh toán" at bounding box center [642, 271] width 93 height 14
click at [708, 69] on icon "close" at bounding box center [706, 68] width 5 height 5
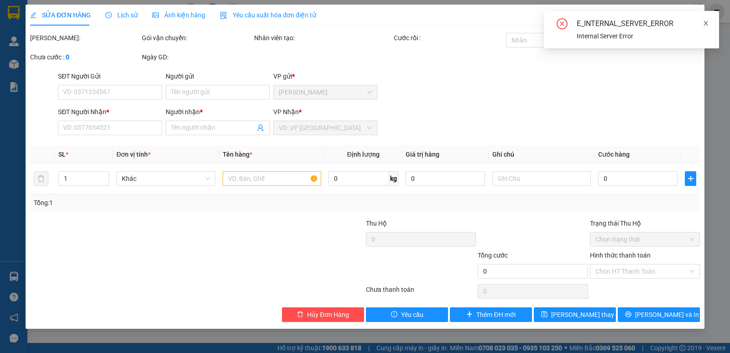
click at [707, 21] on icon "close" at bounding box center [706, 23] width 6 height 6
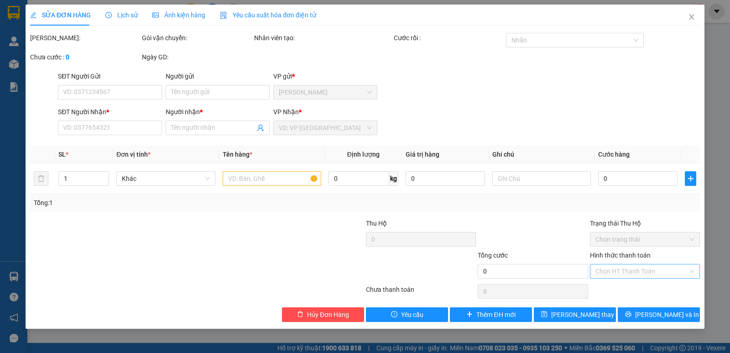
click at [640, 274] on input "Hình thức thanh toán" at bounding box center [642, 271] width 93 height 14
click at [634, 289] on div "Tại văn phòng" at bounding box center [645, 289] width 99 height 10
type input "0"
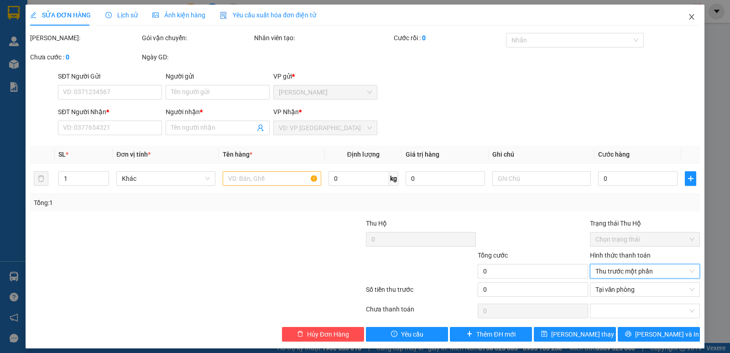
drag, startPoint x: 687, startPoint y: 18, endPoint x: 171, endPoint y: 1, distance: 517.0
click at [688, 18] on icon "close" at bounding box center [691, 16] width 7 height 7
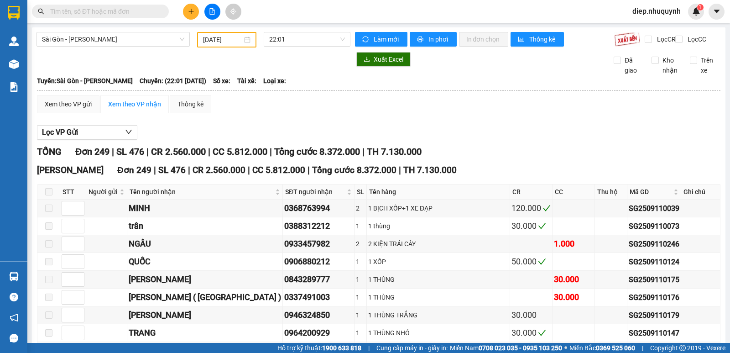
type input "11/09/2025"
click at [94, 12] on input "text" at bounding box center [104, 11] width 108 height 10
click at [76, 15] on input "text" at bounding box center [104, 11] width 108 height 10
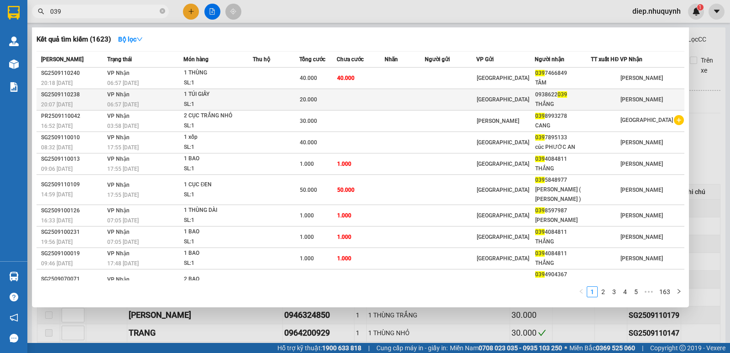
type input "039"
click at [281, 107] on td at bounding box center [276, 99] width 47 height 21
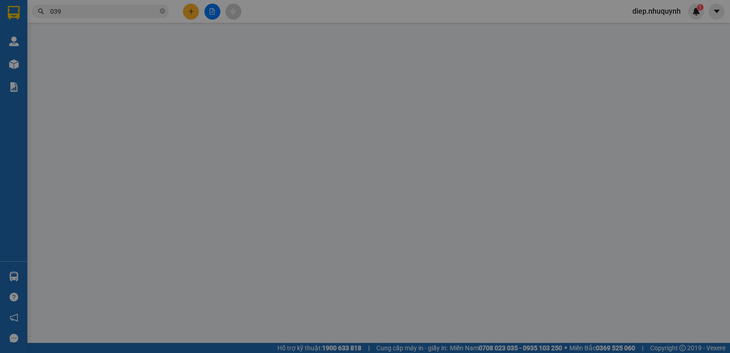
type input "0938622039"
type input "THẮNG"
type input "20.000"
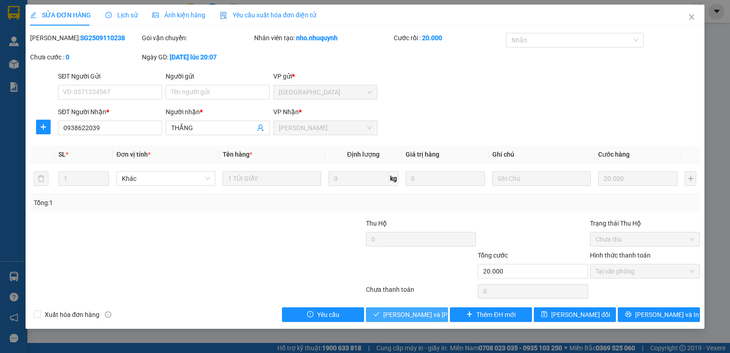
click at [423, 319] on span "Lưu và Giao hàng" at bounding box center [444, 314] width 123 height 10
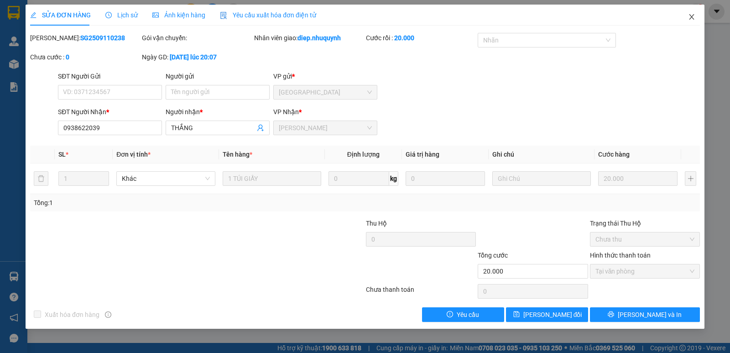
click at [691, 21] on icon "close" at bounding box center [691, 16] width 7 height 7
click at [693, 18] on div "1" at bounding box center [696, 12] width 16 height 16
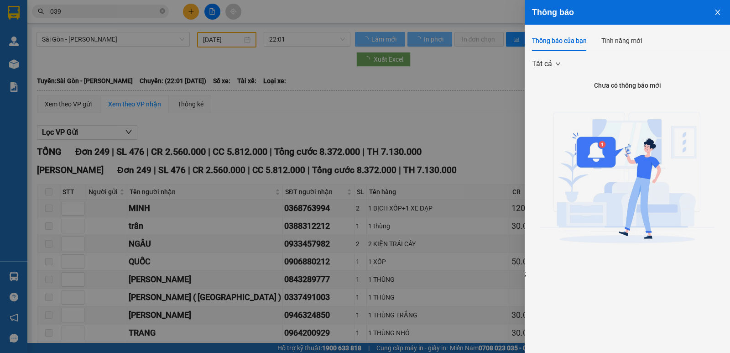
click at [719, 11] on icon "close" at bounding box center [717, 12] width 7 height 7
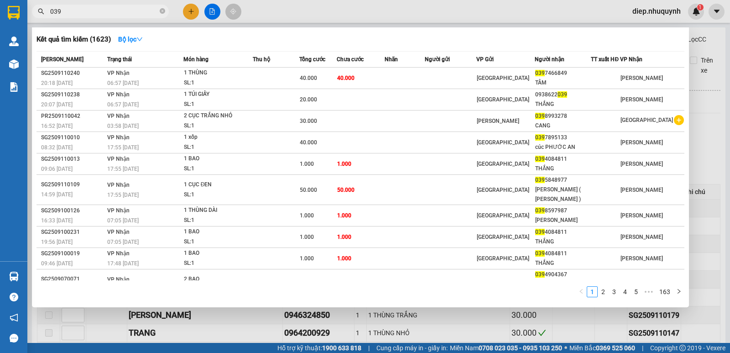
drag, startPoint x: 63, startPoint y: 13, endPoint x: 44, endPoint y: 10, distance: 19.8
click at [44, 10] on div "039" at bounding box center [89, 12] width 178 height 14
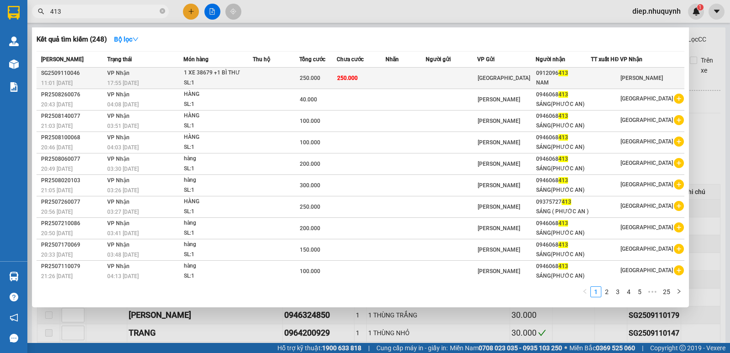
type input "413"
click at [384, 76] on td "250.000" at bounding box center [361, 78] width 49 height 21
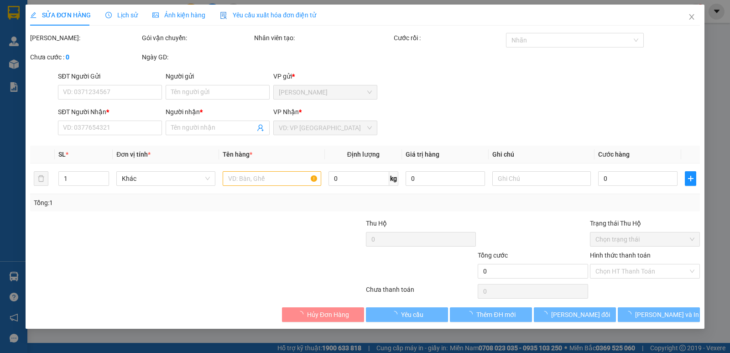
type input "0912096413"
type input "NAM"
type input "250.000"
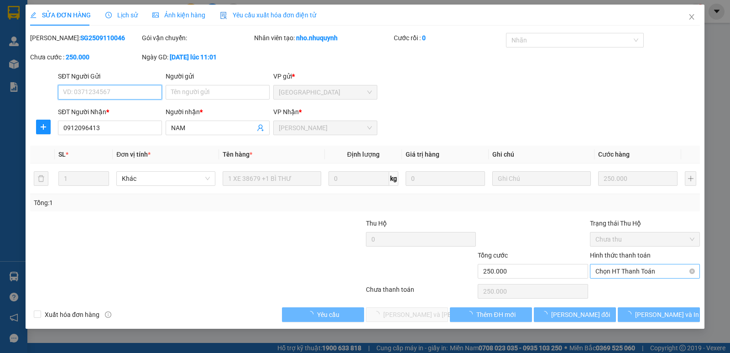
click at [617, 274] on span "Chọn HT Thanh Toán" at bounding box center [645, 271] width 99 height 14
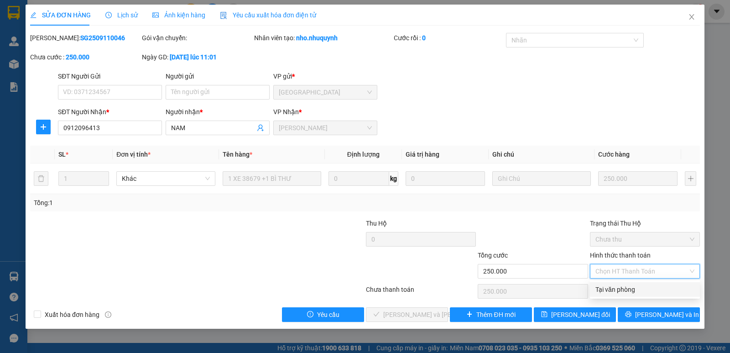
click at [612, 292] on div "Tại văn phòng" at bounding box center [645, 289] width 99 height 10
type input "0"
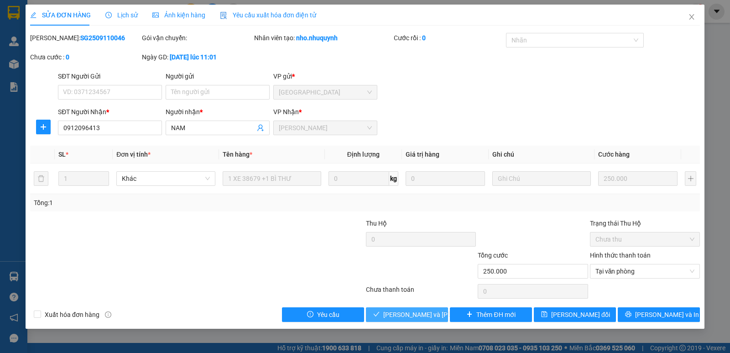
click at [419, 317] on span "Lưu và Giao hàng" at bounding box center [444, 314] width 123 height 10
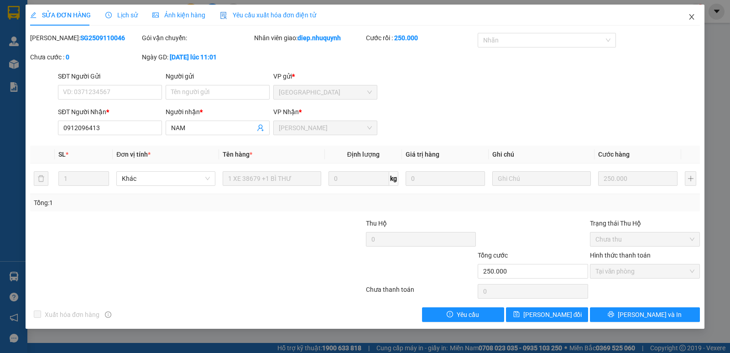
click at [690, 18] on icon "close" at bounding box center [691, 16] width 7 height 7
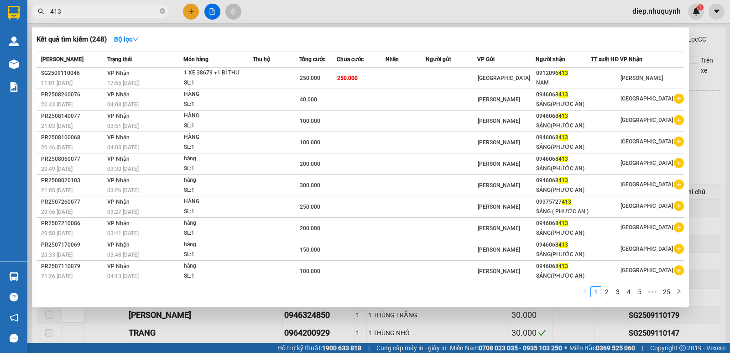
drag, startPoint x: 77, startPoint y: 13, endPoint x: 43, endPoint y: 13, distance: 34.2
click at [41, 14] on div "413" at bounding box center [89, 12] width 178 height 14
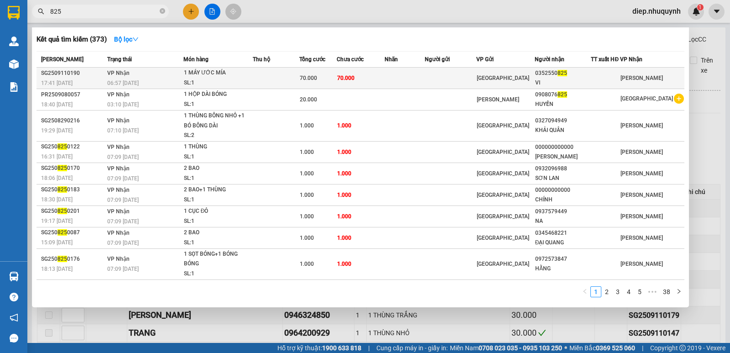
type input "825"
click at [397, 77] on td at bounding box center [405, 78] width 40 height 21
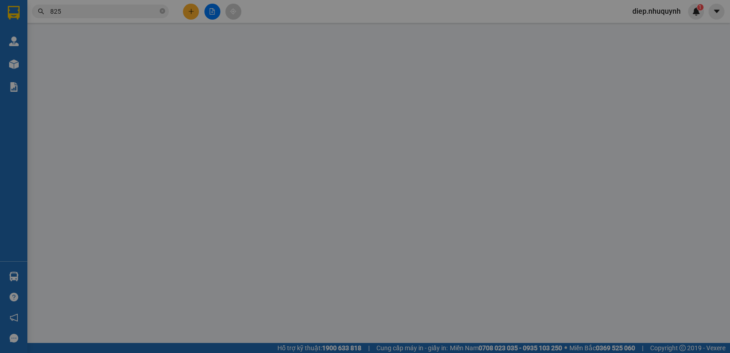
type input "0352550825"
type input "VI"
type input "70.000"
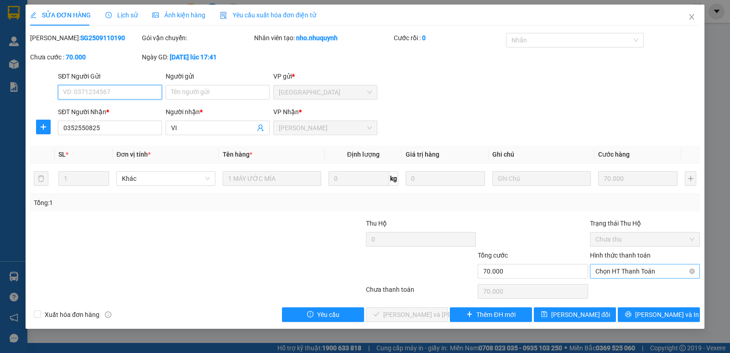
click at [621, 271] on span "Chọn HT Thanh Toán" at bounding box center [645, 271] width 99 height 14
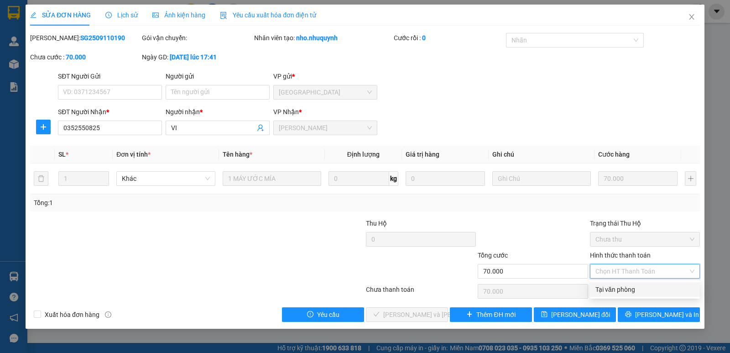
click at [617, 287] on div "Tại văn phòng" at bounding box center [645, 289] width 99 height 10
type input "0"
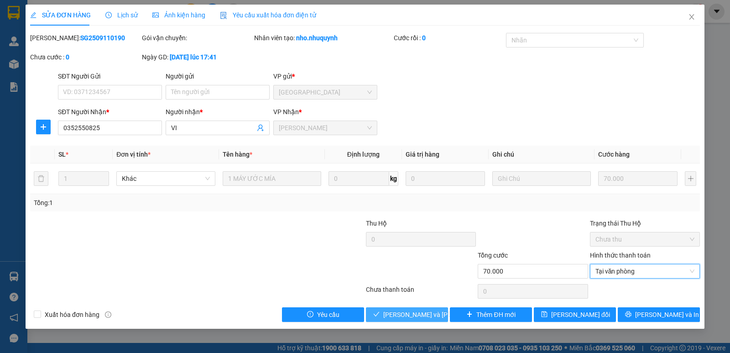
click at [429, 314] on span "Lưu và Giao hàng" at bounding box center [444, 314] width 123 height 10
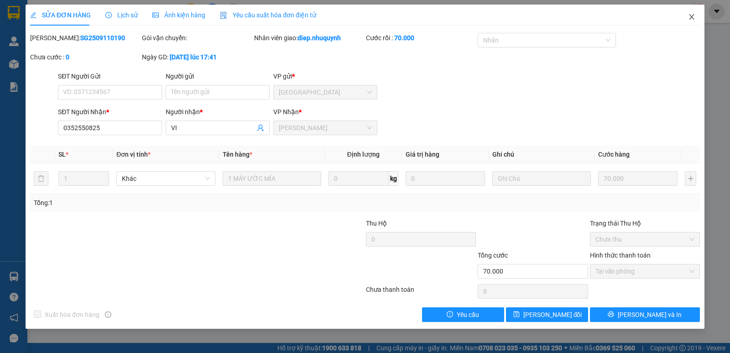
click at [692, 20] on icon "close" at bounding box center [691, 16] width 7 height 7
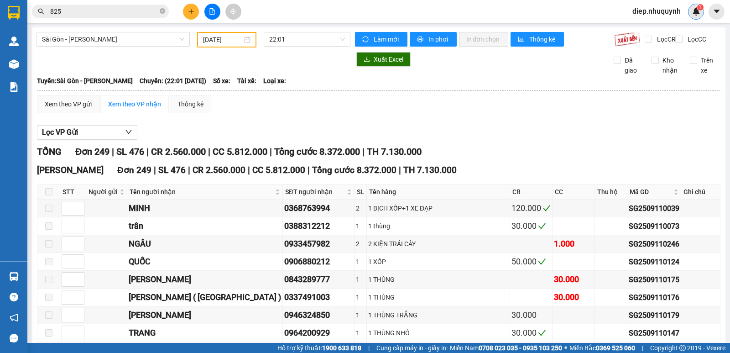
click at [691, 14] on div "1" at bounding box center [696, 12] width 16 height 16
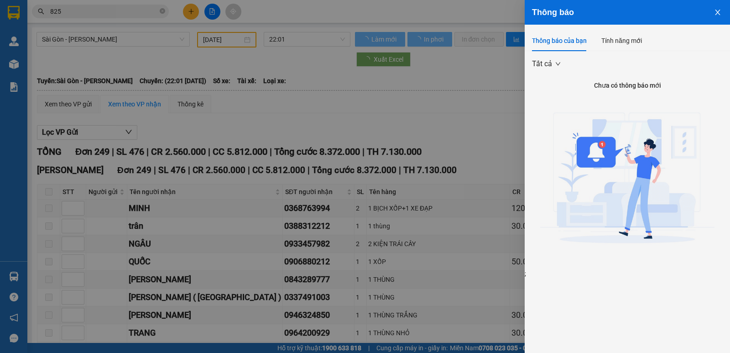
click at [718, 14] on icon "close" at bounding box center [717, 12] width 7 height 7
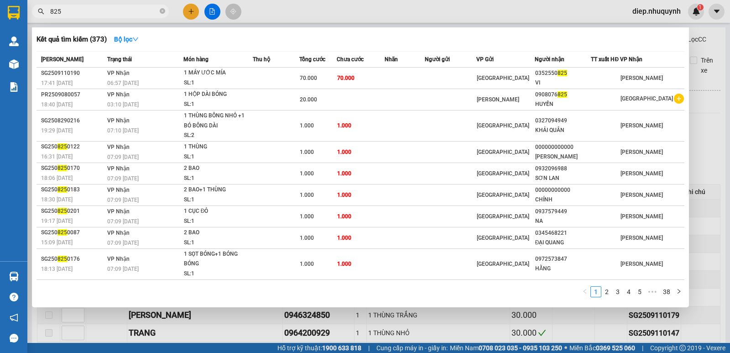
drag, startPoint x: 60, startPoint y: 11, endPoint x: 40, endPoint y: 11, distance: 19.6
click at [40, 11] on div "825" at bounding box center [89, 12] width 178 height 14
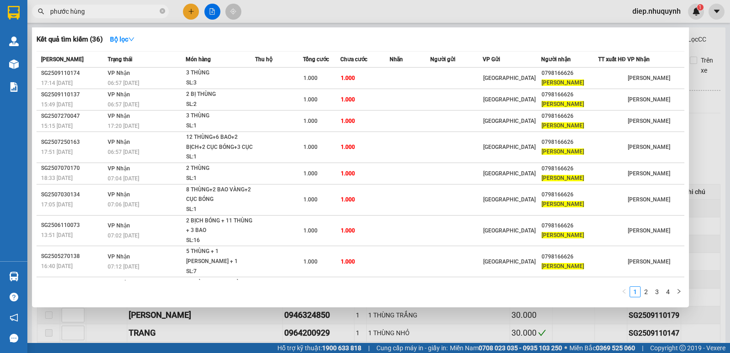
drag, startPoint x: 105, startPoint y: 14, endPoint x: 30, endPoint y: 10, distance: 75.0
click at [30, 10] on div "phước hùng" at bounding box center [89, 12] width 178 height 14
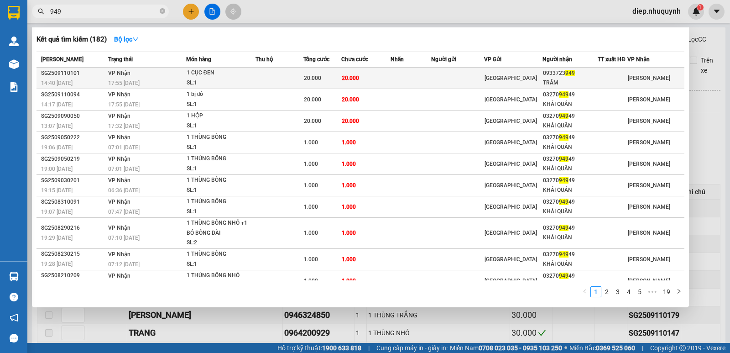
type input "949"
click at [415, 82] on td at bounding box center [411, 78] width 41 height 21
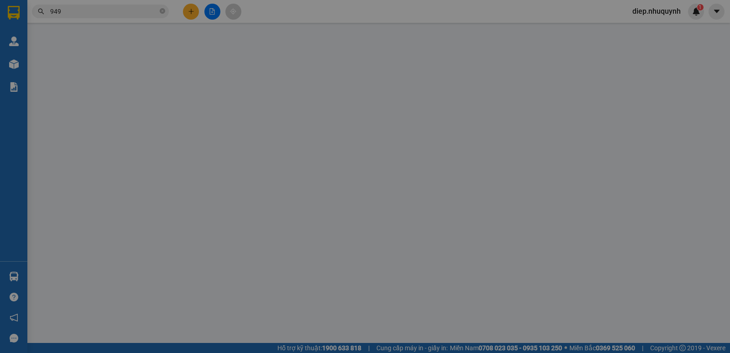
type input "0933723949"
type input "TRÂM"
type input "20.000"
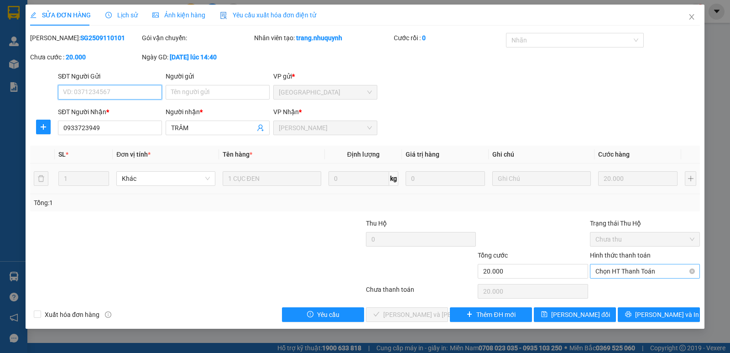
drag, startPoint x: 635, startPoint y: 273, endPoint x: 627, endPoint y: 279, distance: 10.4
click at [634, 273] on span "Chọn HT Thanh Toán" at bounding box center [645, 271] width 99 height 14
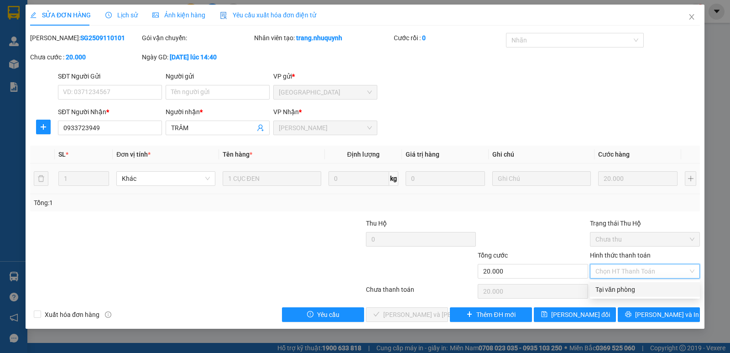
click at [623, 289] on div "Tại văn phòng" at bounding box center [645, 289] width 99 height 10
type input "0"
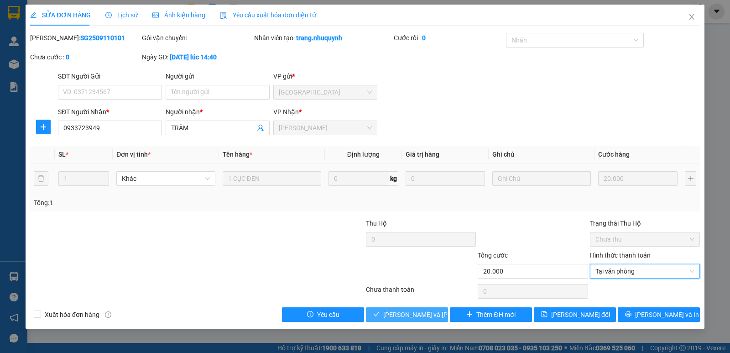
click at [427, 316] on span "Lưu và Giao hàng" at bounding box center [444, 314] width 123 height 10
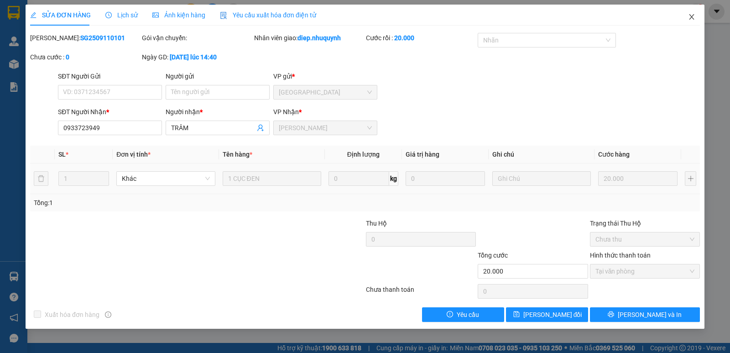
click at [689, 13] on span "Close" at bounding box center [692, 18] width 26 height 26
click at [688, 18] on div "diep.nhuquynh 1" at bounding box center [664, 12] width 79 height 16
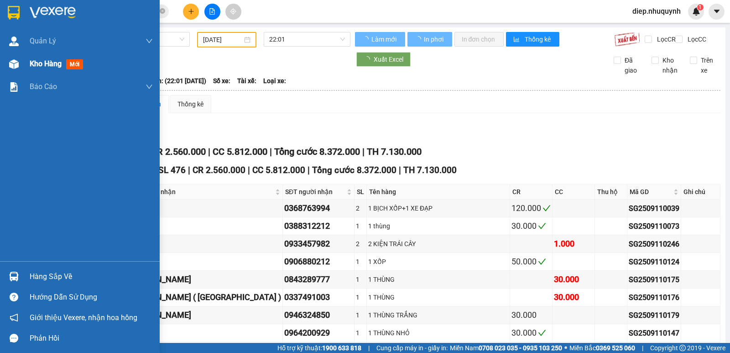
click at [52, 64] on span "Kho hàng" at bounding box center [46, 63] width 32 height 9
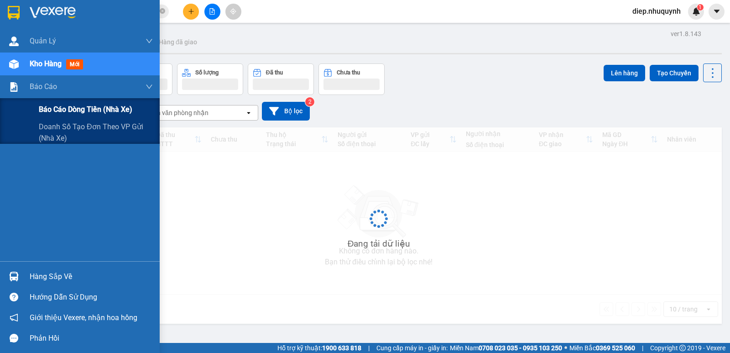
click at [53, 104] on span "Báo cáo dòng tiền (nhà xe)" at bounding box center [86, 109] width 94 height 11
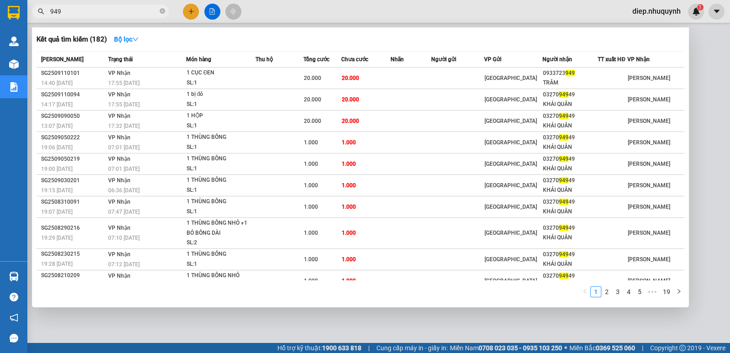
drag, startPoint x: 68, startPoint y: 11, endPoint x: 40, endPoint y: 10, distance: 28.8
click at [40, 10] on div "949" at bounding box center [89, 12] width 178 height 14
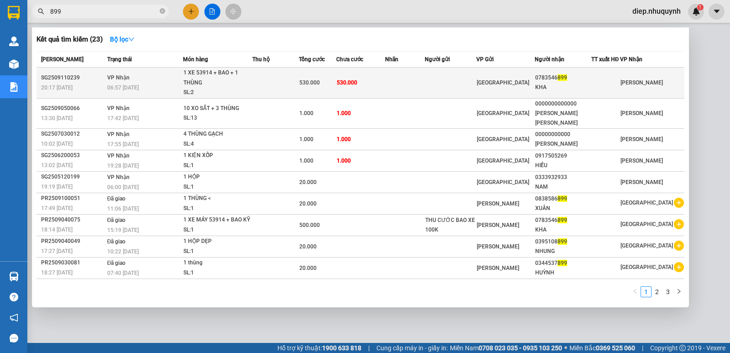
type input "899"
click at [346, 82] on span "530.000" at bounding box center [347, 82] width 21 height 6
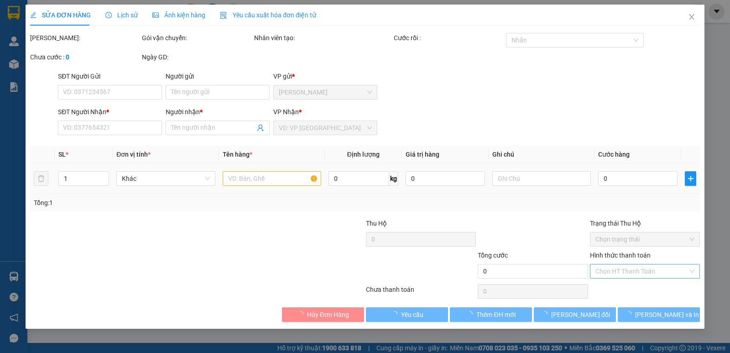
type input "0783546899"
type input "KHA"
type input "530.000"
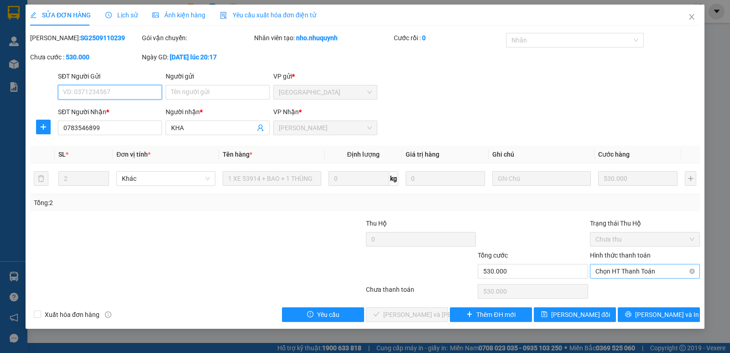
click at [613, 269] on span "Chọn HT Thanh Toán" at bounding box center [645, 271] width 99 height 14
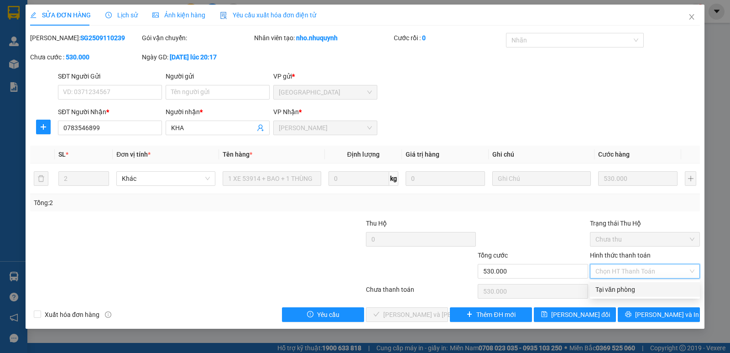
click at [609, 287] on div "Tại văn phòng" at bounding box center [645, 289] width 99 height 10
type input "0"
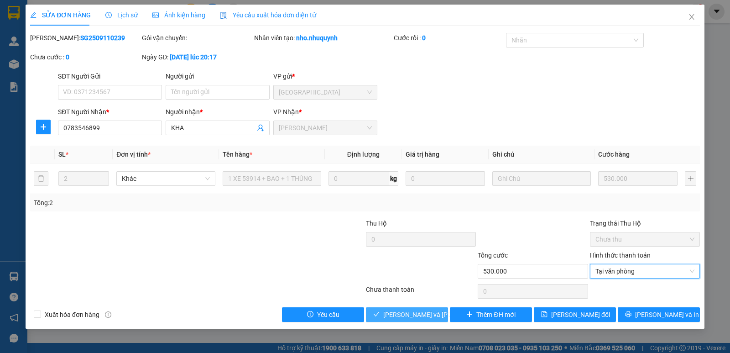
click at [420, 313] on span "Lưu và Giao hàng" at bounding box center [444, 314] width 123 height 10
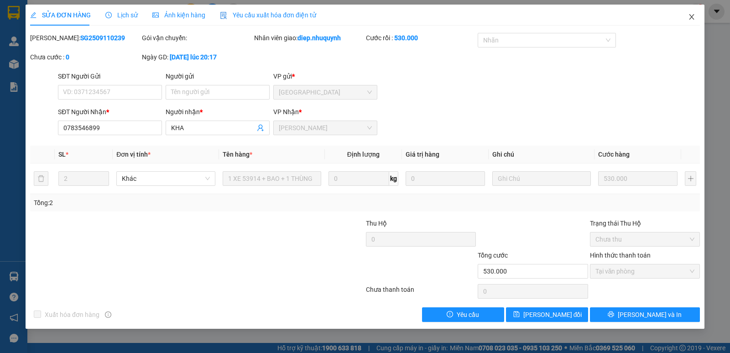
click at [689, 21] on icon "close" at bounding box center [691, 16] width 7 height 7
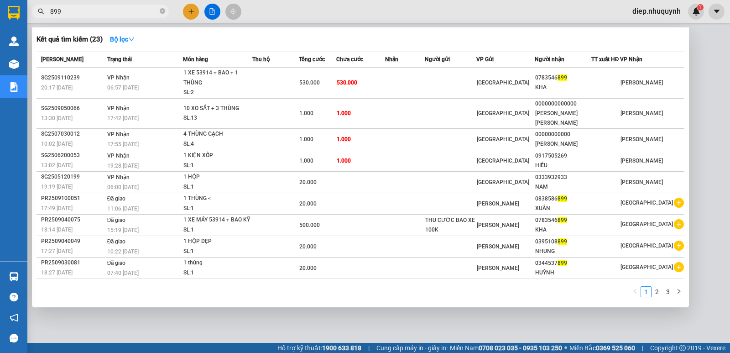
drag, startPoint x: 67, startPoint y: 10, endPoint x: 45, endPoint y: 10, distance: 21.9
click at [45, 10] on span "899" at bounding box center [100, 12] width 137 height 14
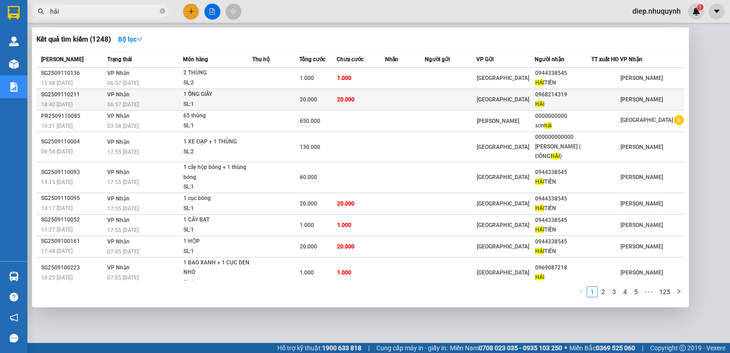
type input "hải"
click at [381, 99] on td "20.000" at bounding box center [361, 99] width 48 height 21
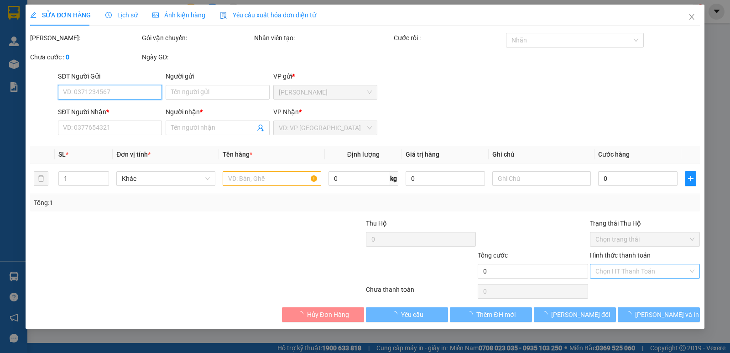
type input "0968214319"
type input "HẢI"
type input "20.000"
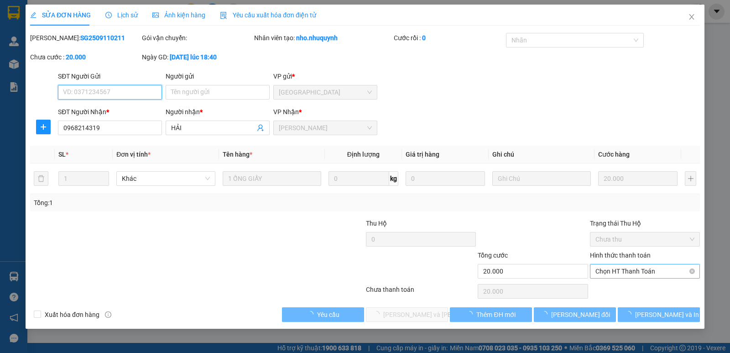
click at [629, 271] on span "Chọn HT Thanh Toán" at bounding box center [645, 271] width 99 height 14
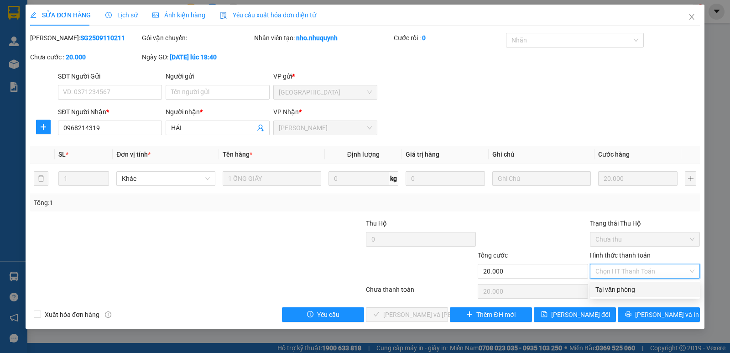
click at [630, 289] on div "Tại văn phòng" at bounding box center [645, 289] width 99 height 10
type input "0"
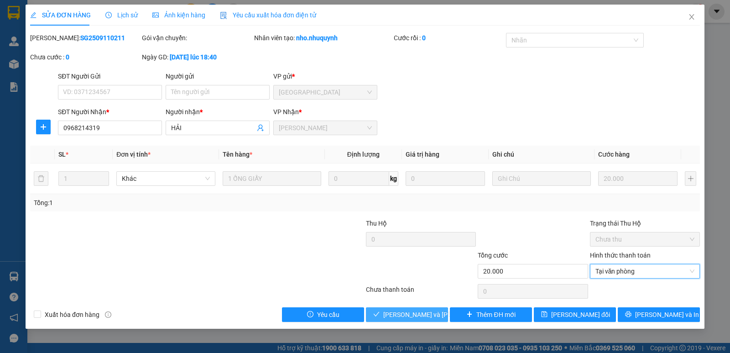
click at [424, 316] on span "Lưu và Giao hàng" at bounding box center [444, 314] width 123 height 10
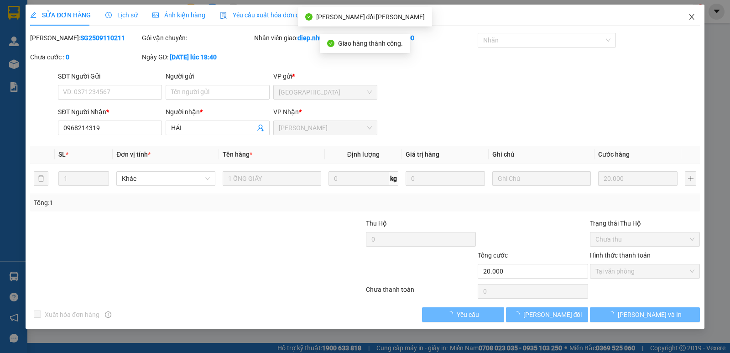
click at [691, 19] on icon "close" at bounding box center [691, 16] width 5 height 5
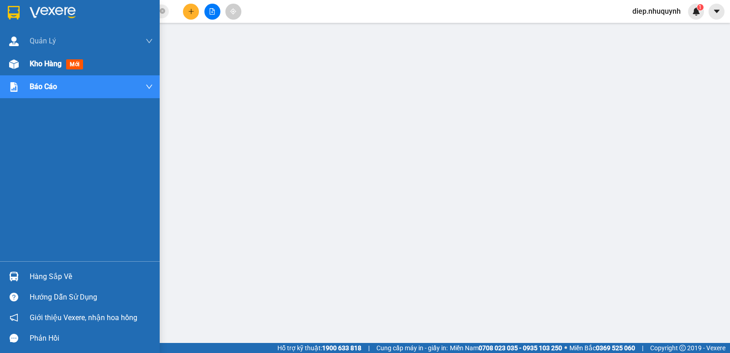
click at [58, 65] on span "Kho hàng" at bounding box center [46, 63] width 32 height 9
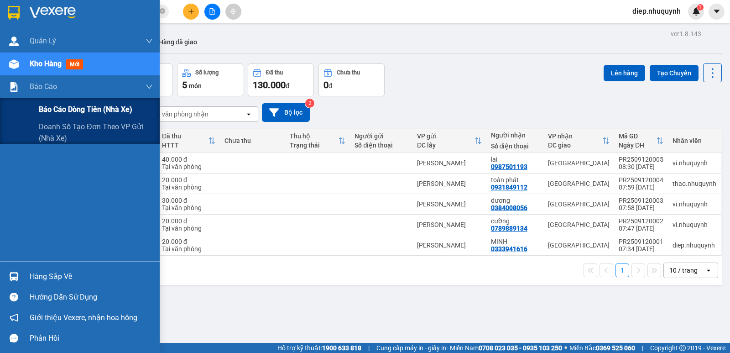
click at [73, 104] on span "Báo cáo dòng tiền (nhà xe)" at bounding box center [86, 109] width 94 height 11
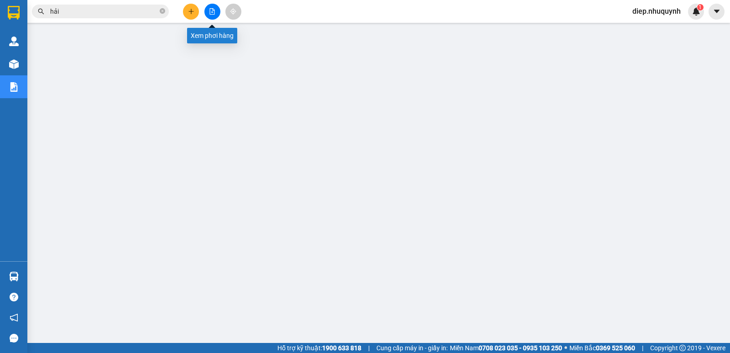
drag, startPoint x: 215, startPoint y: 13, endPoint x: 220, endPoint y: 15, distance: 6.2
click at [214, 15] on button at bounding box center [212, 12] width 16 height 16
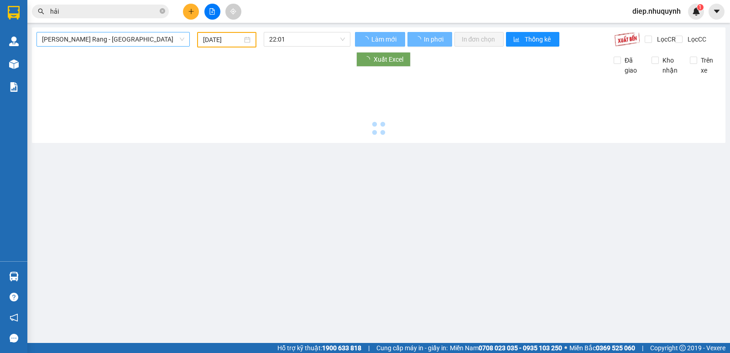
click at [72, 38] on span "Phan Rang - Sài Gòn" at bounding box center [113, 39] width 142 height 14
type input "12/09/2025"
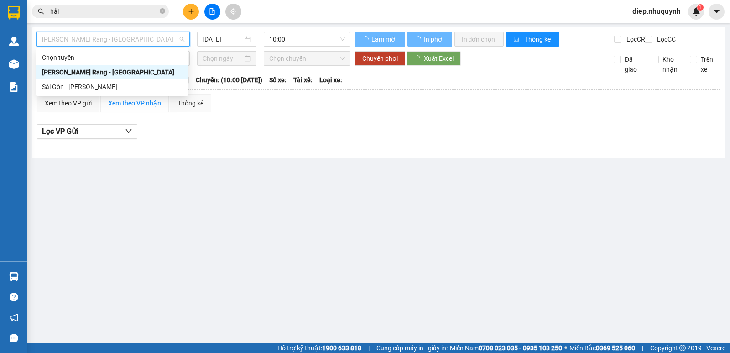
click at [73, 38] on span "Phan Rang - Sài Gòn" at bounding box center [113, 39] width 142 height 14
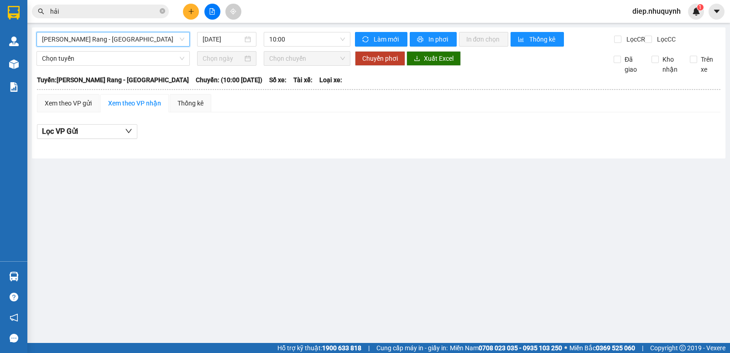
click at [79, 36] on span "Phan Rang - Sài Gòn" at bounding box center [113, 39] width 142 height 14
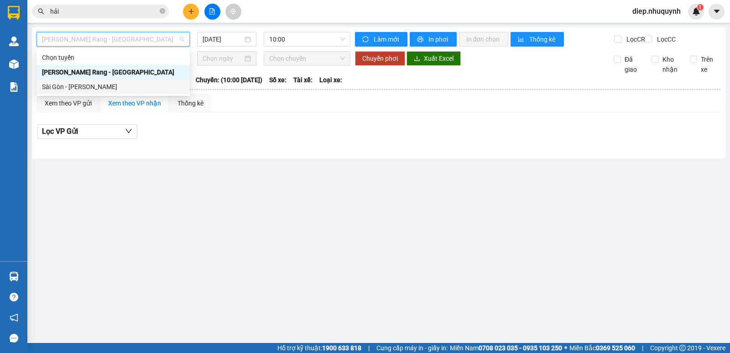
click at [88, 86] on div "Sài Gòn - Phan Rang" at bounding box center [113, 87] width 142 height 10
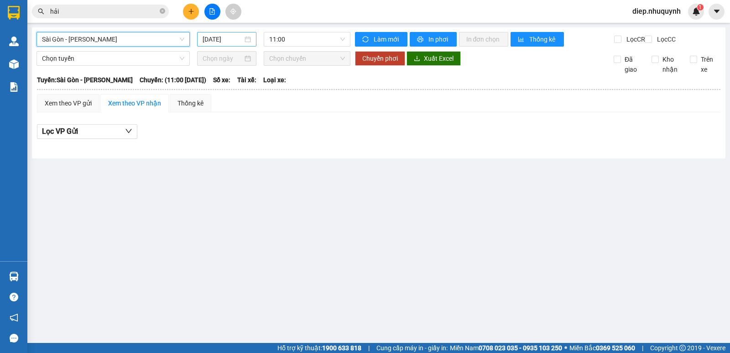
click at [217, 40] on input "12/09/2025" at bounding box center [223, 39] width 41 height 10
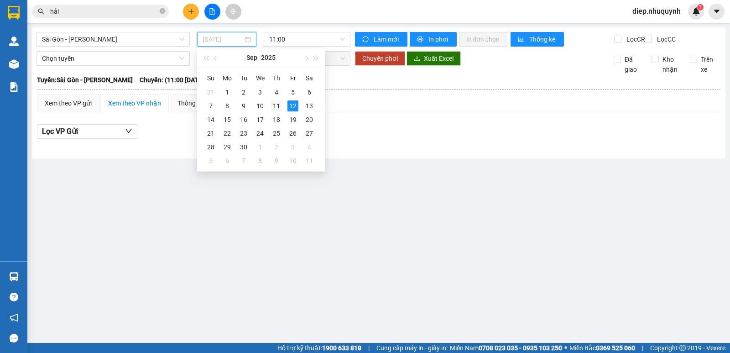
click at [274, 108] on div "11" at bounding box center [276, 105] width 11 height 11
type input "11/09/2025"
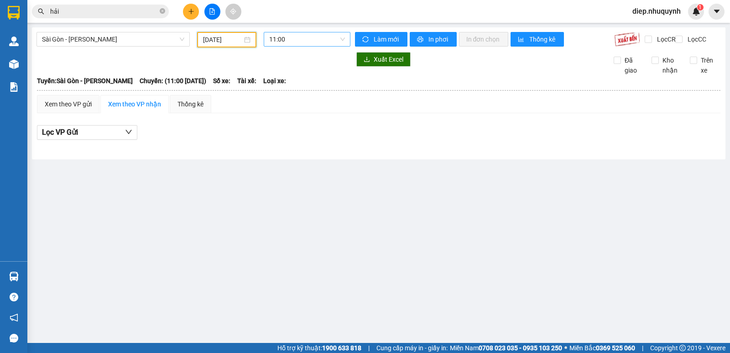
click at [285, 40] on span "11:00" at bounding box center [306, 39] width 75 height 14
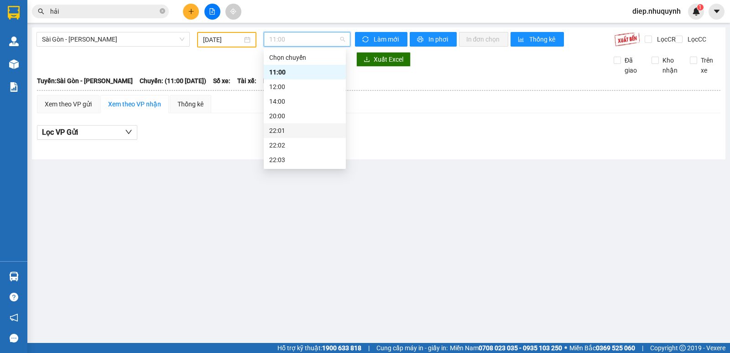
click at [293, 128] on div "22:01" at bounding box center [304, 131] width 71 height 10
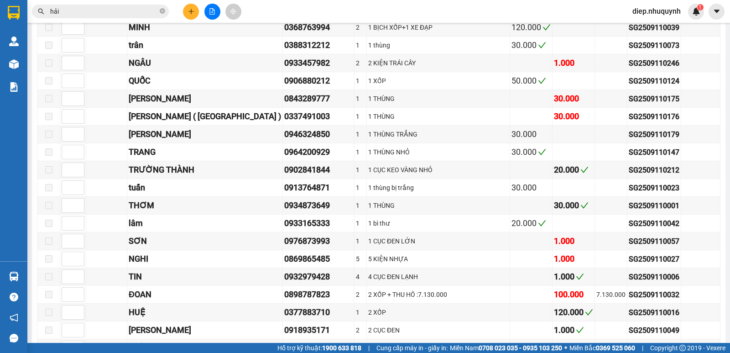
scroll to position [183, 0]
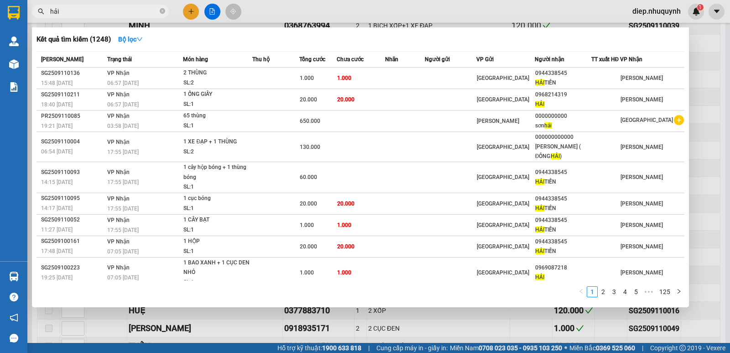
click at [45, 10] on span "hải" at bounding box center [100, 12] width 137 height 14
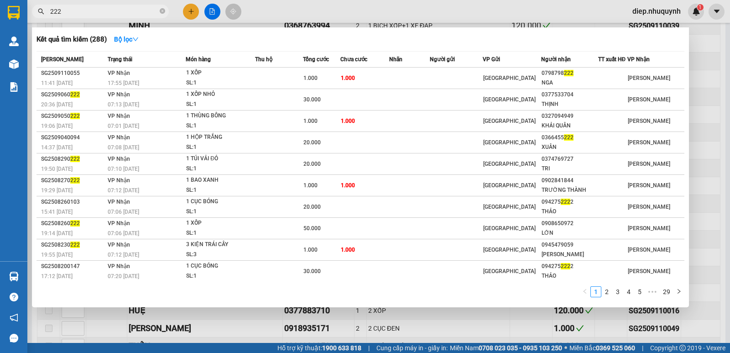
click at [38, 6] on span "222" at bounding box center [100, 12] width 137 height 14
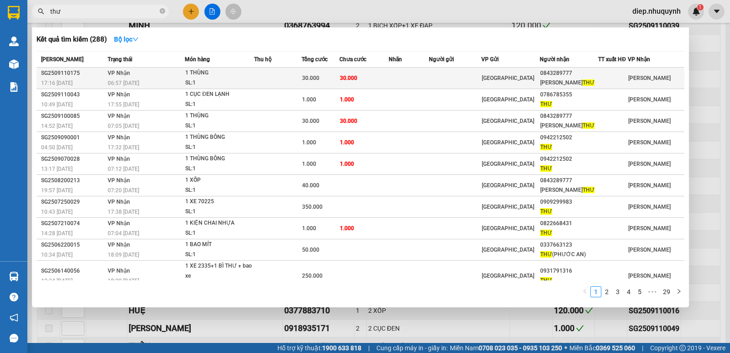
type input "thư"
click at [369, 75] on td "30.000" at bounding box center [364, 78] width 49 height 21
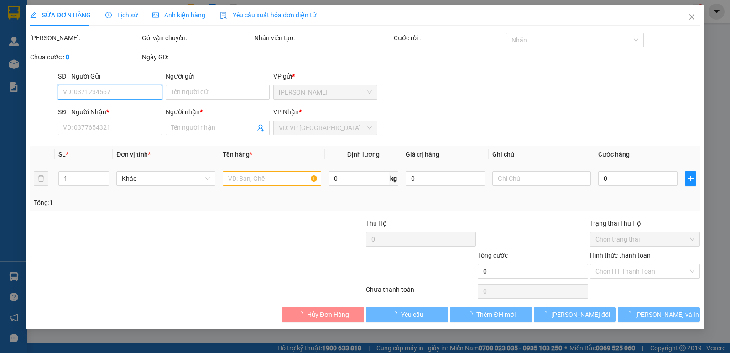
type input "0843289777"
type input "KIM THƯ"
type input "30.000"
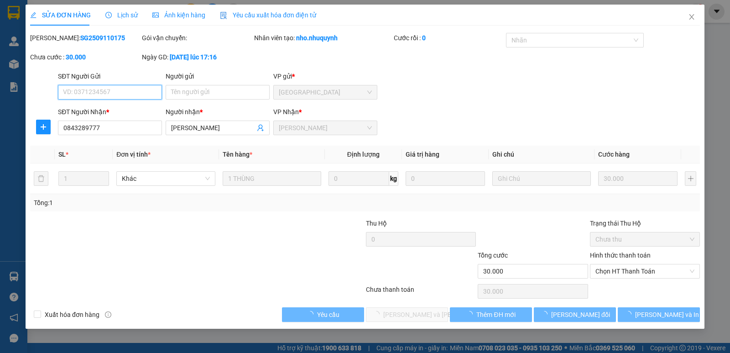
click at [616, 270] on span "Chọn HT Thanh Toán" at bounding box center [645, 271] width 99 height 14
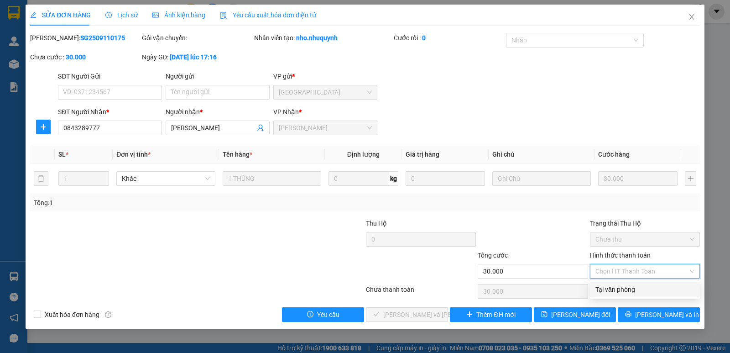
click at [624, 293] on div "Tại văn phòng" at bounding box center [645, 289] width 99 height 10
type input "0"
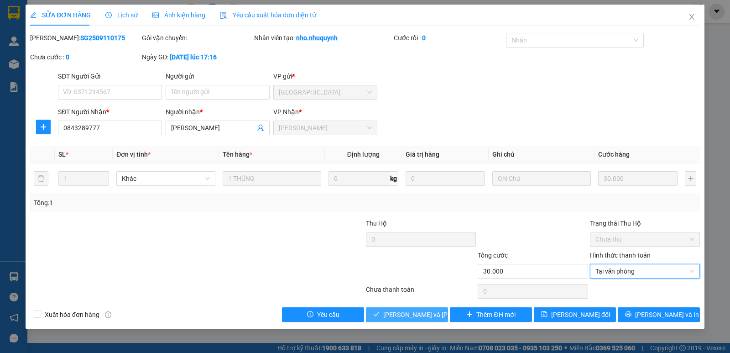
click at [429, 315] on span "Lưu và Giao hàng" at bounding box center [444, 314] width 123 height 10
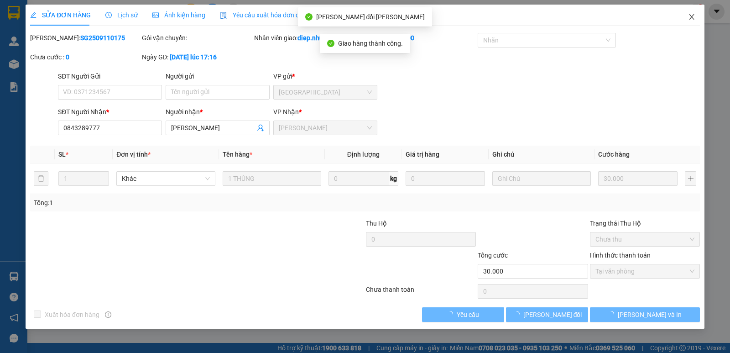
click at [692, 21] on icon "close" at bounding box center [691, 16] width 7 height 7
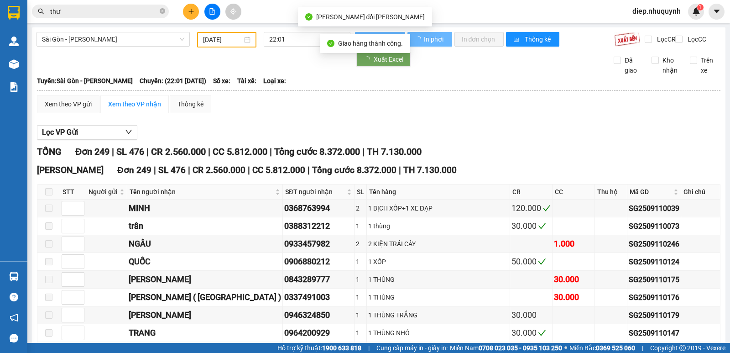
click at [110, 16] on span "thư" at bounding box center [100, 12] width 137 height 14
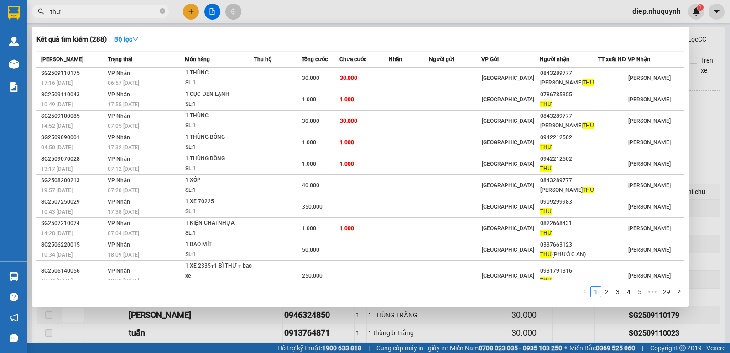
click at [108, 14] on input "thư" at bounding box center [104, 11] width 108 height 10
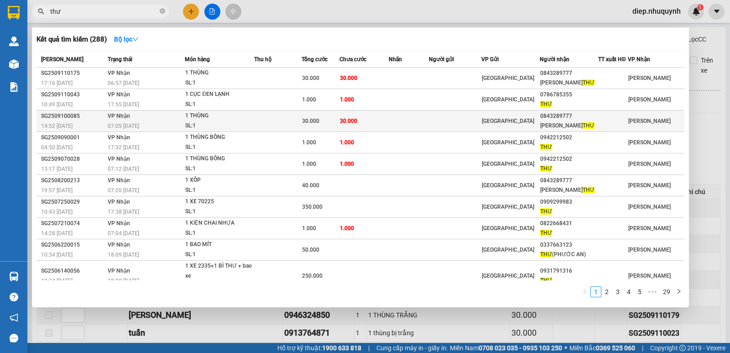
click at [314, 120] on span "30.000" at bounding box center [310, 121] width 17 height 6
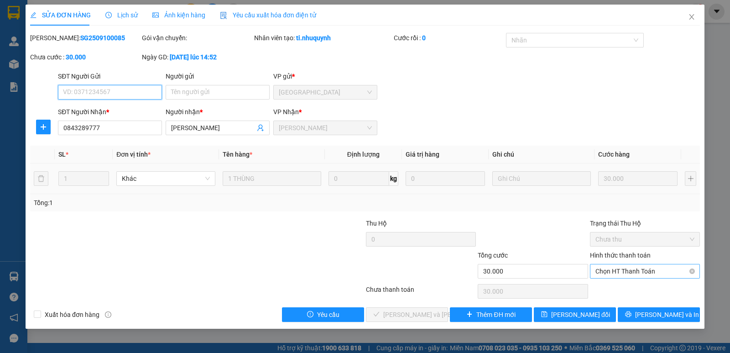
click at [626, 275] on span "Chọn HT Thanh Toán" at bounding box center [645, 271] width 99 height 14
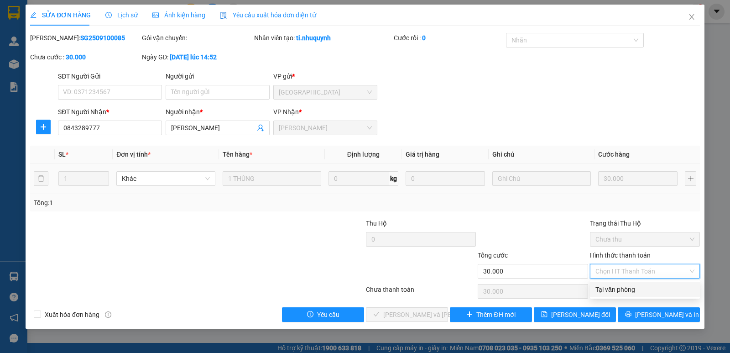
click at [629, 285] on div "Tại văn phòng" at bounding box center [645, 289] width 99 height 10
type input "0"
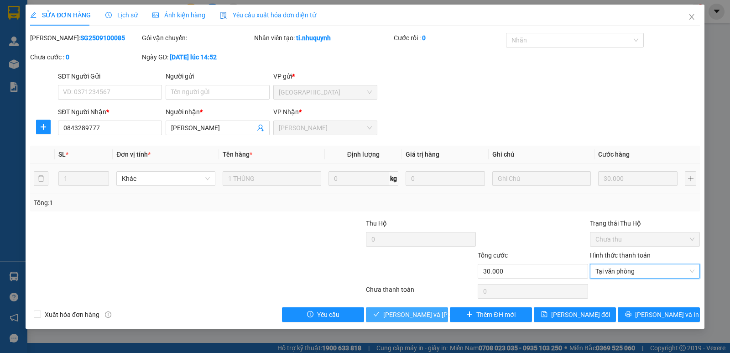
drag, startPoint x: 406, startPoint y: 311, endPoint x: 406, endPoint y: 305, distance: 5.5
click at [406, 311] on span "Lưu và Giao hàng" at bounding box center [444, 314] width 123 height 10
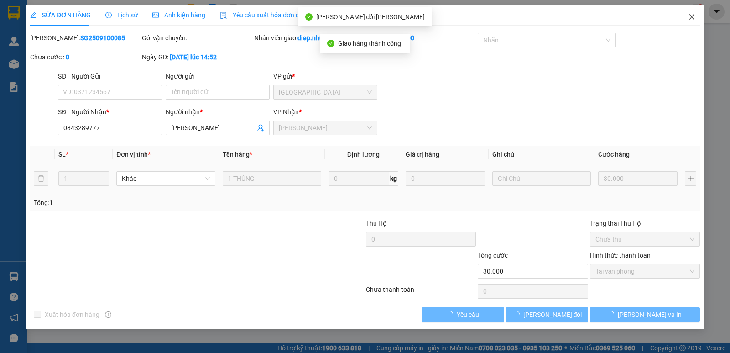
click at [692, 19] on icon "close" at bounding box center [691, 16] width 7 height 7
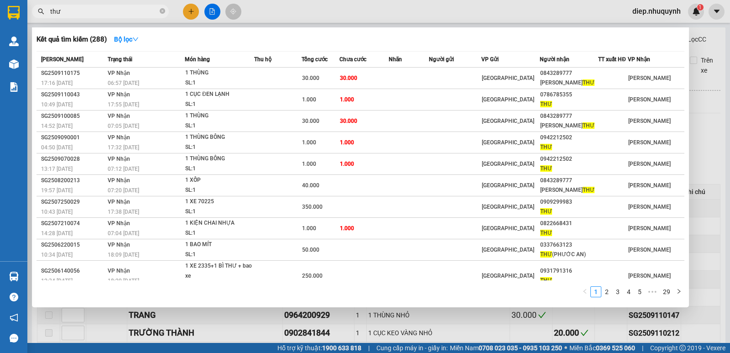
drag, startPoint x: 66, startPoint y: 10, endPoint x: 48, endPoint y: 6, distance: 17.8
click at [48, 6] on span "thư" at bounding box center [100, 12] width 137 height 14
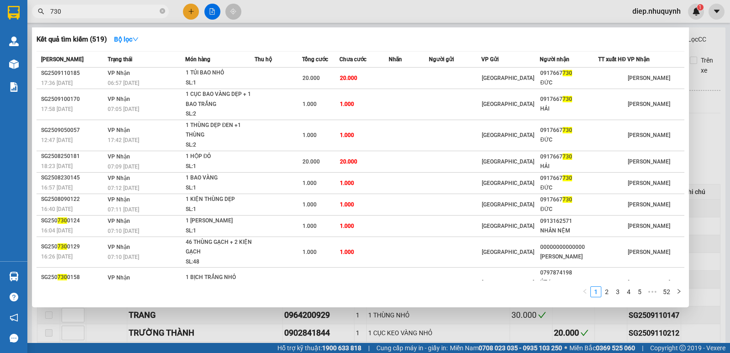
drag, startPoint x: 73, startPoint y: 9, endPoint x: 47, endPoint y: 7, distance: 26.1
click at [47, 7] on span "730" at bounding box center [100, 12] width 137 height 14
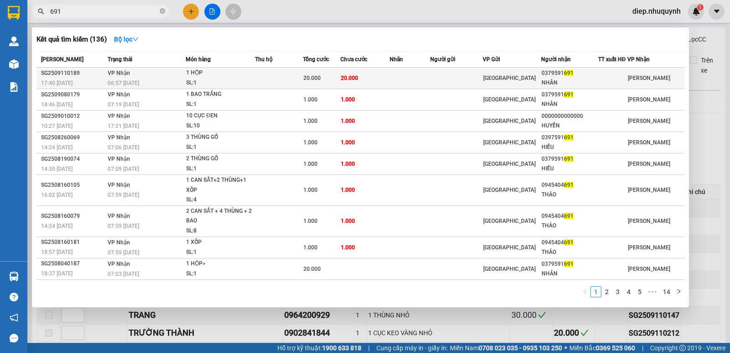
type input "691"
click at [362, 87] on td "20.000" at bounding box center [365, 78] width 49 height 21
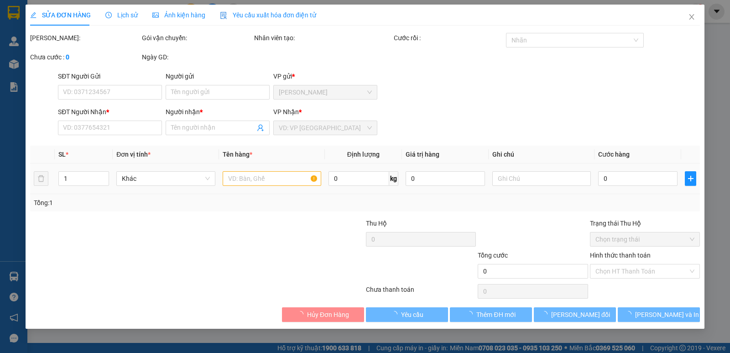
type input "0379591691"
type input "NHÂN"
type input "20.000"
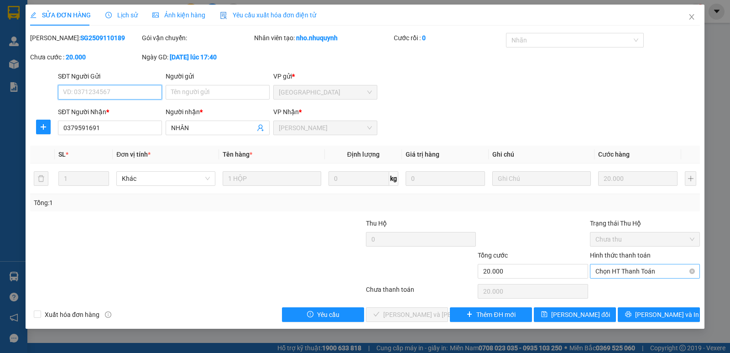
click at [638, 269] on span "Chọn HT Thanh Toán" at bounding box center [645, 271] width 99 height 14
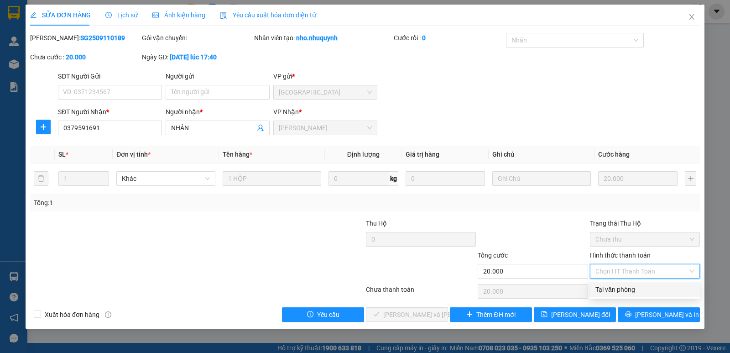
drag, startPoint x: 631, startPoint y: 291, endPoint x: 559, endPoint y: 291, distance: 72.1
click at [630, 291] on div "Tại văn phòng" at bounding box center [645, 289] width 99 height 10
type input "0"
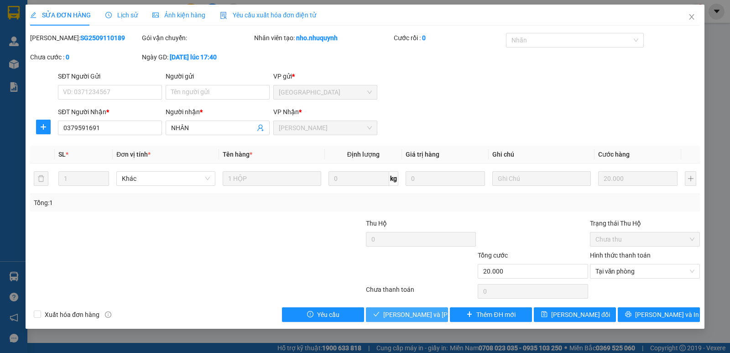
click at [404, 315] on span "Lưu và Giao hàng" at bounding box center [444, 314] width 123 height 10
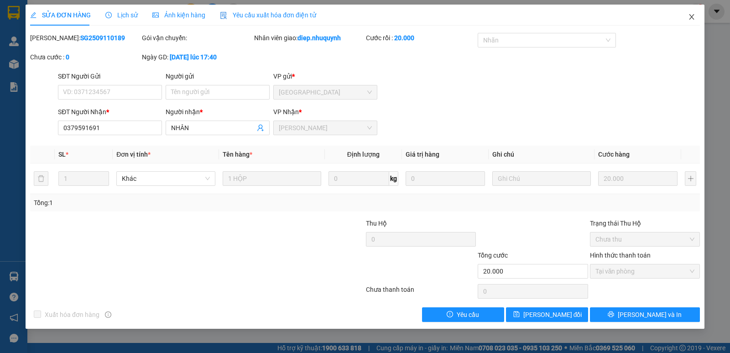
click at [695, 21] on span "Close" at bounding box center [692, 18] width 26 height 26
click at [690, 14] on div "1" at bounding box center [696, 12] width 16 height 16
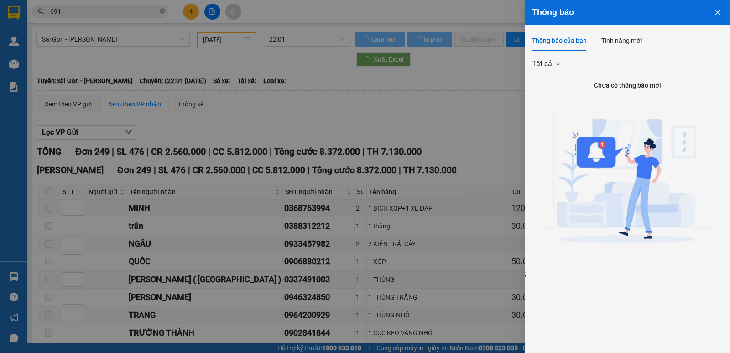
click at [716, 14] on icon "close" at bounding box center [717, 12] width 7 height 7
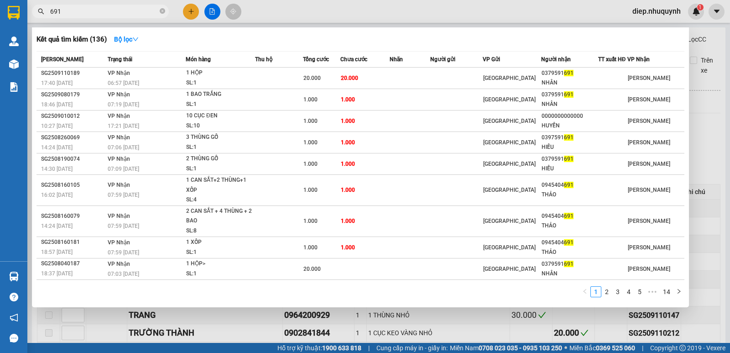
click at [71, 15] on input "691" at bounding box center [104, 11] width 108 height 10
click at [71, 12] on input "691" at bounding box center [104, 11] width 108 height 10
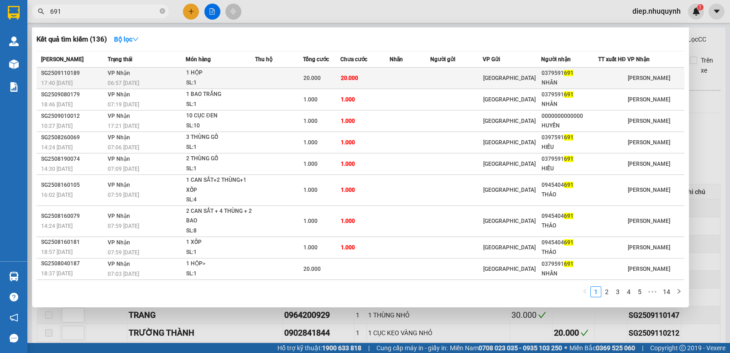
click at [357, 81] on span "20.000" at bounding box center [349, 78] width 17 height 6
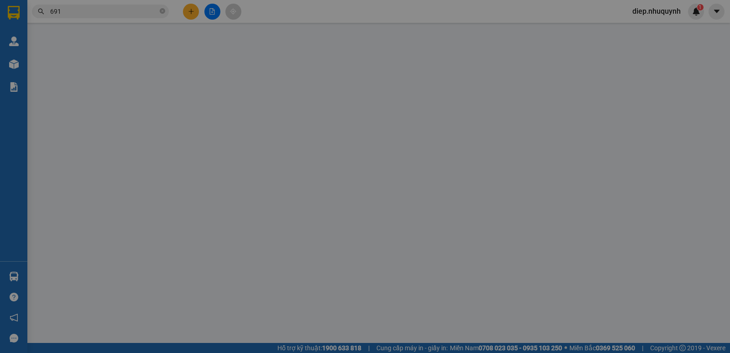
type input "0379591691"
type input "NHÂN"
type input "20.000"
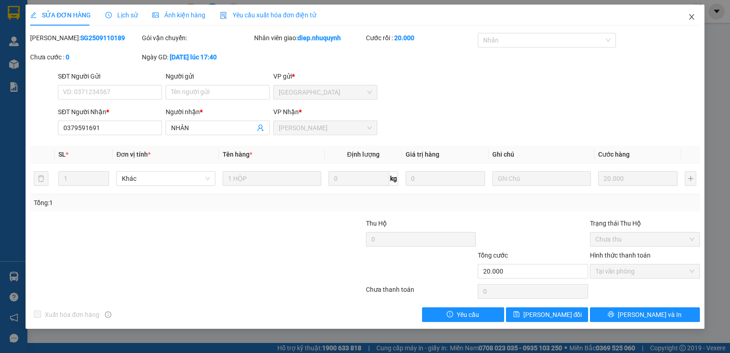
click at [691, 19] on icon "close" at bounding box center [691, 16] width 5 height 5
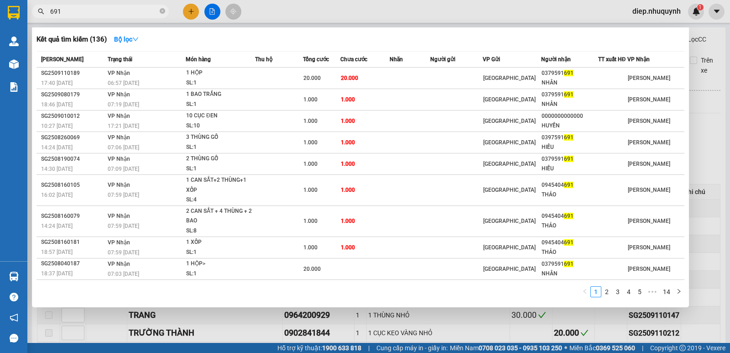
click at [40, 10] on div "691" at bounding box center [89, 12] width 178 height 14
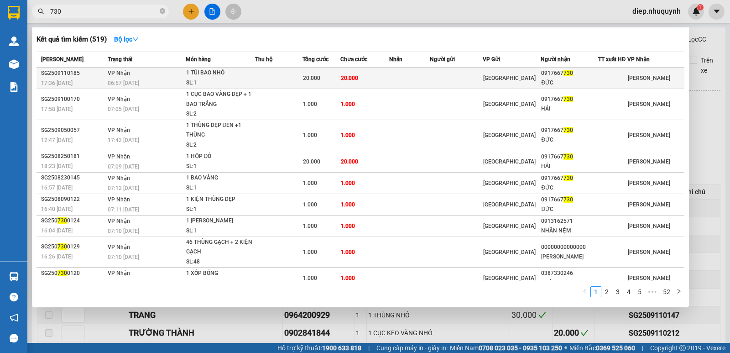
type input "730"
click at [369, 81] on td "20.000" at bounding box center [365, 78] width 49 height 21
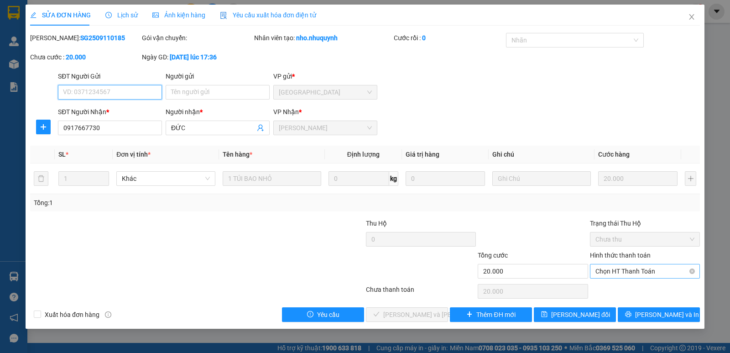
click at [617, 270] on span "Chọn HT Thanh Toán" at bounding box center [645, 271] width 99 height 14
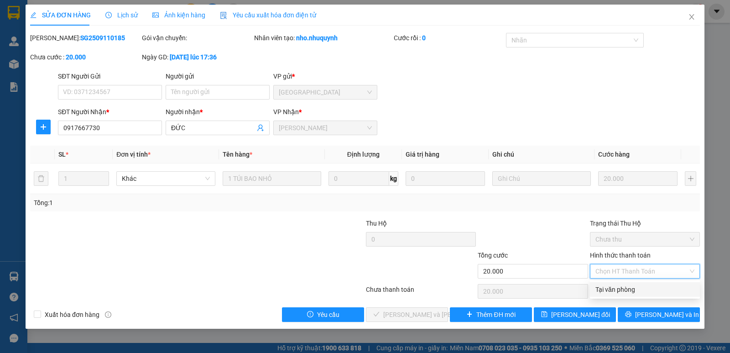
click at [610, 284] on div "Tại văn phòng" at bounding box center [645, 289] width 99 height 10
type input "0"
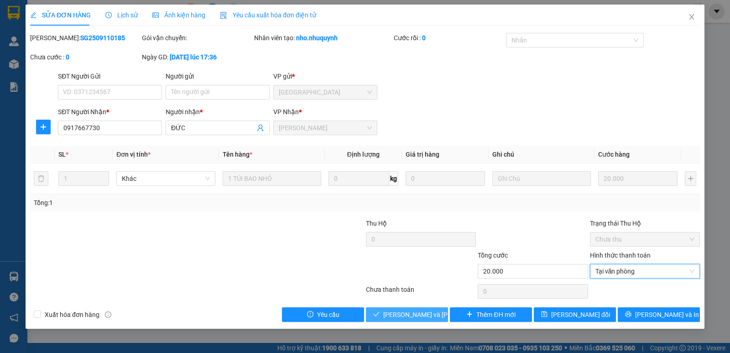
drag, startPoint x: 437, startPoint y: 313, endPoint x: 448, endPoint y: 296, distance: 19.9
click at [436, 313] on button "Lưu và Giao hàng" at bounding box center [407, 314] width 82 height 15
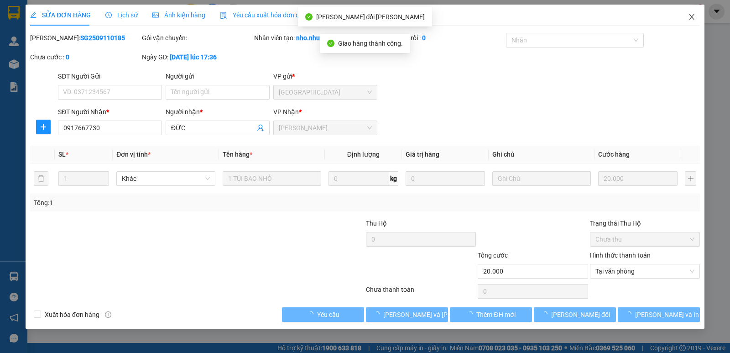
click at [692, 18] on icon "close" at bounding box center [691, 16] width 5 height 5
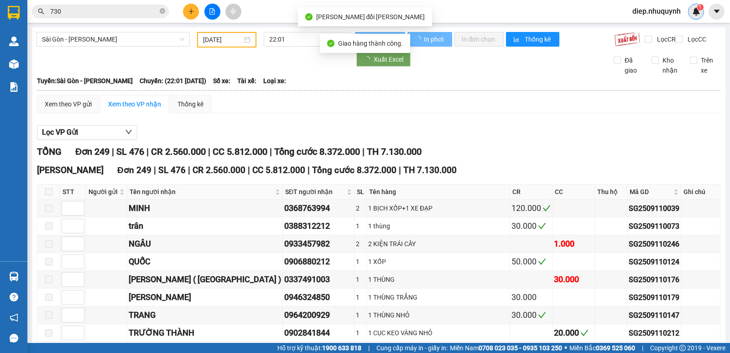
click at [693, 18] on div "1" at bounding box center [696, 12] width 16 height 16
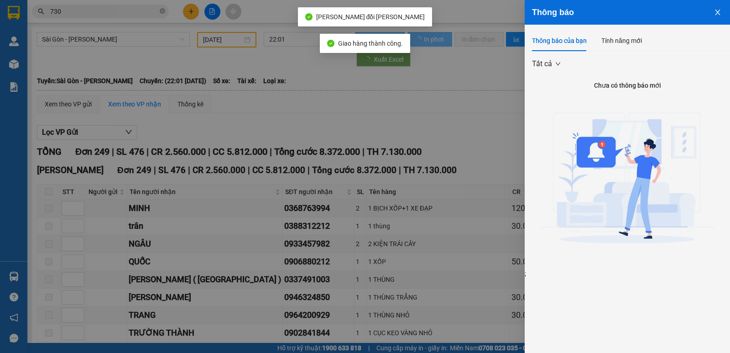
click at [61, 11] on div at bounding box center [365, 176] width 730 height 353
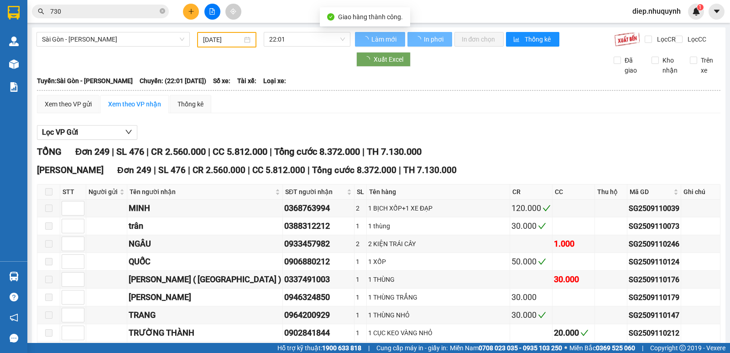
click at [730, 11] on div "Thông báo Thông báo của bạn Tính năng mới Tất cả Chưa có thông báo mới ;" at bounding box center [730, 176] width 0 height 353
click at [730, 12] on div "Thông báo Thông báo của bạn Tính năng mới Tất cả Chưa có thông báo mới ;" at bounding box center [730, 176] width 0 height 353
click at [63, 15] on input "730" at bounding box center [104, 11] width 108 height 10
click at [41, 11] on div "730" at bounding box center [89, 12] width 178 height 14
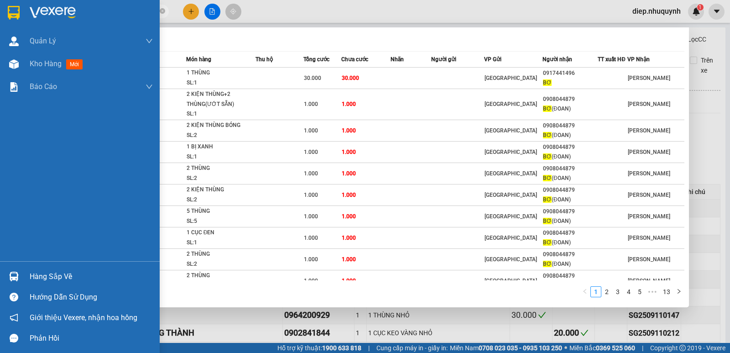
drag, startPoint x: 71, startPoint y: 15, endPoint x: 27, endPoint y: 9, distance: 44.6
click at [27, 9] on section "Kết quả tìm kiếm ( 124 ) Bộ lọc Mã ĐH Trạng thái Món hàng Thu hộ Tổng cước Chưa…" at bounding box center [365, 176] width 730 height 353
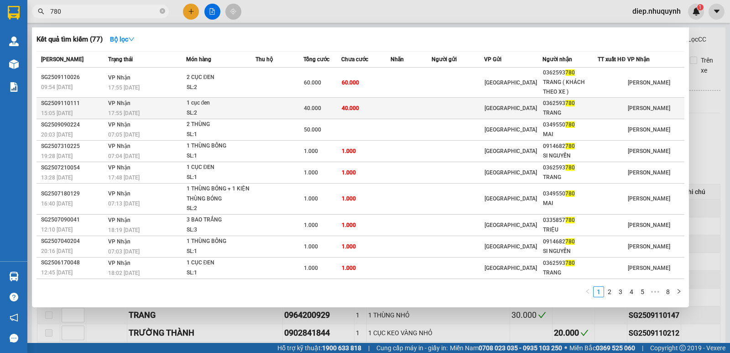
type input "780"
click at [343, 111] on td "40.000" at bounding box center [365, 108] width 49 height 21
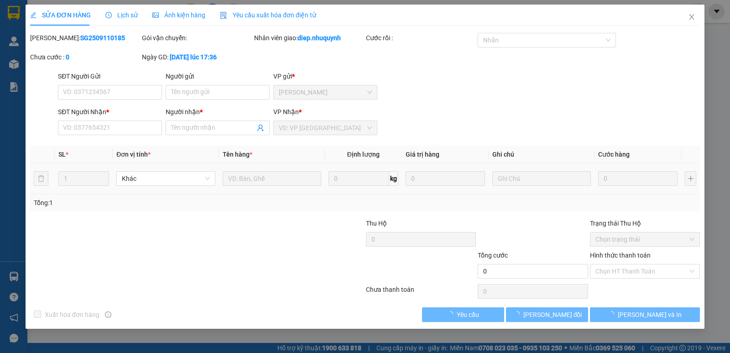
type input "0362593780"
type input "TRANG"
type input "40.000"
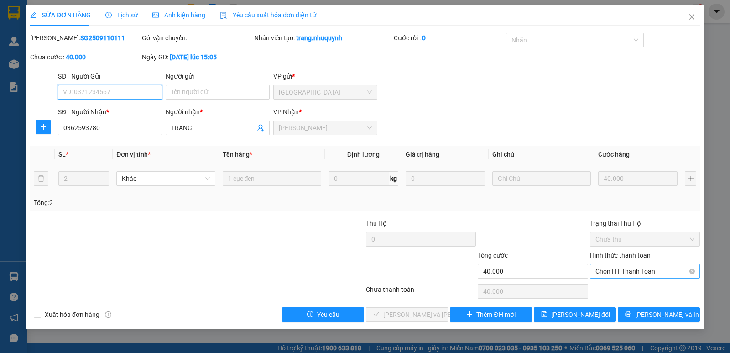
click at [634, 274] on span "Chọn HT Thanh Toán" at bounding box center [645, 271] width 99 height 14
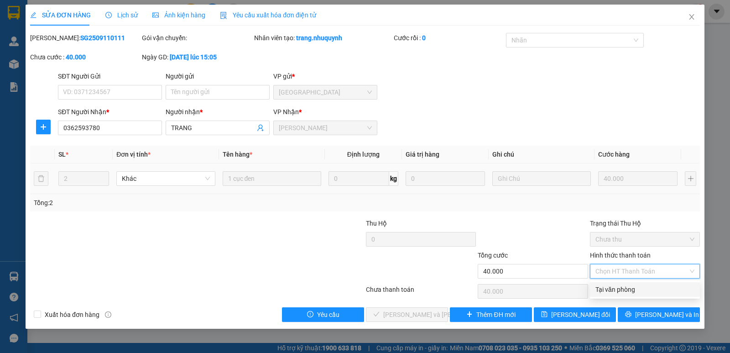
drag, startPoint x: 640, startPoint y: 290, endPoint x: 570, endPoint y: 294, distance: 70.8
click at [640, 291] on div "Tại văn phòng" at bounding box center [645, 289] width 99 height 10
type input "0"
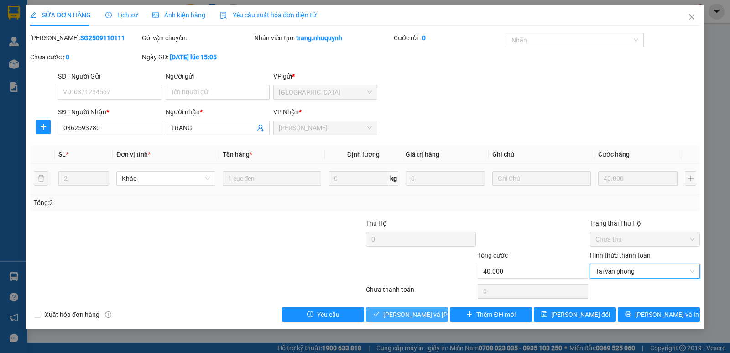
drag, startPoint x: 408, startPoint y: 320, endPoint x: 404, endPoint y: 312, distance: 9.2
click at [408, 320] on button "Lưu và Giao hàng" at bounding box center [407, 314] width 82 height 15
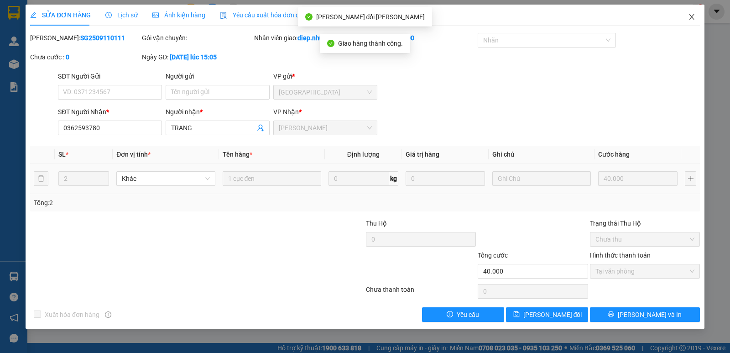
click at [692, 19] on icon "close" at bounding box center [691, 16] width 7 height 7
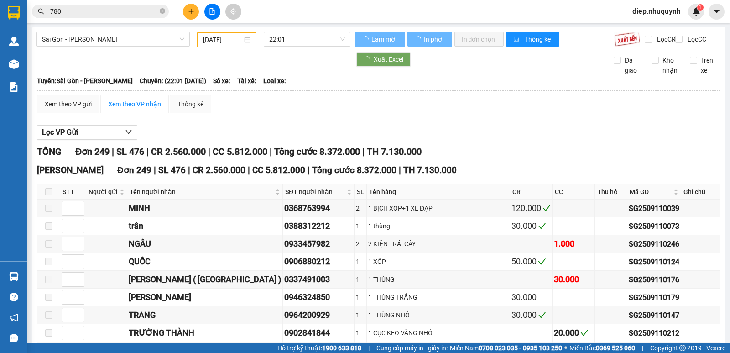
click at [85, 11] on input "780" at bounding box center [104, 11] width 108 height 10
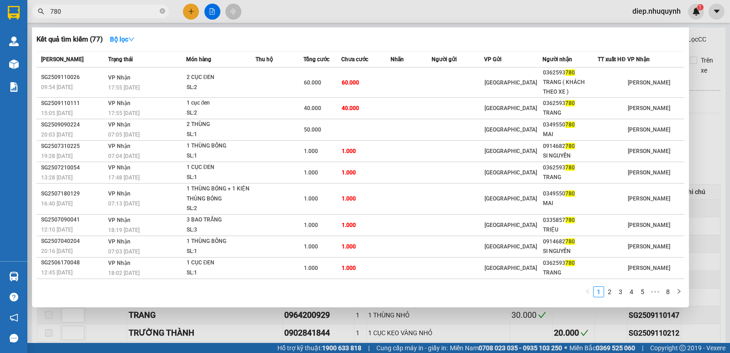
click at [72, 10] on input "780" at bounding box center [104, 11] width 108 height 10
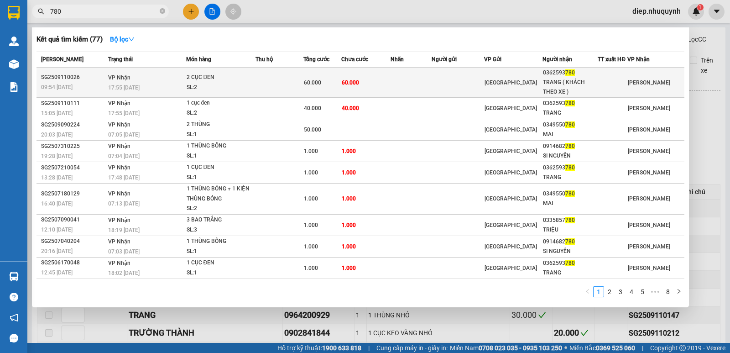
click at [305, 85] on span "60.000" at bounding box center [312, 82] width 17 height 6
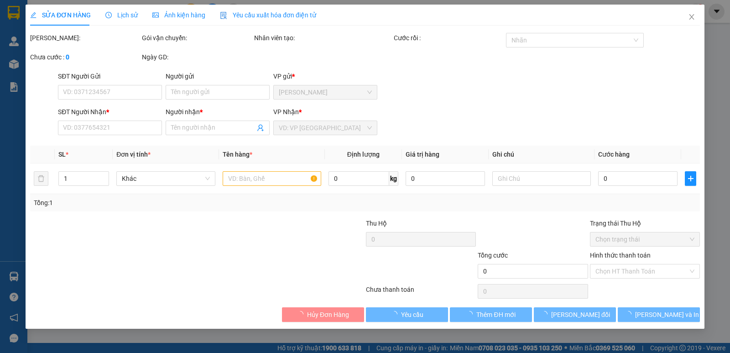
type input "0362593780"
type input "TRANG ( KHÁCH THEO XE )"
type input "60.000"
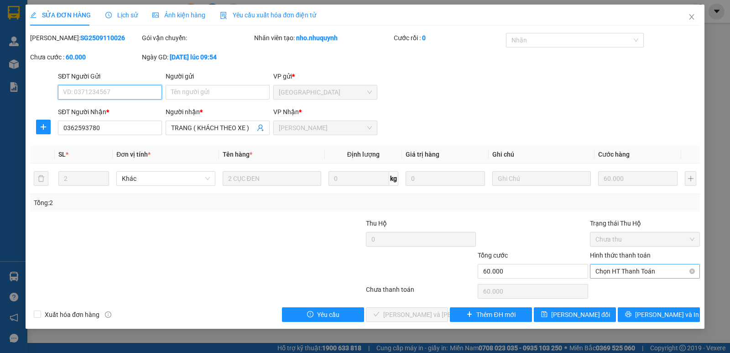
click at [626, 275] on span "Chọn HT Thanh Toán" at bounding box center [645, 271] width 99 height 14
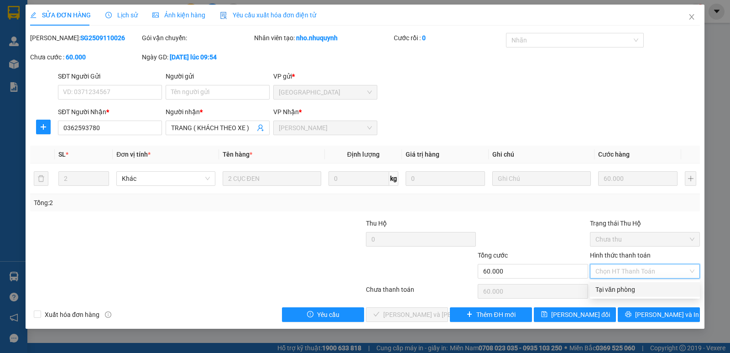
click at [630, 287] on div "Tại văn phòng" at bounding box center [645, 289] width 99 height 10
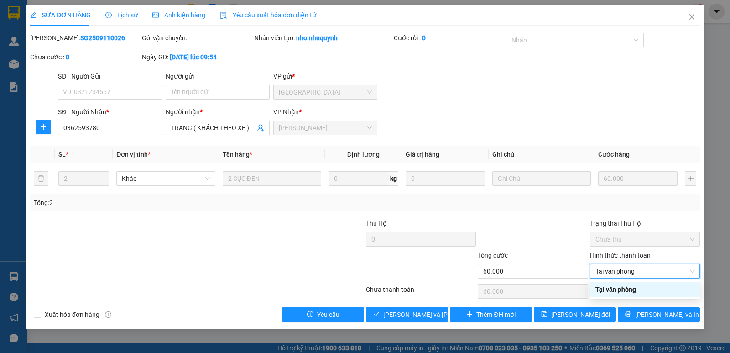
type input "0"
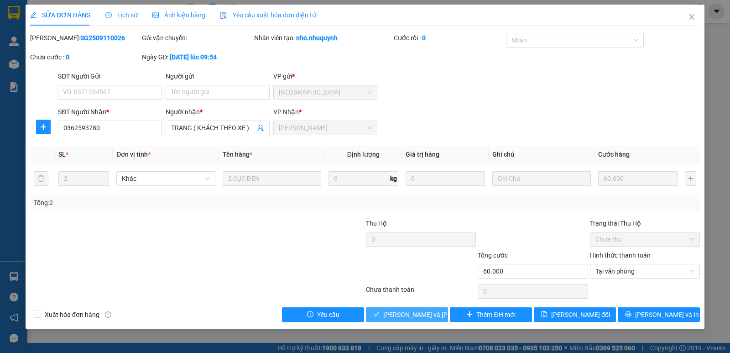
click at [427, 315] on span "Lưu và Giao hàng" at bounding box center [444, 314] width 123 height 10
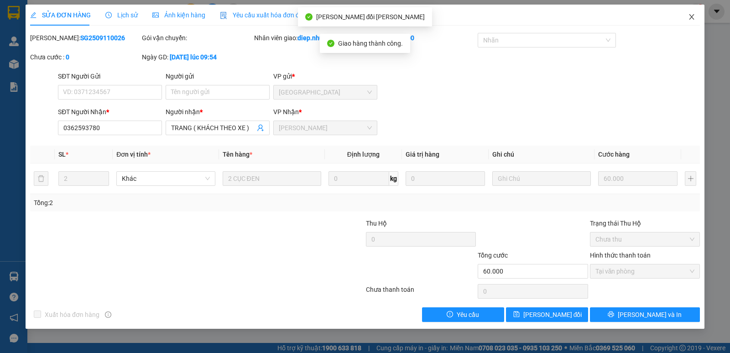
click at [693, 16] on icon "close" at bounding box center [691, 16] width 5 height 5
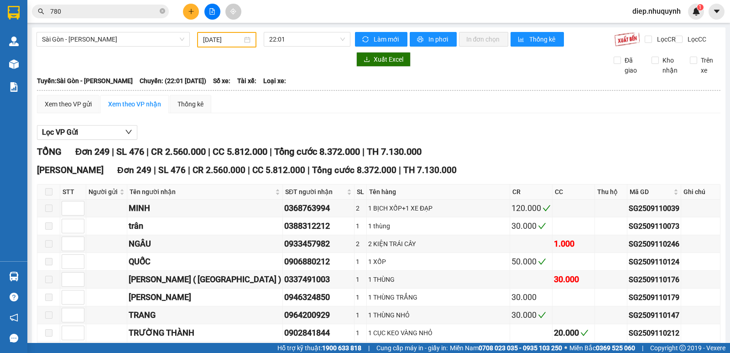
click at [63, 10] on input "780" at bounding box center [104, 11] width 108 height 10
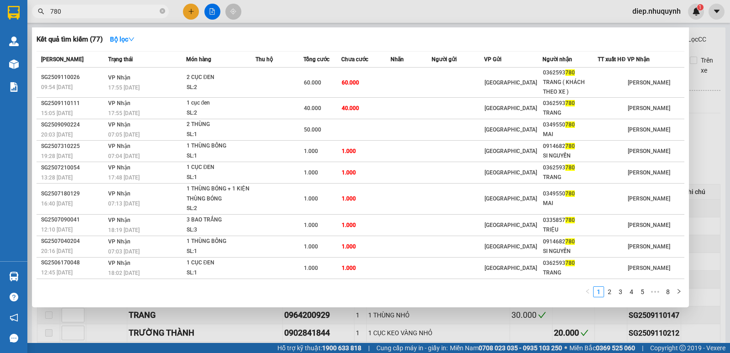
drag, startPoint x: 62, startPoint y: 10, endPoint x: 41, endPoint y: 8, distance: 21.2
click at [41, 8] on span "780" at bounding box center [100, 12] width 137 height 14
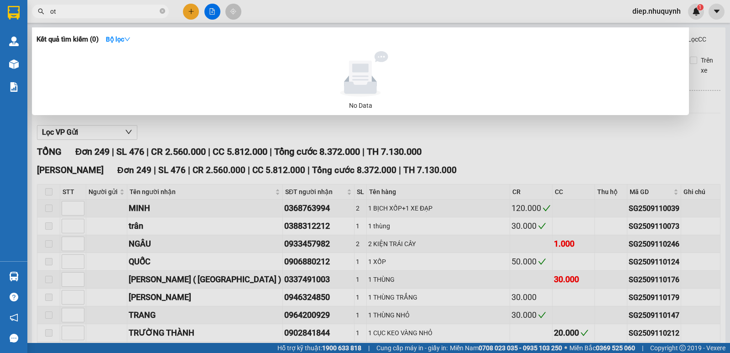
type input "o"
type input "ô"
type input "o"
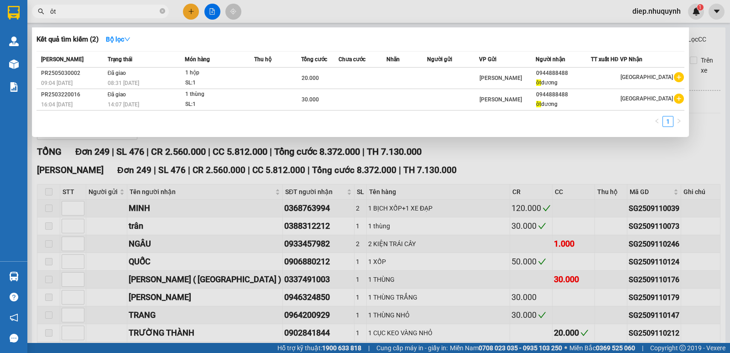
click at [713, 160] on div at bounding box center [365, 176] width 730 height 353
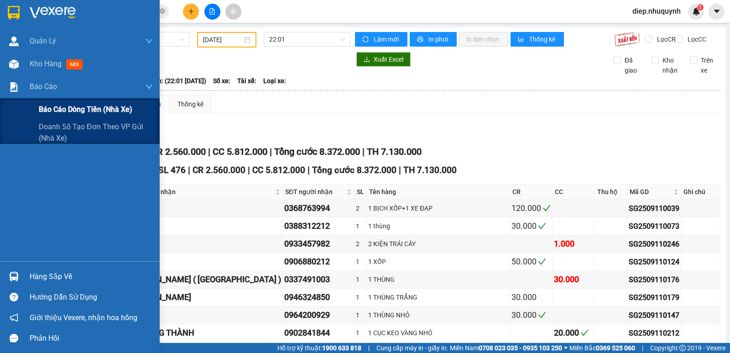
click at [50, 114] on span "Báo cáo dòng tiền (nhà xe)" at bounding box center [86, 109] width 94 height 11
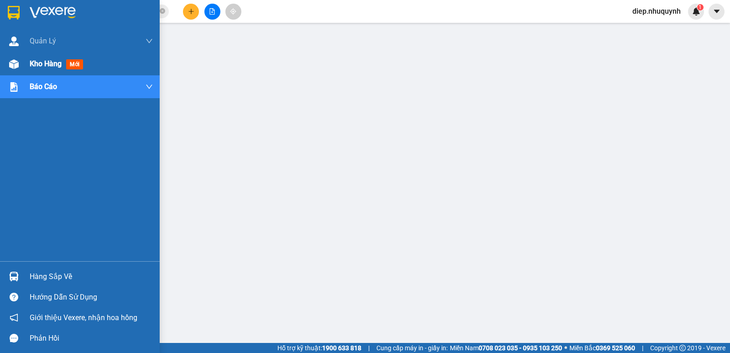
click at [39, 68] on span "Kho hàng" at bounding box center [46, 63] width 32 height 9
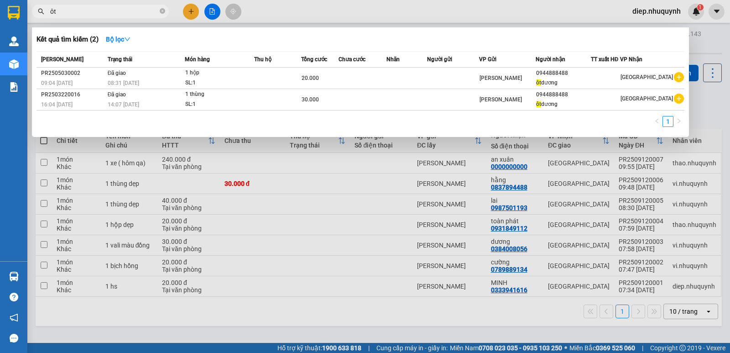
drag, startPoint x: 63, startPoint y: 16, endPoint x: 55, endPoint y: 14, distance: 8.2
click at [44, 13] on span "ôt" at bounding box center [100, 12] width 137 height 14
drag, startPoint x: 56, startPoint y: 13, endPoint x: 47, endPoint y: 11, distance: 9.7
click at [47, 11] on span "ôt" at bounding box center [100, 12] width 137 height 14
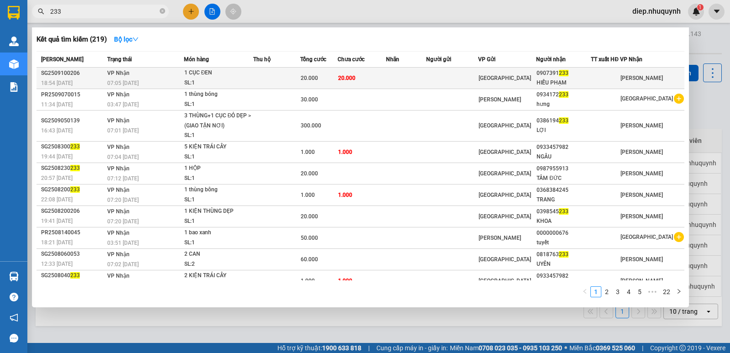
type input "233"
click at [350, 78] on span "20.000" at bounding box center [346, 78] width 17 height 6
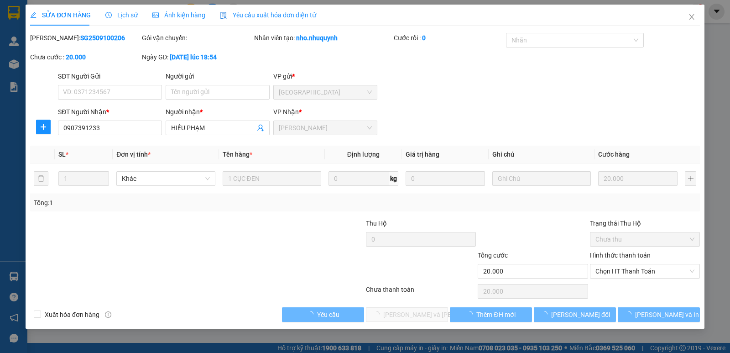
type input "0907391233"
type input "HIẾU PHẠM"
type input "20.000"
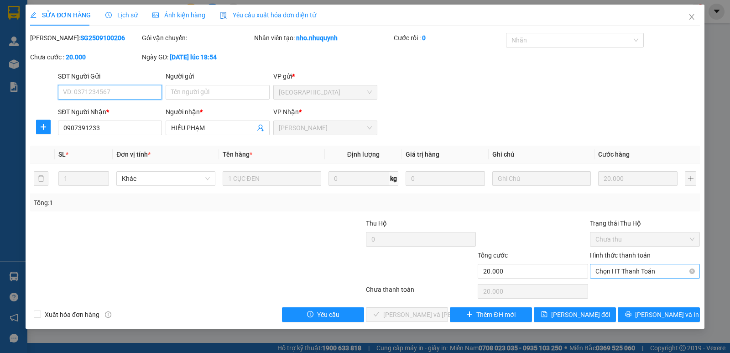
click at [638, 276] on span "Chọn HT Thanh Toán" at bounding box center [645, 271] width 99 height 14
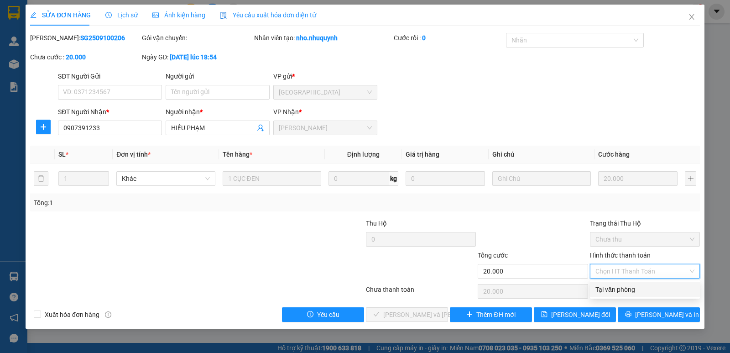
click at [630, 288] on div "Tại văn phòng" at bounding box center [645, 289] width 99 height 10
type input "0"
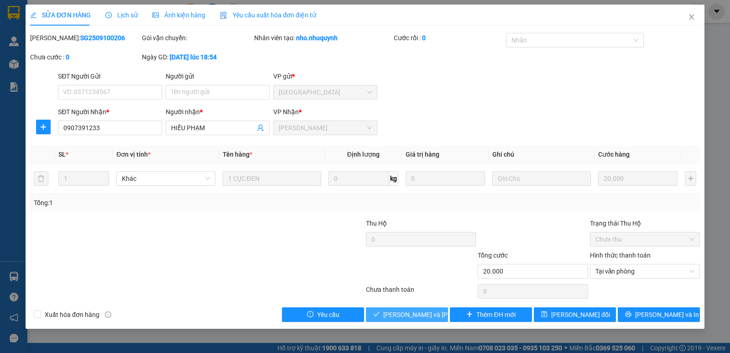
drag, startPoint x: 421, startPoint y: 315, endPoint x: 420, endPoint y: 303, distance: 12.8
click at [420, 316] on span "Lưu và Giao hàng" at bounding box center [444, 314] width 123 height 10
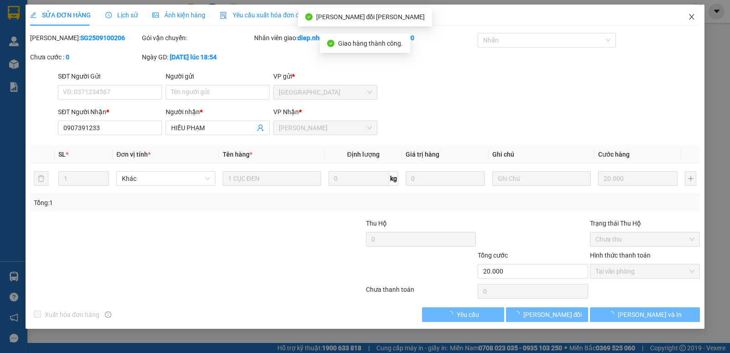
click at [692, 19] on icon "close" at bounding box center [691, 16] width 7 height 7
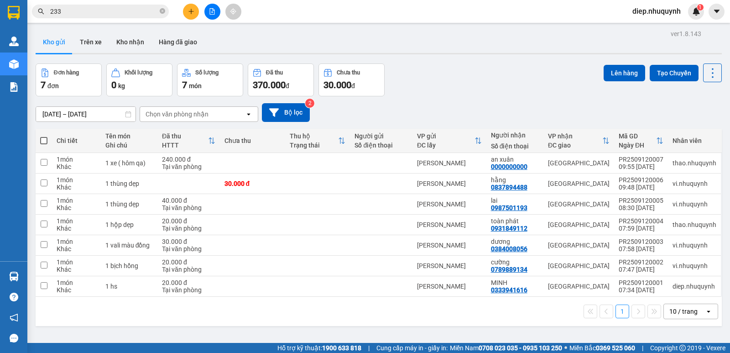
click at [650, 12] on span "diep.nhuquynh" at bounding box center [656, 10] width 63 height 11
click at [642, 31] on span "Đăng xuất" at bounding box center [660, 28] width 45 height 10
